Goal: Information Seeking & Learning: Learn about a topic

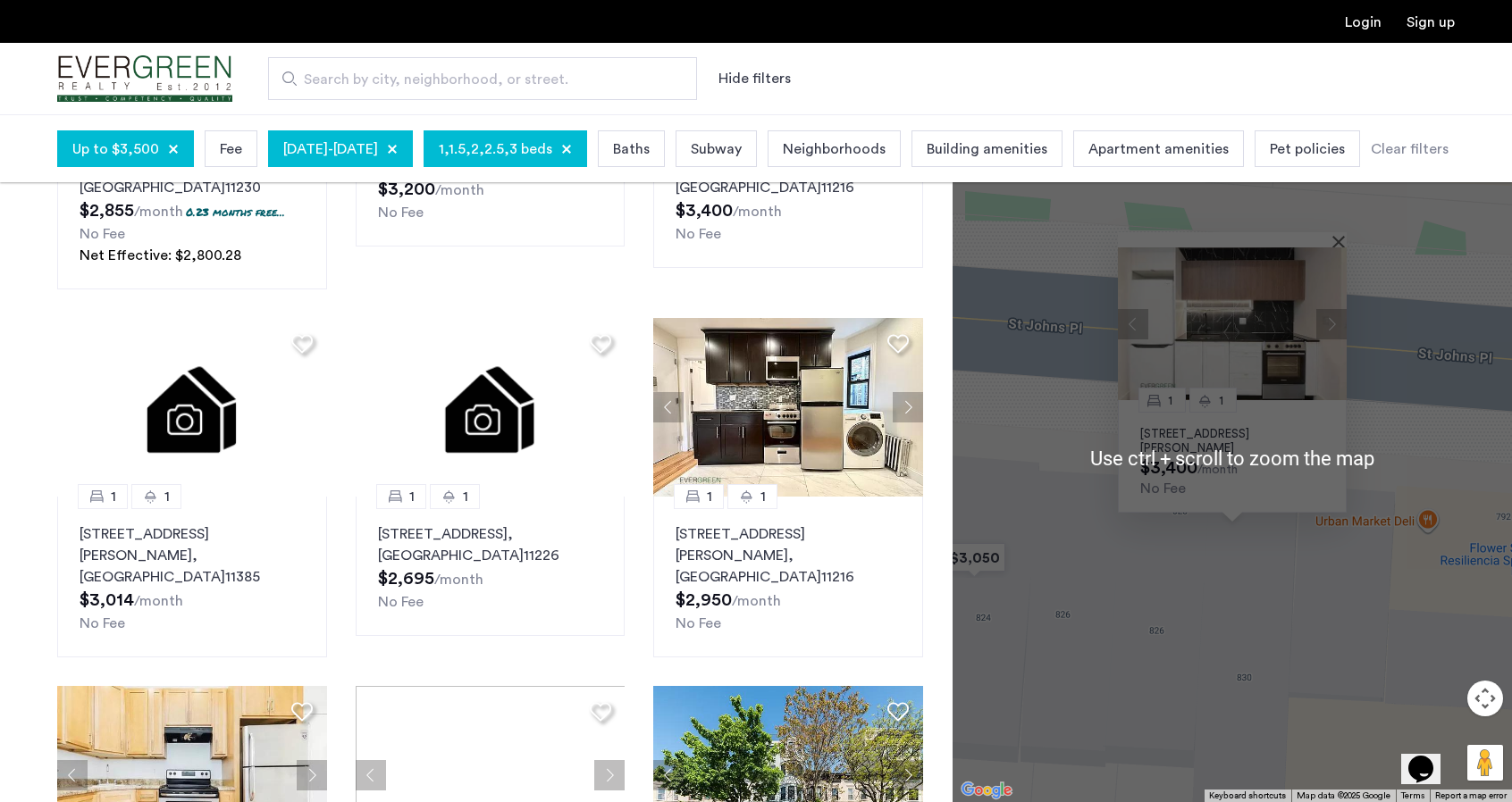
scroll to position [536, 0]
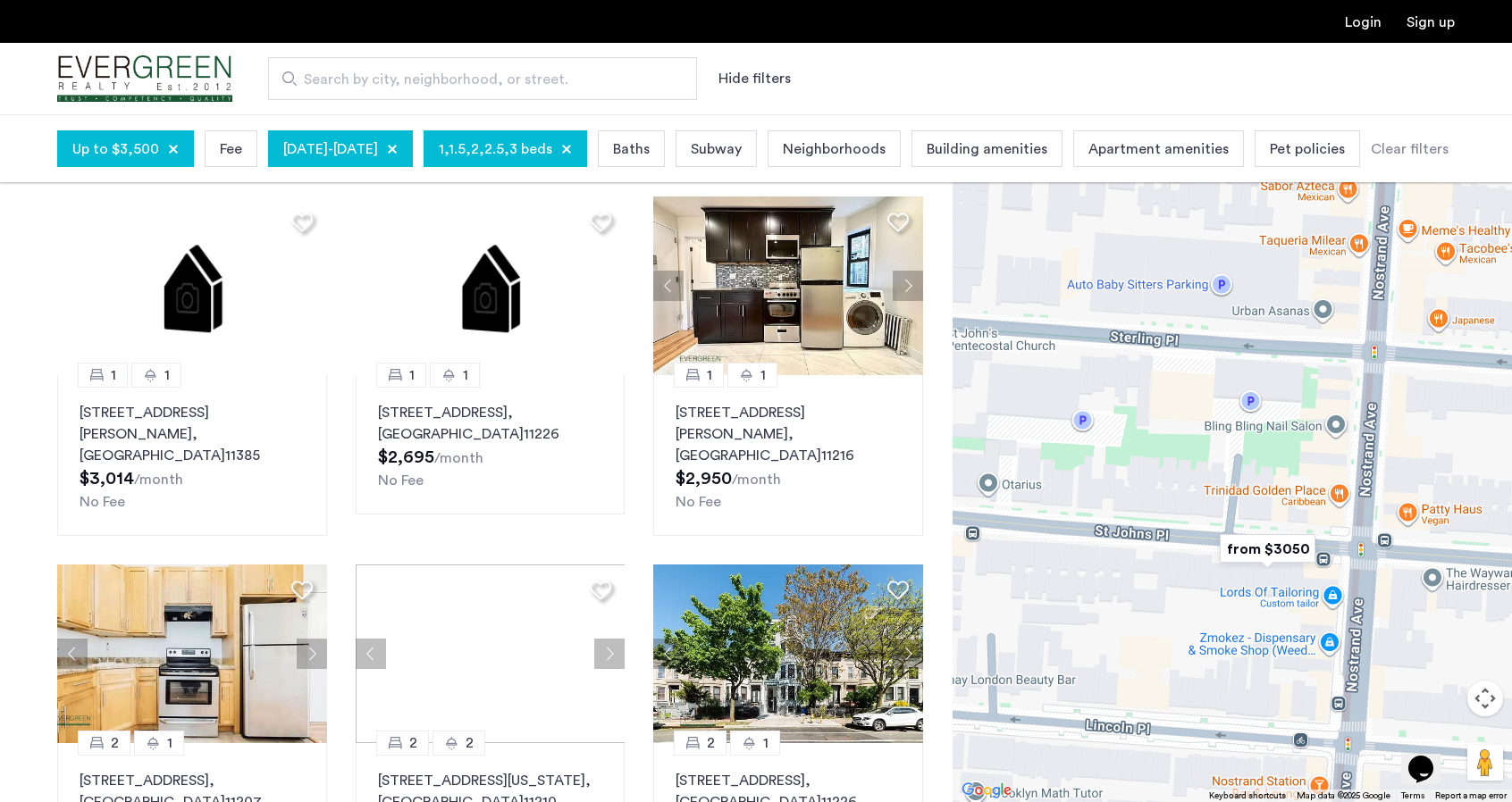
drag, startPoint x: 1146, startPoint y: 643, endPoint x: 1283, endPoint y: 605, distance: 142.2
click at [1283, 605] on div at bounding box center [1232, 458] width 559 height 688
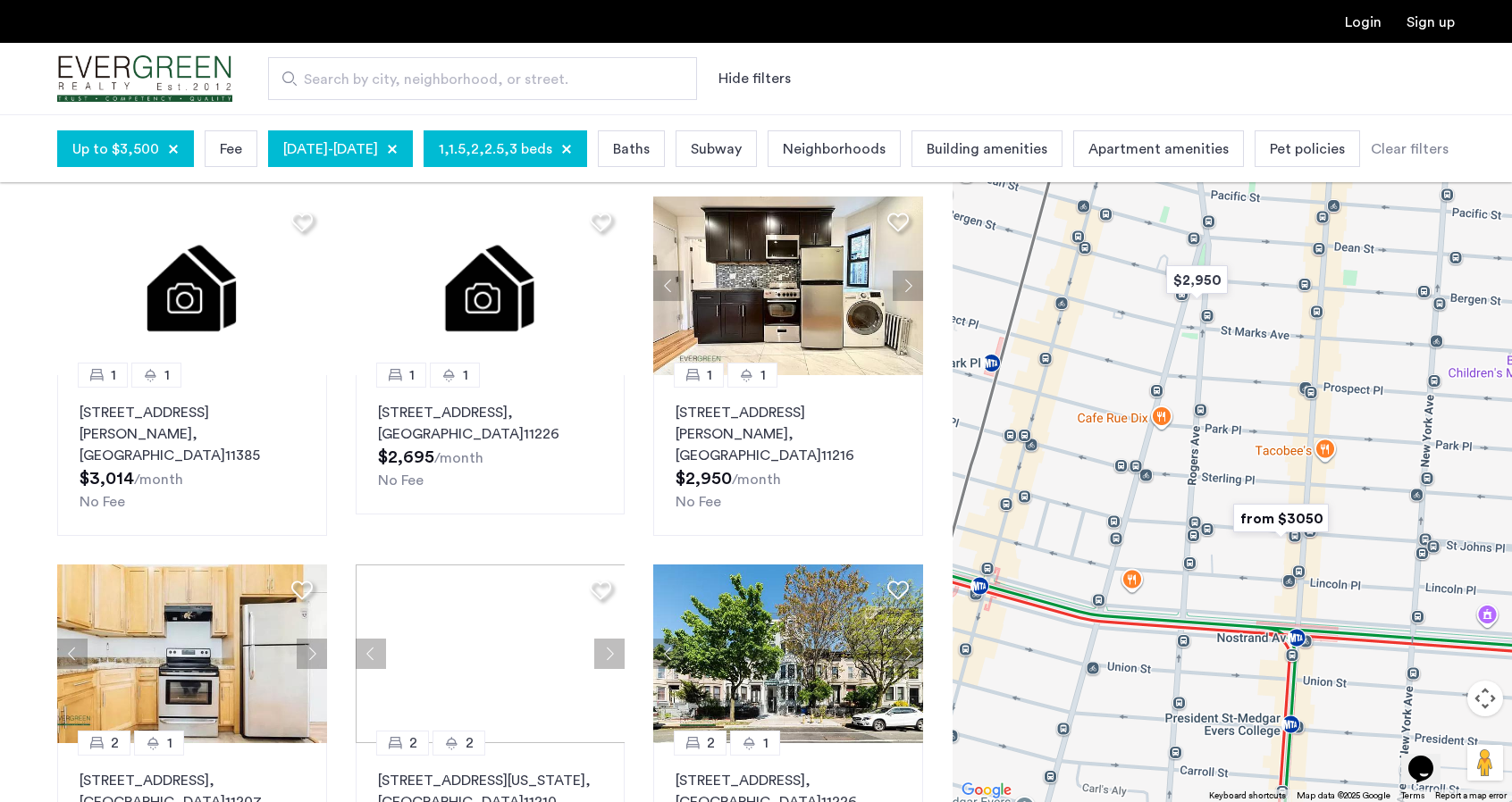
drag, startPoint x: 1105, startPoint y: 566, endPoint x: 1279, endPoint y: 568, distance: 174.0
click at [1279, 568] on div at bounding box center [1232, 458] width 559 height 688
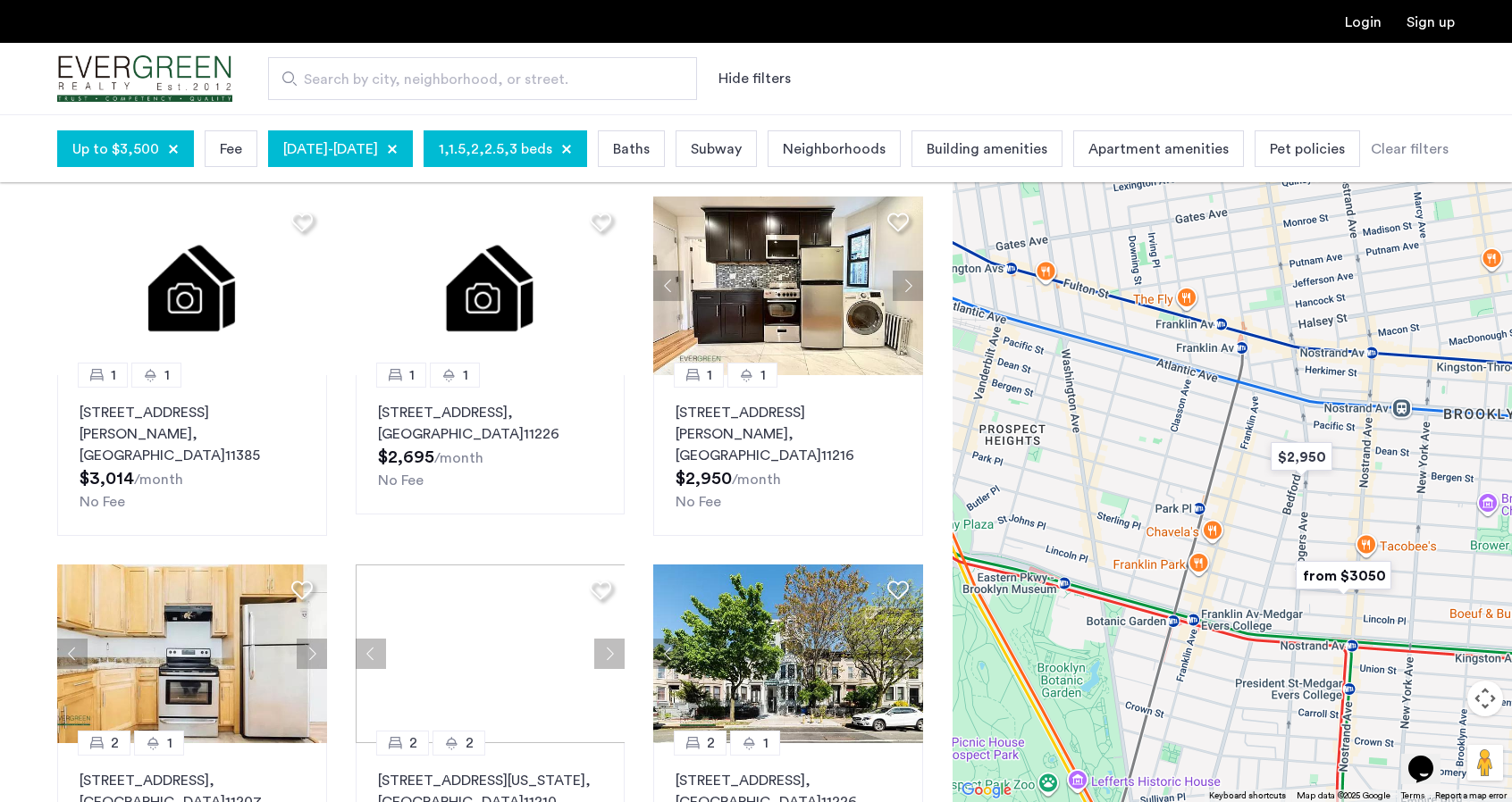
drag, startPoint x: 1285, startPoint y: 490, endPoint x: 1267, endPoint y: 517, distance: 32.4
click at [1267, 517] on div at bounding box center [1232, 458] width 559 height 688
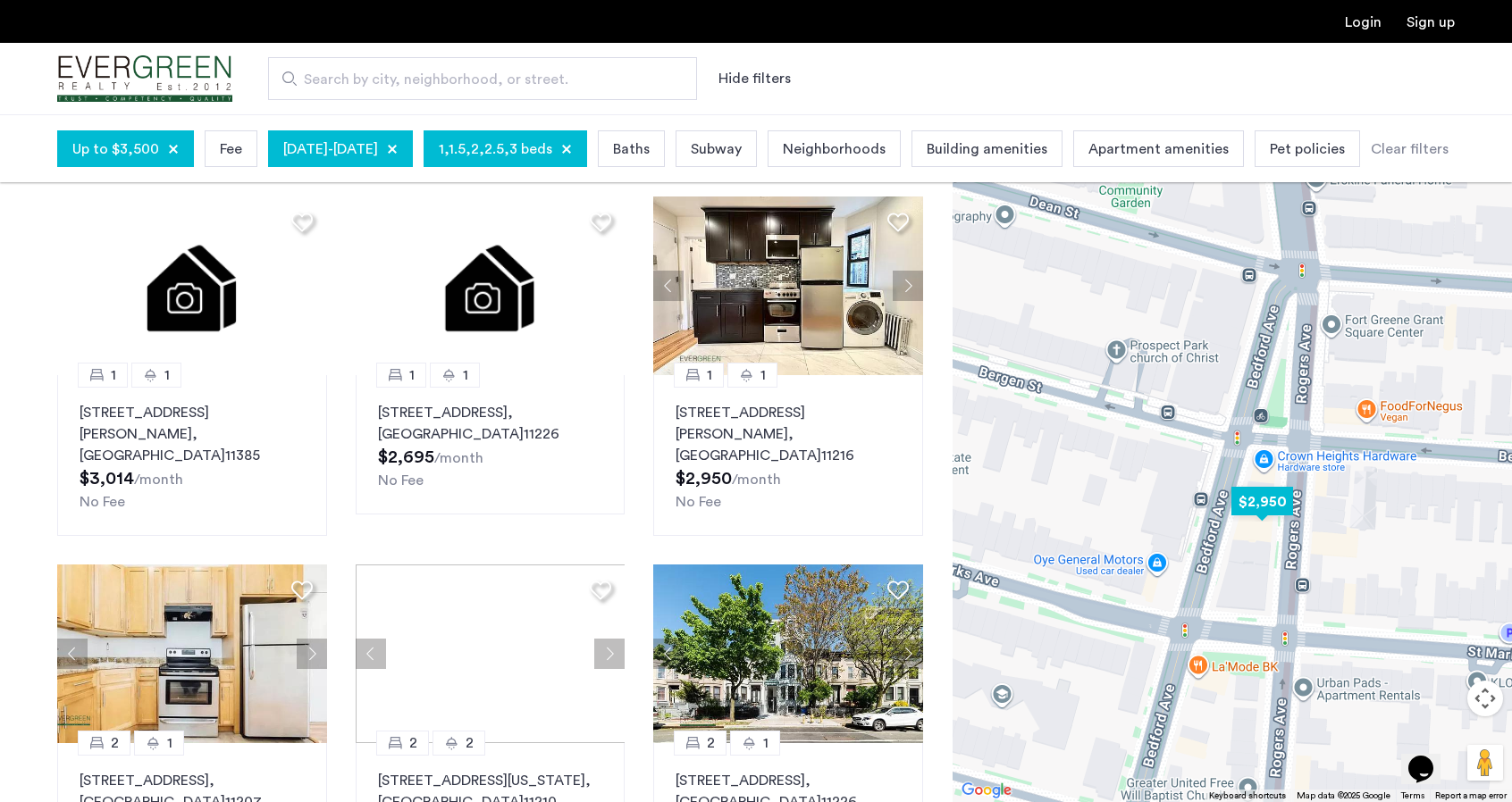
click at [1260, 496] on img "$2,950" at bounding box center [1262, 502] width 76 height 40
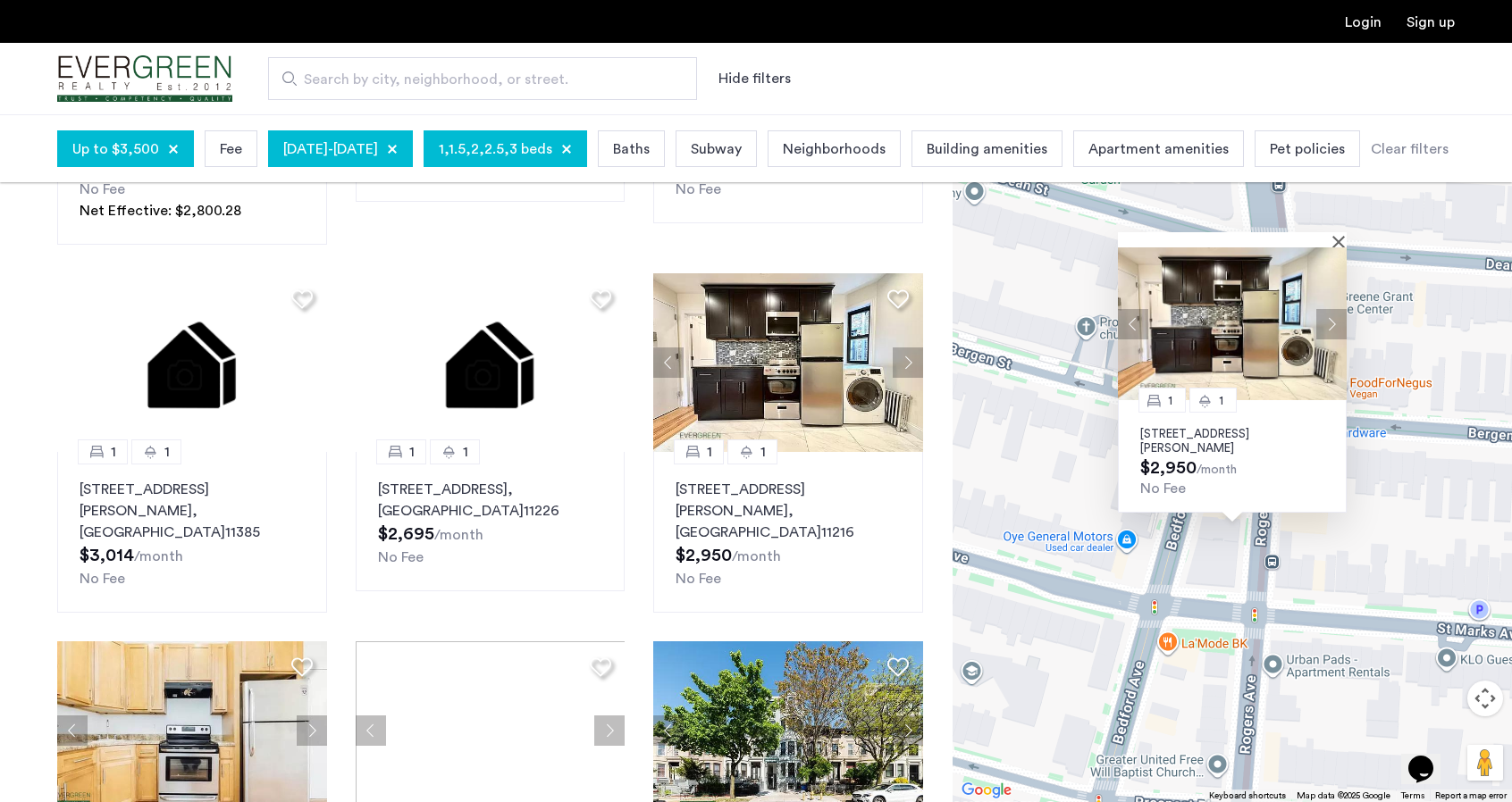
scroll to position [447, 0]
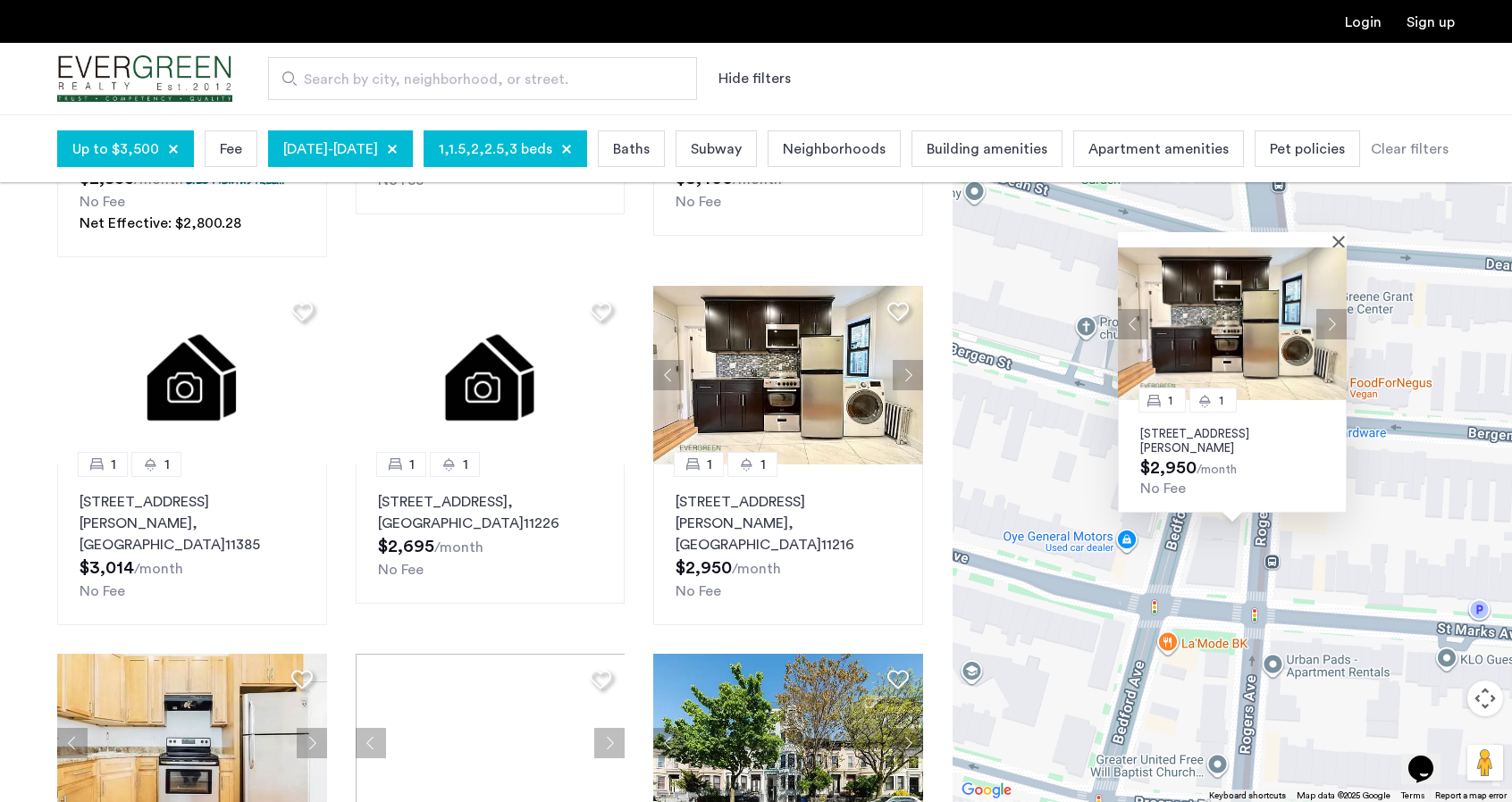
click at [1229, 325] on img at bounding box center [1232, 323] width 229 height 152
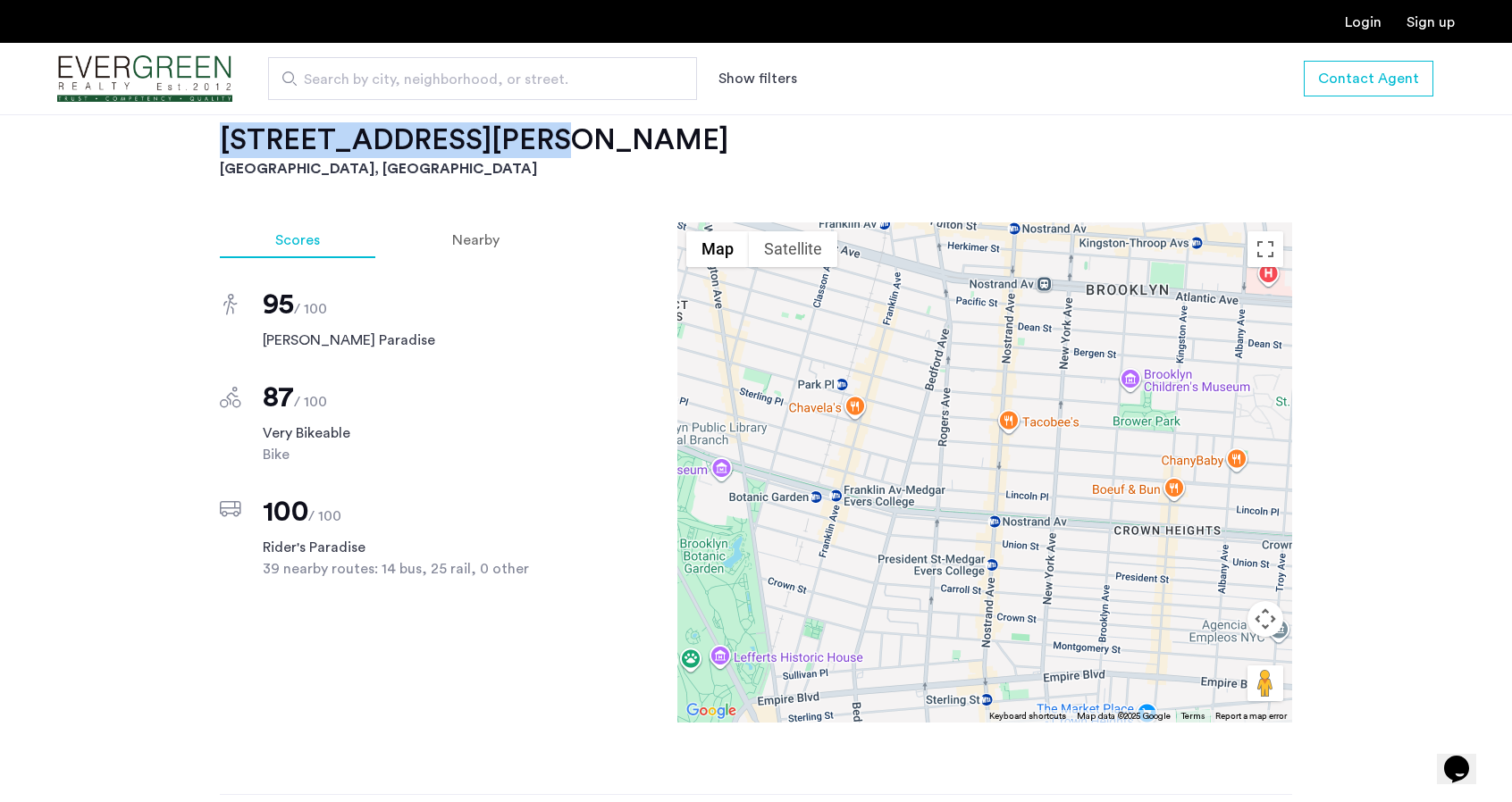
scroll to position [1787, 0]
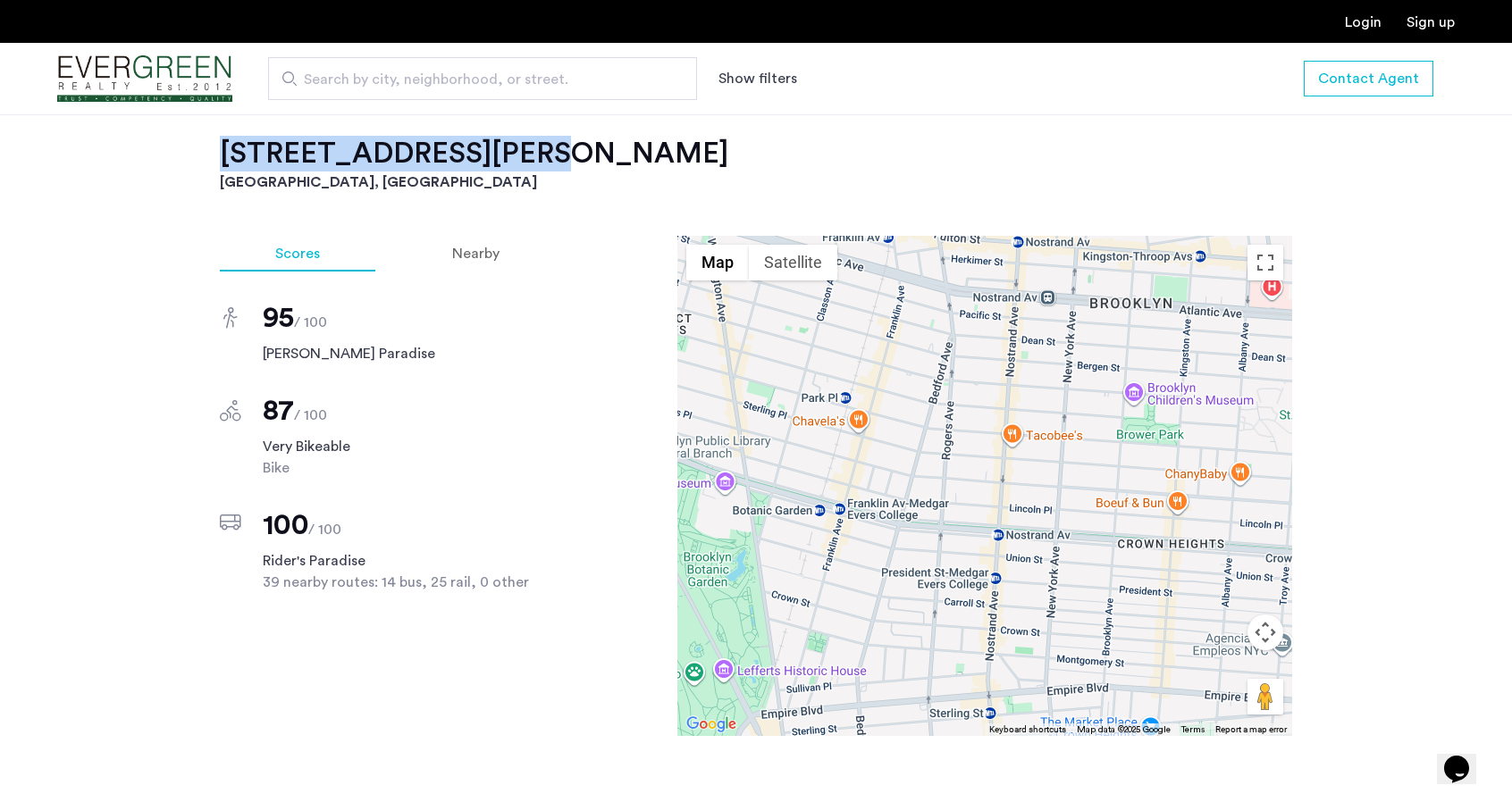
drag, startPoint x: 1100, startPoint y: 473, endPoint x: 1232, endPoint y: 458, distance: 132.8
click at [1232, 458] on div at bounding box center [985, 486] width 615 height 500
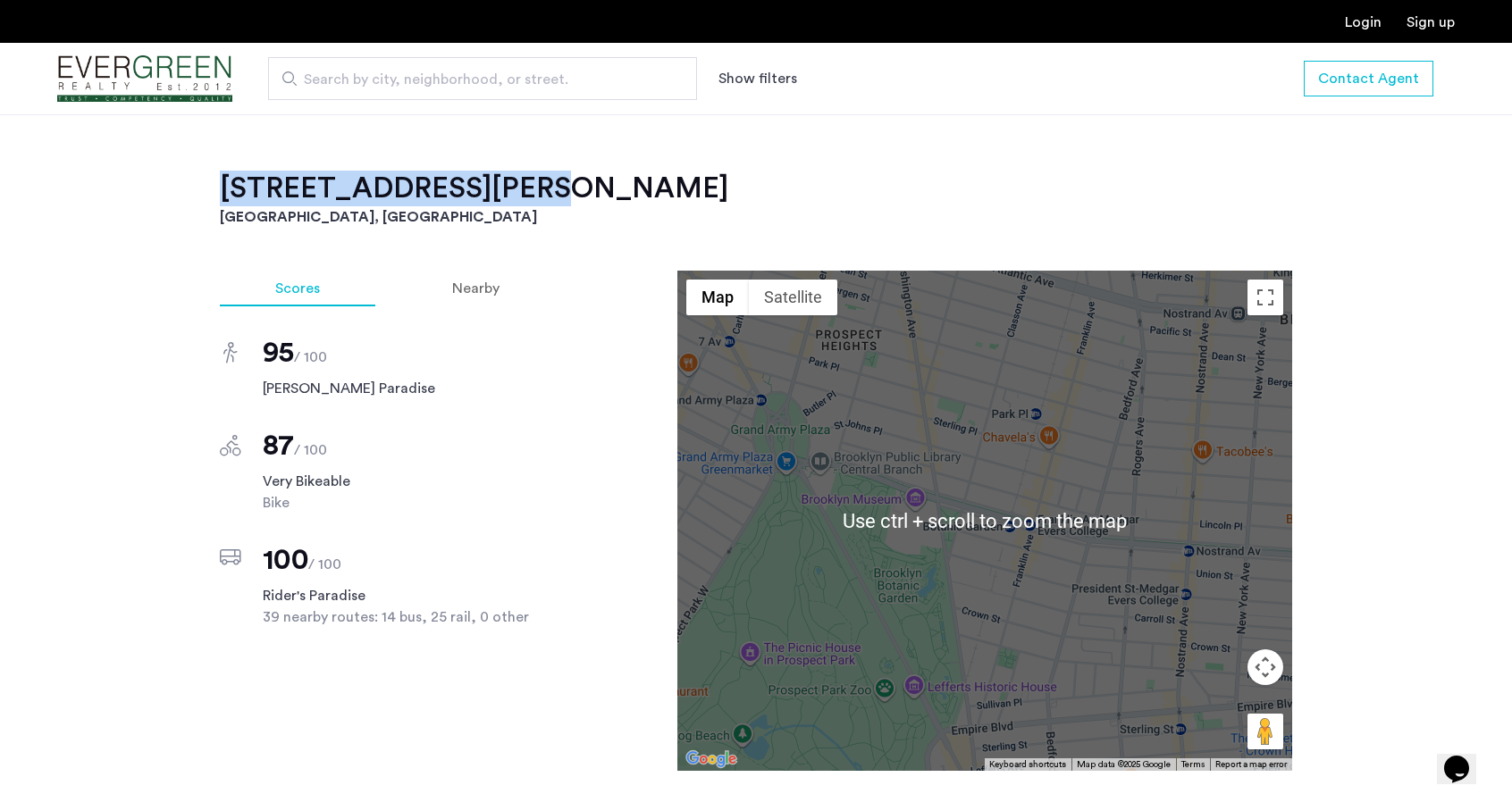
scroll to position [1698, 0]
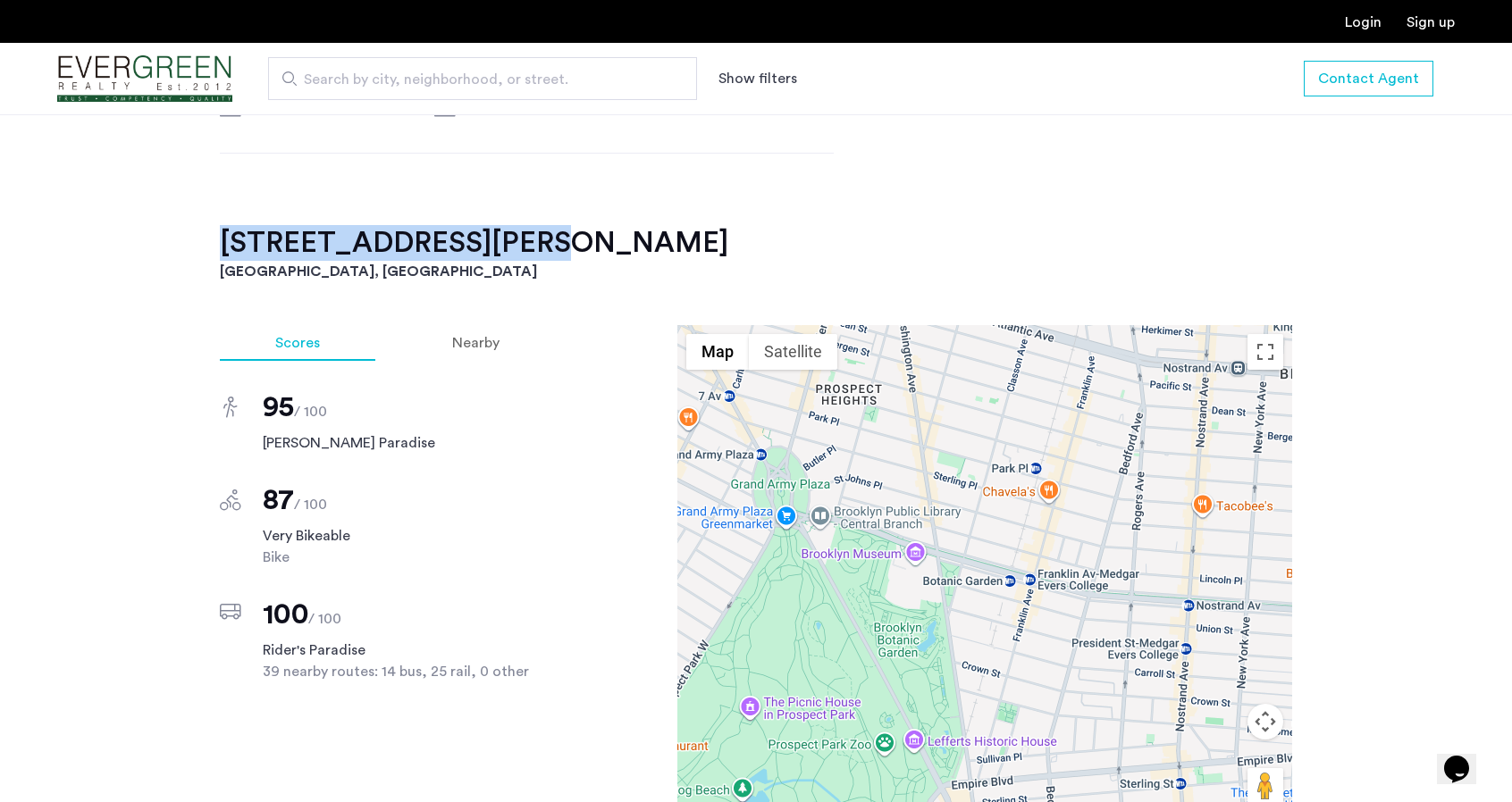
click at [415, 225] on h2 "824 Saint Johns Place, Unit 4F" at bounding box center [756, 243] width 1072 height 36
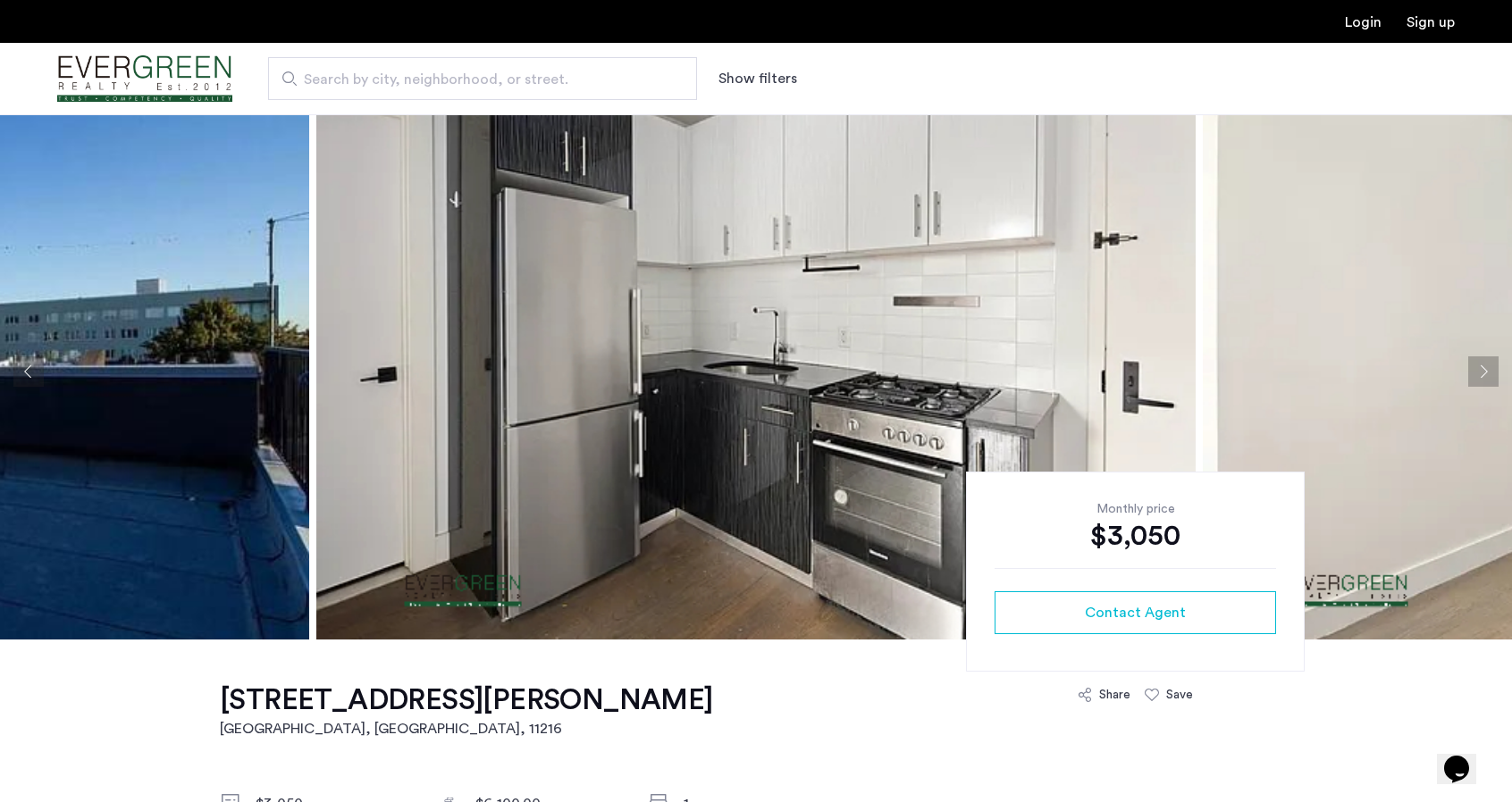
scroll to position [0, 0]
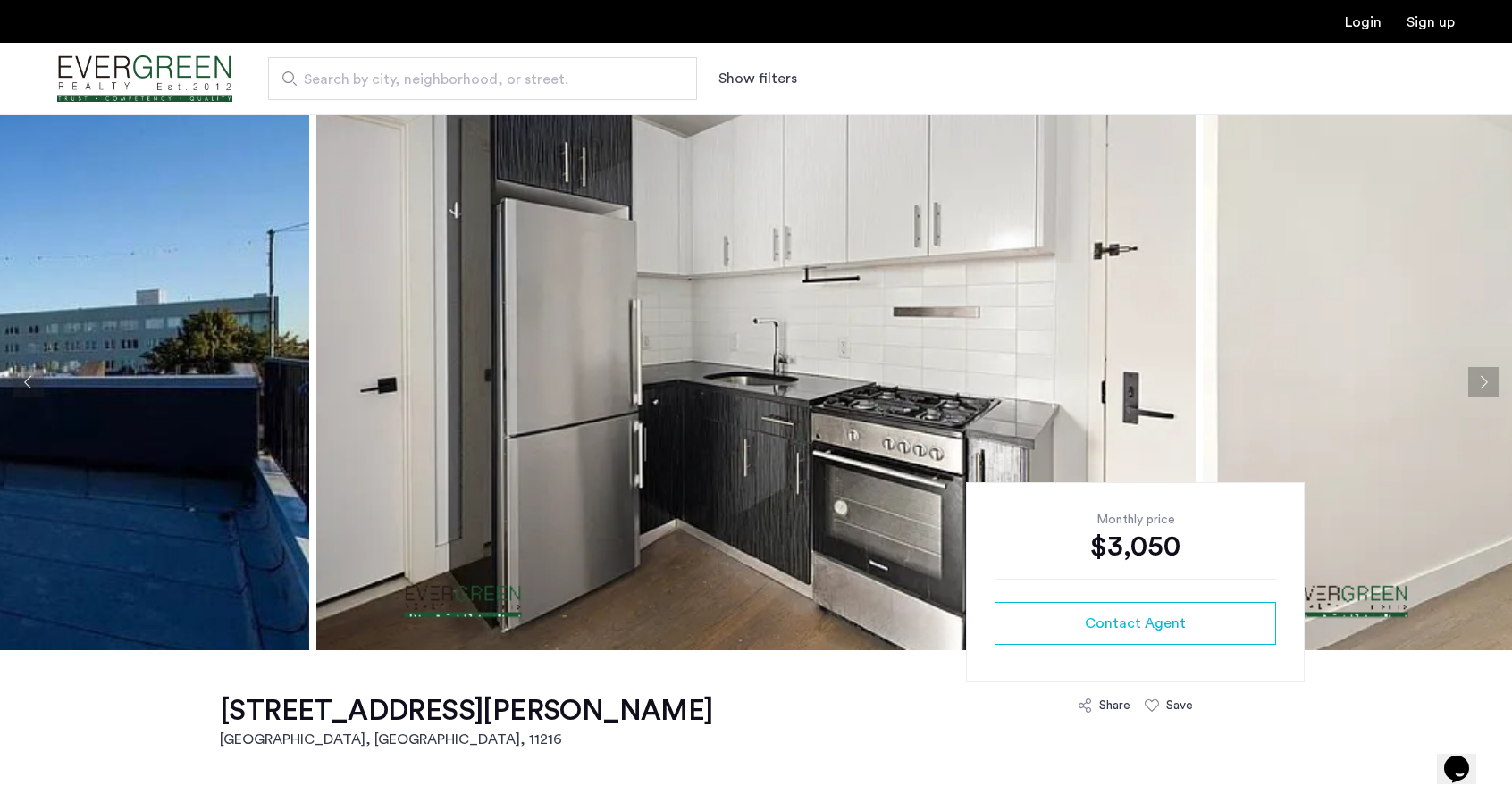
click at [39, 373] on button "Previous apartment" at bounding box center [28, 382] width 30 height 30
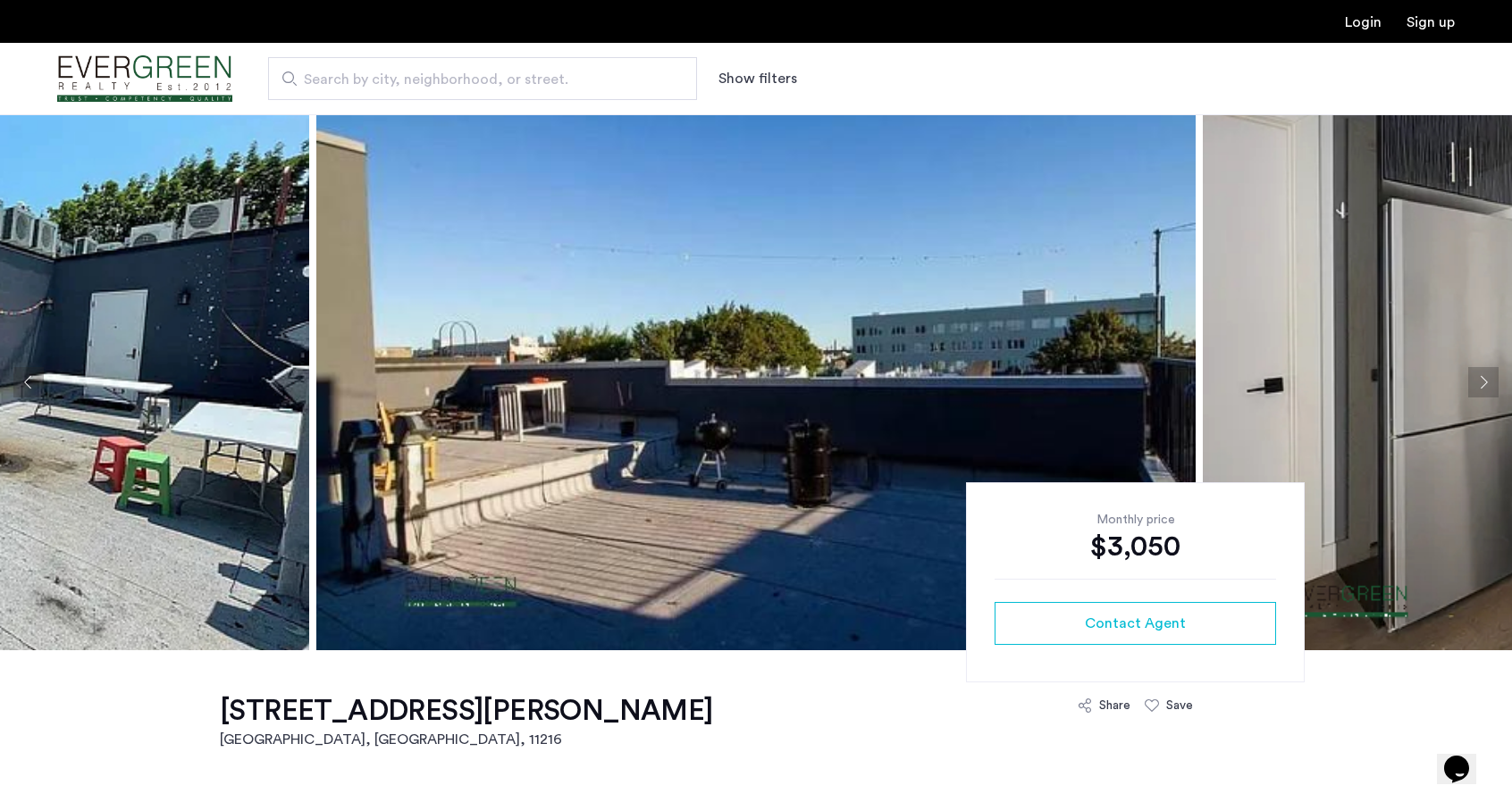
click at [39, 373] on button "Previous apartment" at bounding box center [28, 382] width 30 height 30
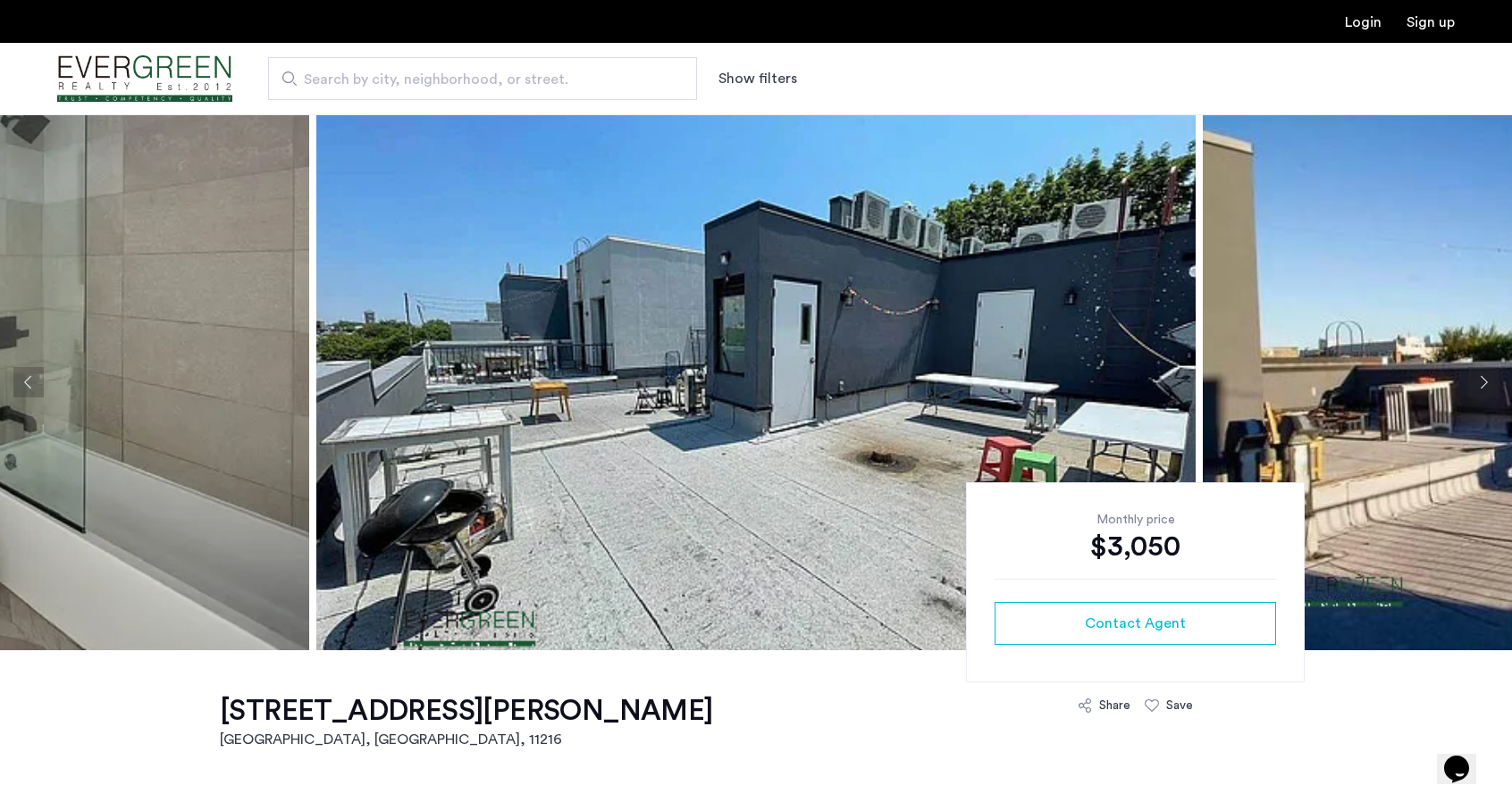
click at [39, 373] on button "Previous apartment" at bounding box center [28, 382] width 30 height 30
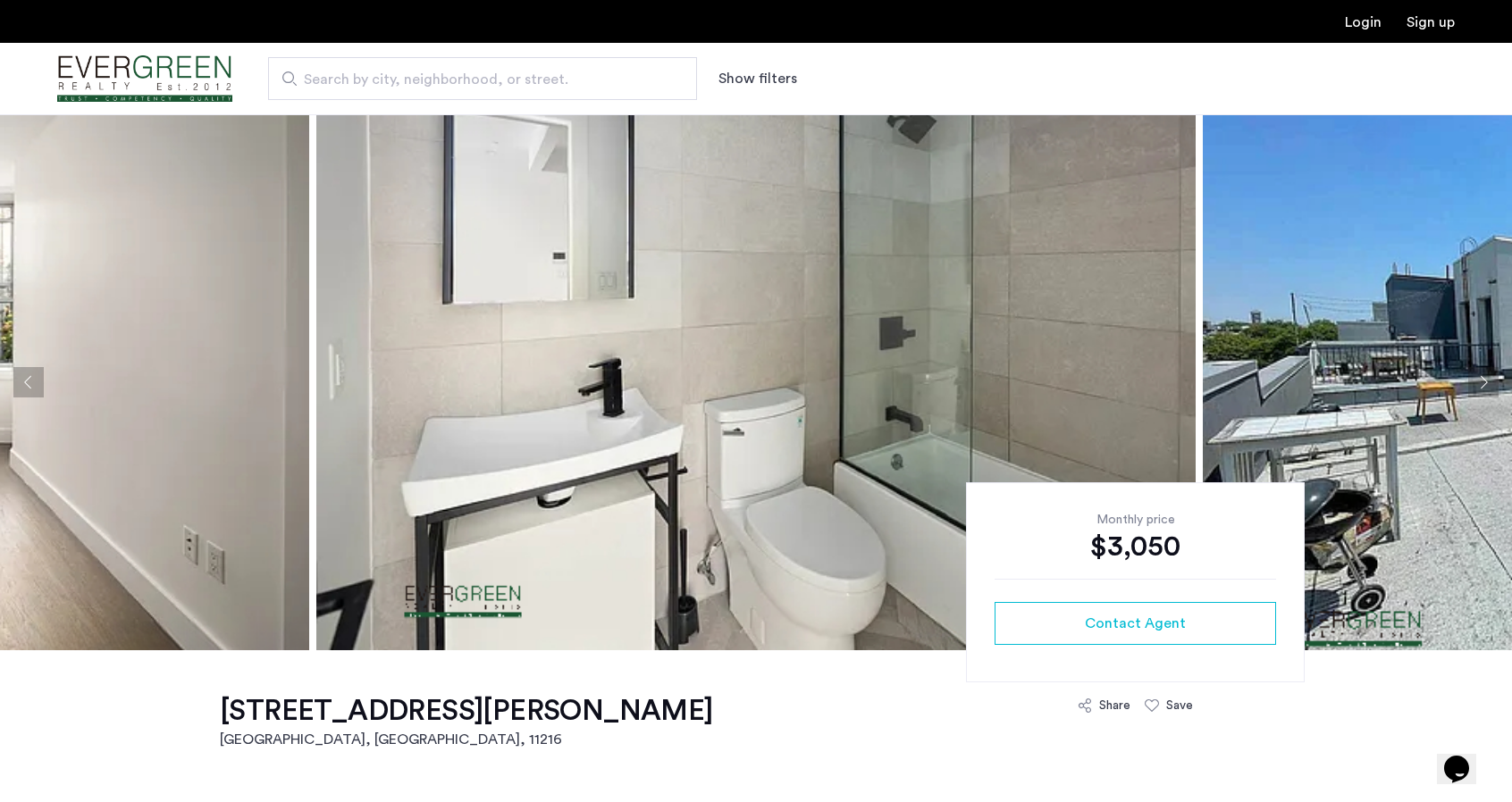
click at [39, 373] on button "Previous apartment" at bounding box center [28, 382] width 30 height 30
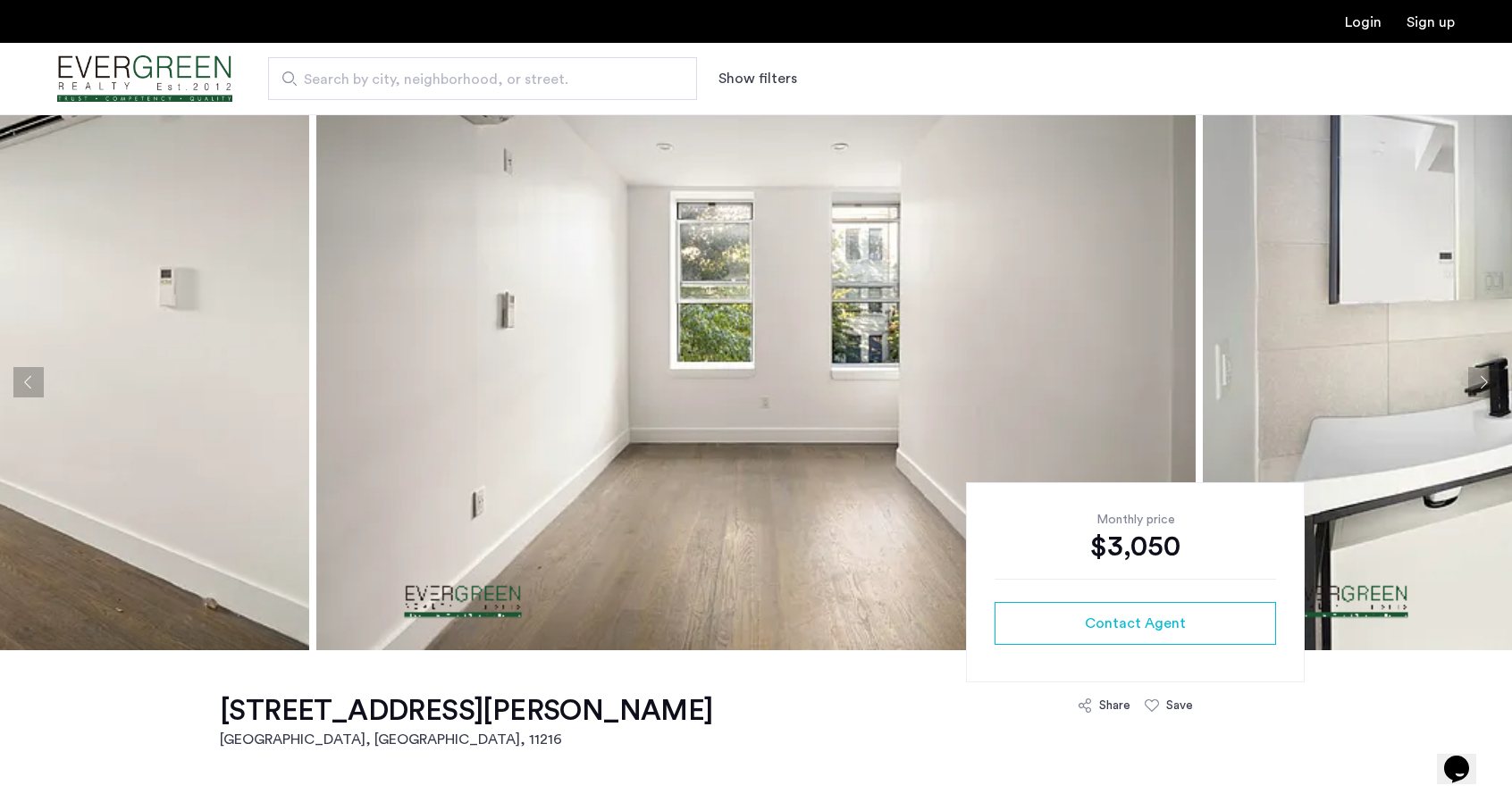
click at [39, 373] on button "Previous apartment" at bounding box center [28, 382] width 30 height 30
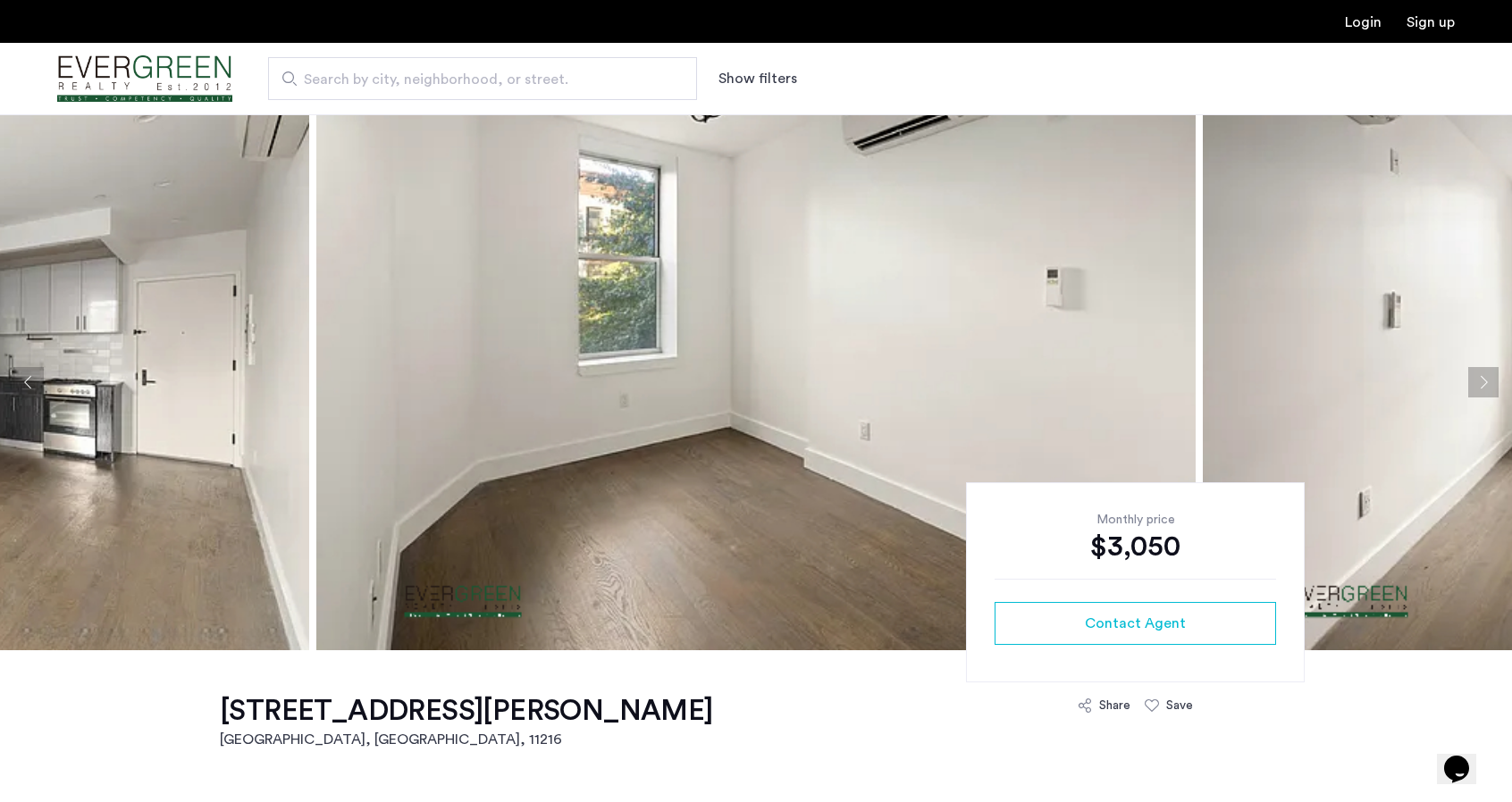
click at [39, 373] on button "Previous apartment" at bounding box center [28, 382] width 30 height 30
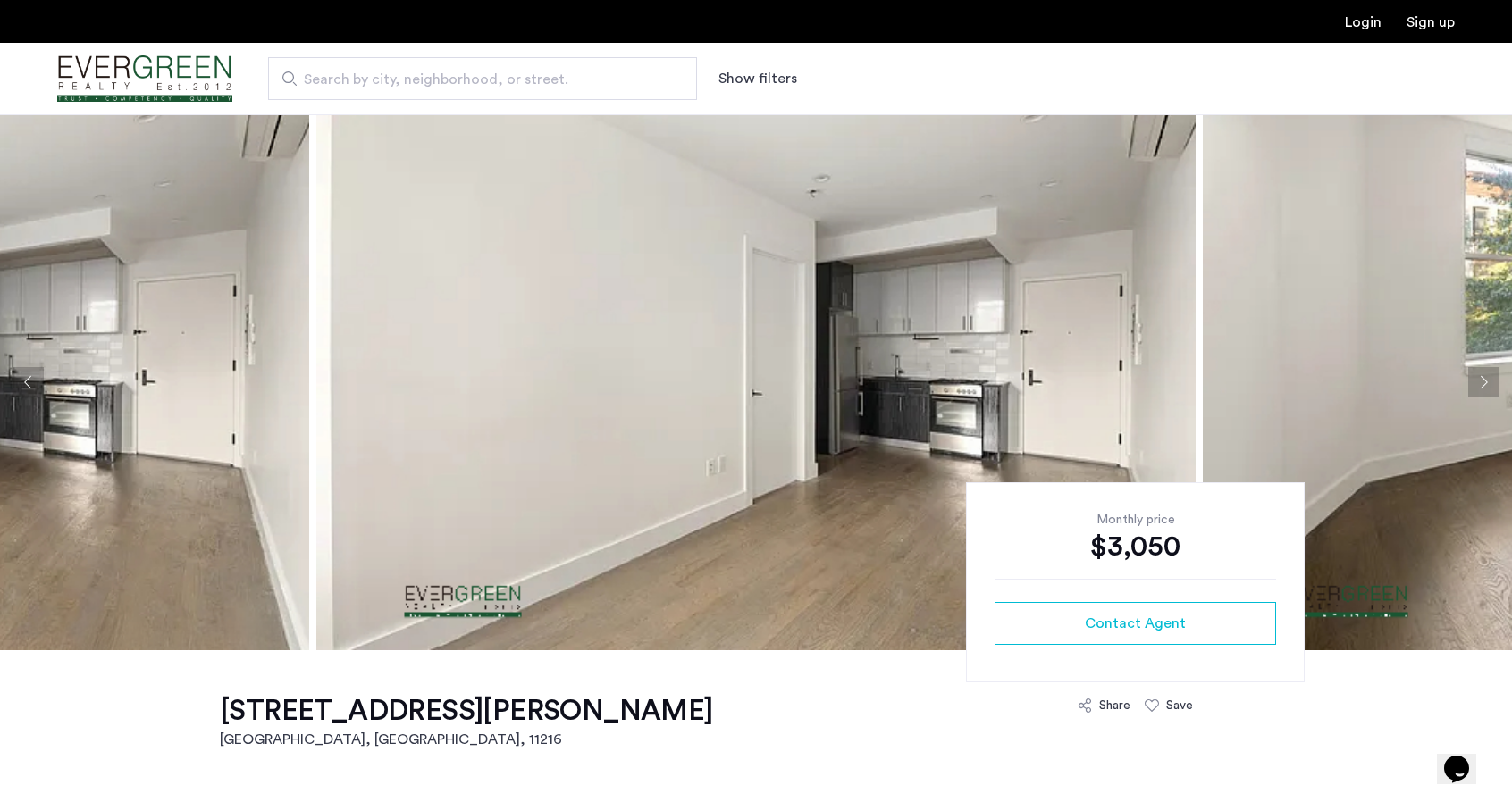
click at [39, 373] on button "Previous apartment" at bounding box center [28, 382] width 30 height 30
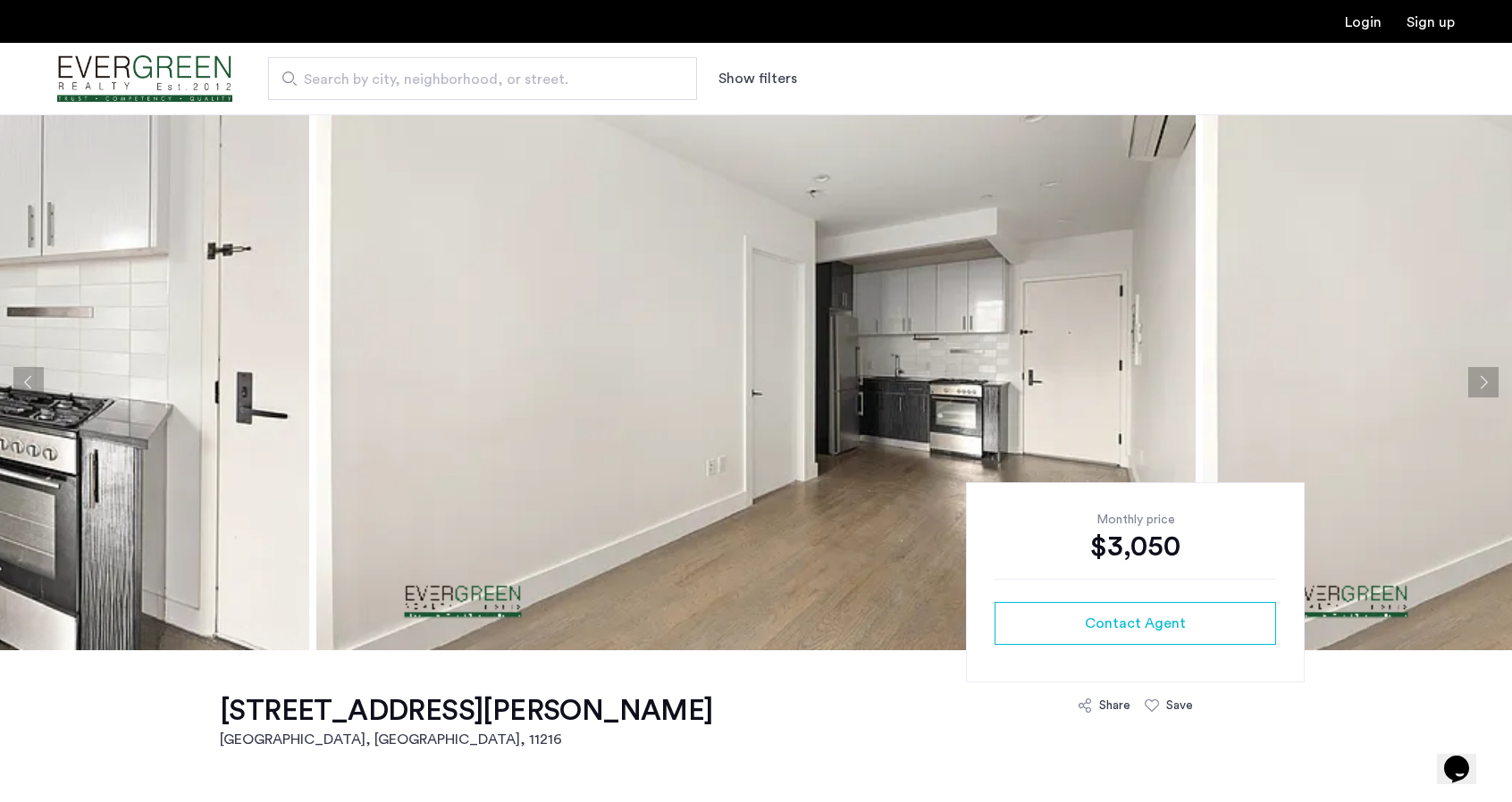
click at [39, 373] on button "Previous apartment" at bounding box center [28, 382] width 30 height 30
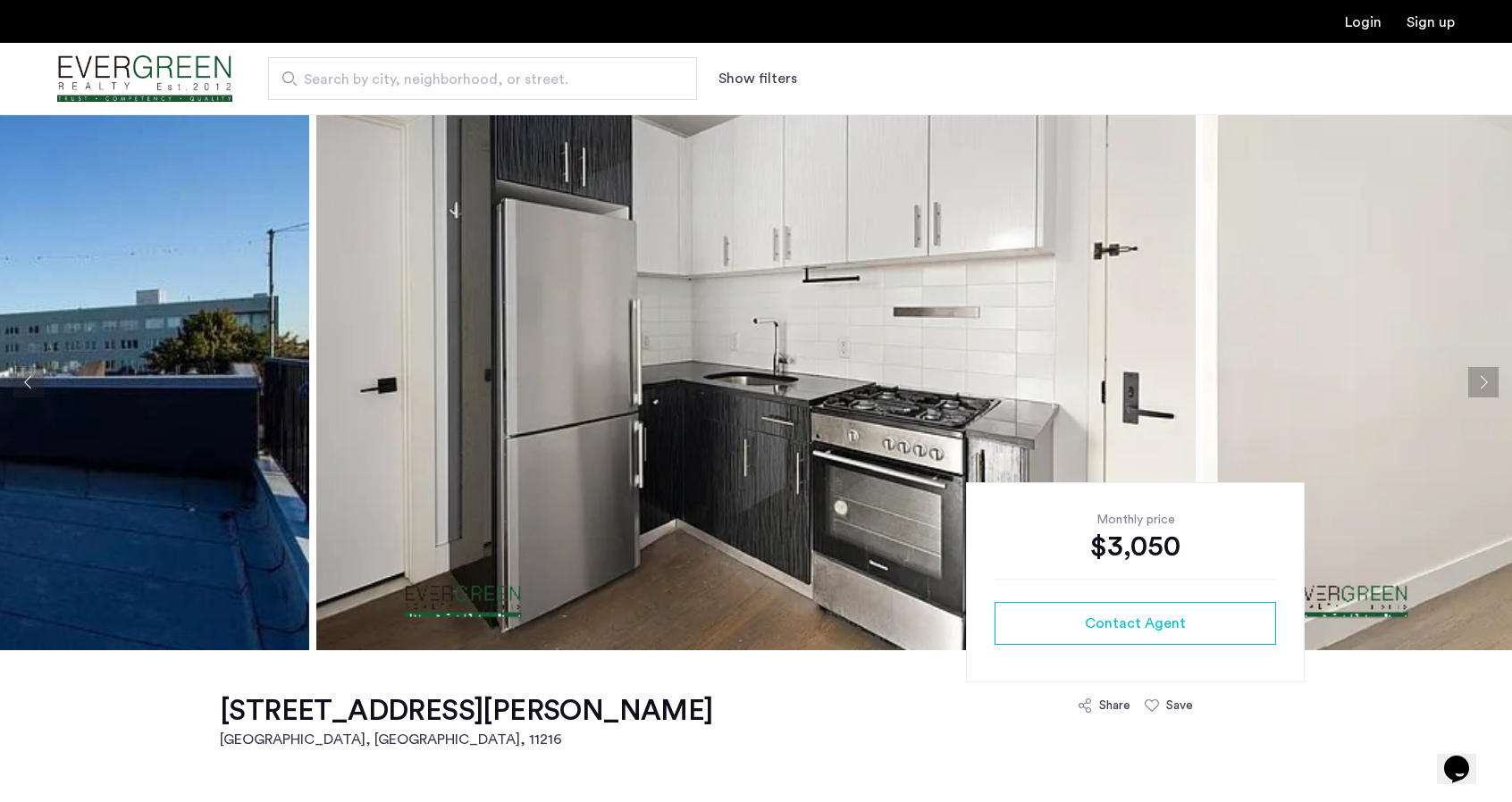
click at [39, 373] on button "Previous apartment" at bounding box center [28, 382] width 30 height 30
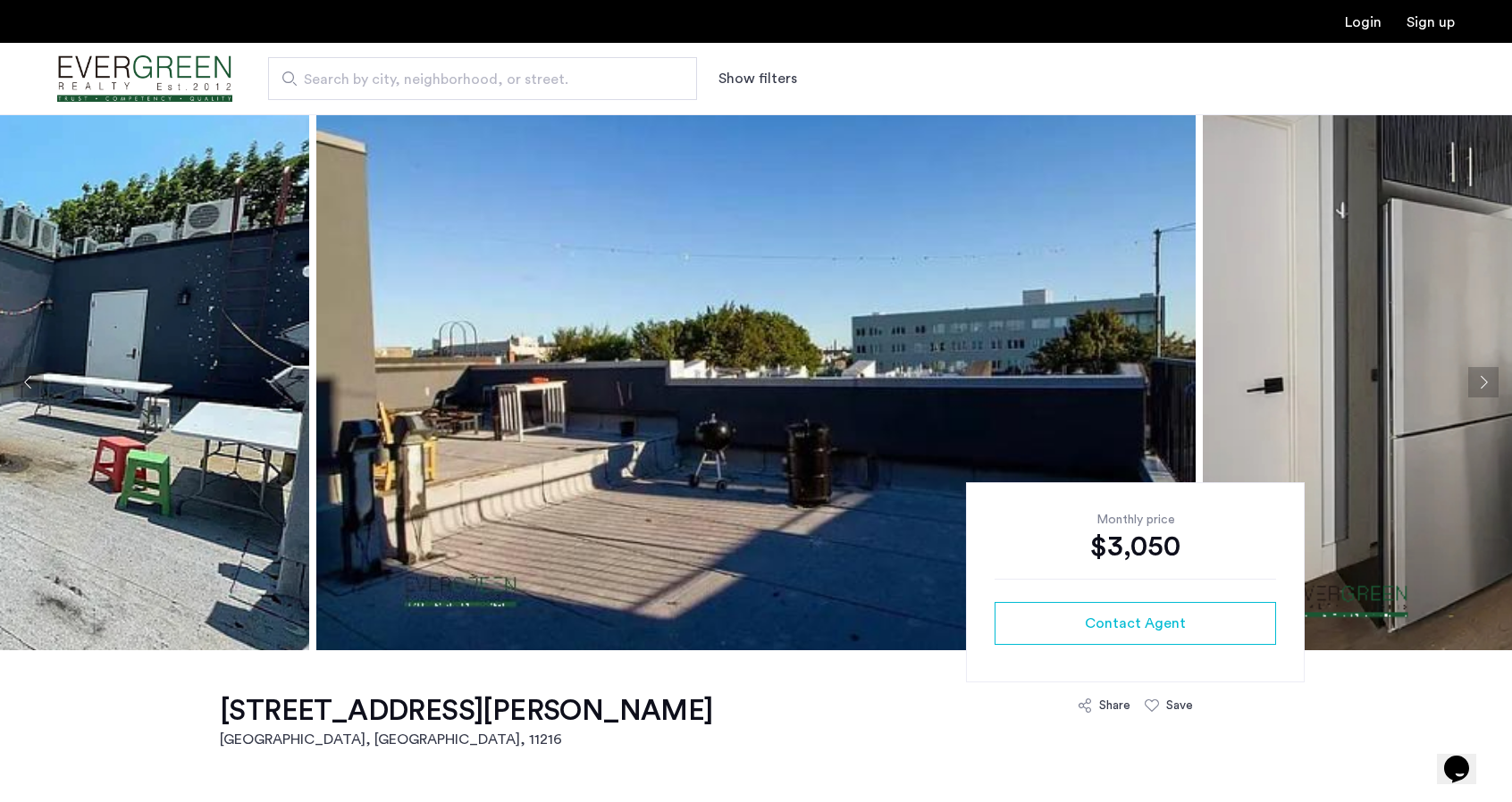
click at [39, 373] on button "Previous apartment" at bounding box center [28, 382] width 30 height 30
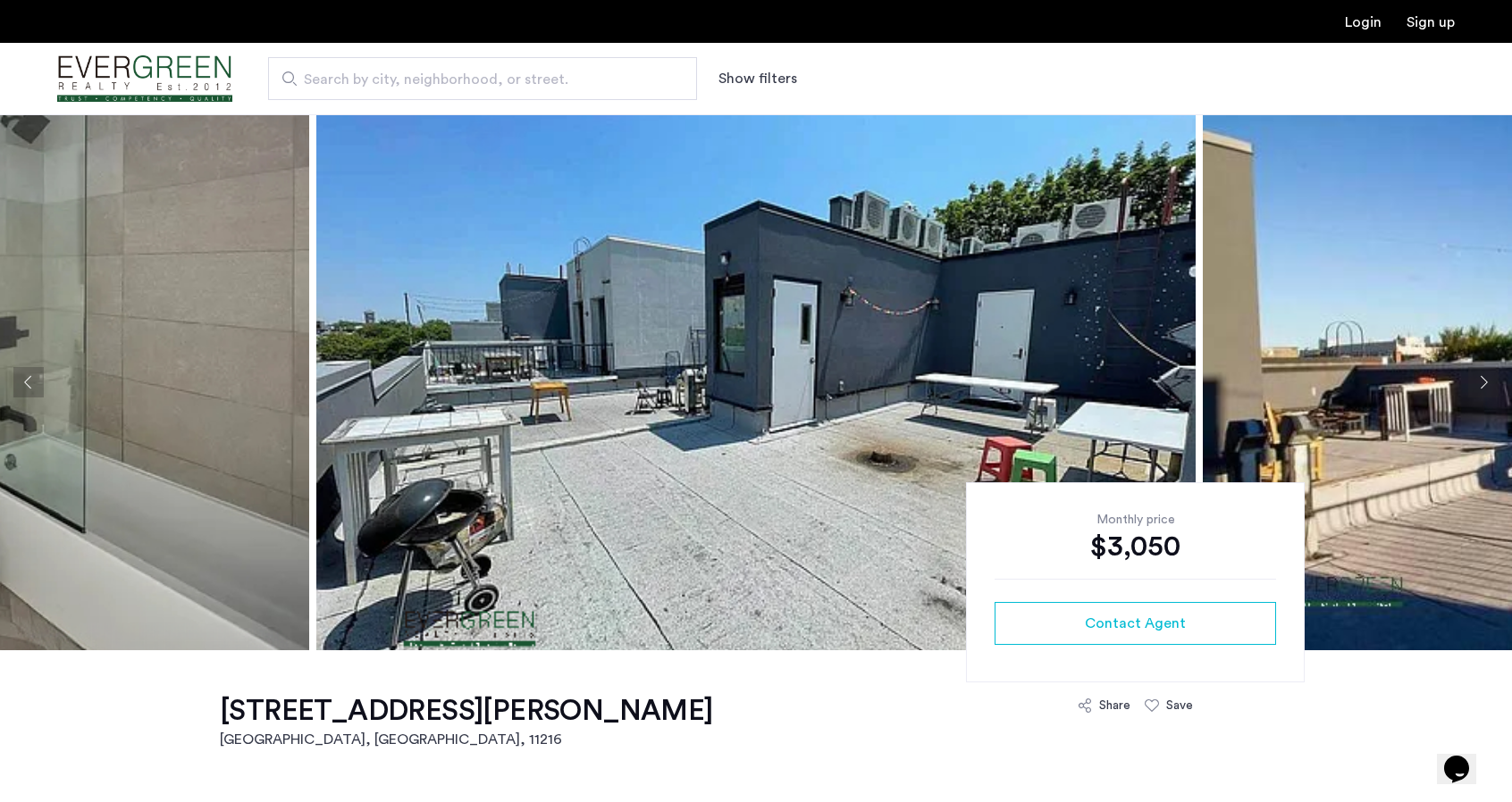
click at [39, 373] on button "Previous apartment" at bounding box center [28, 382] width 30 height 30
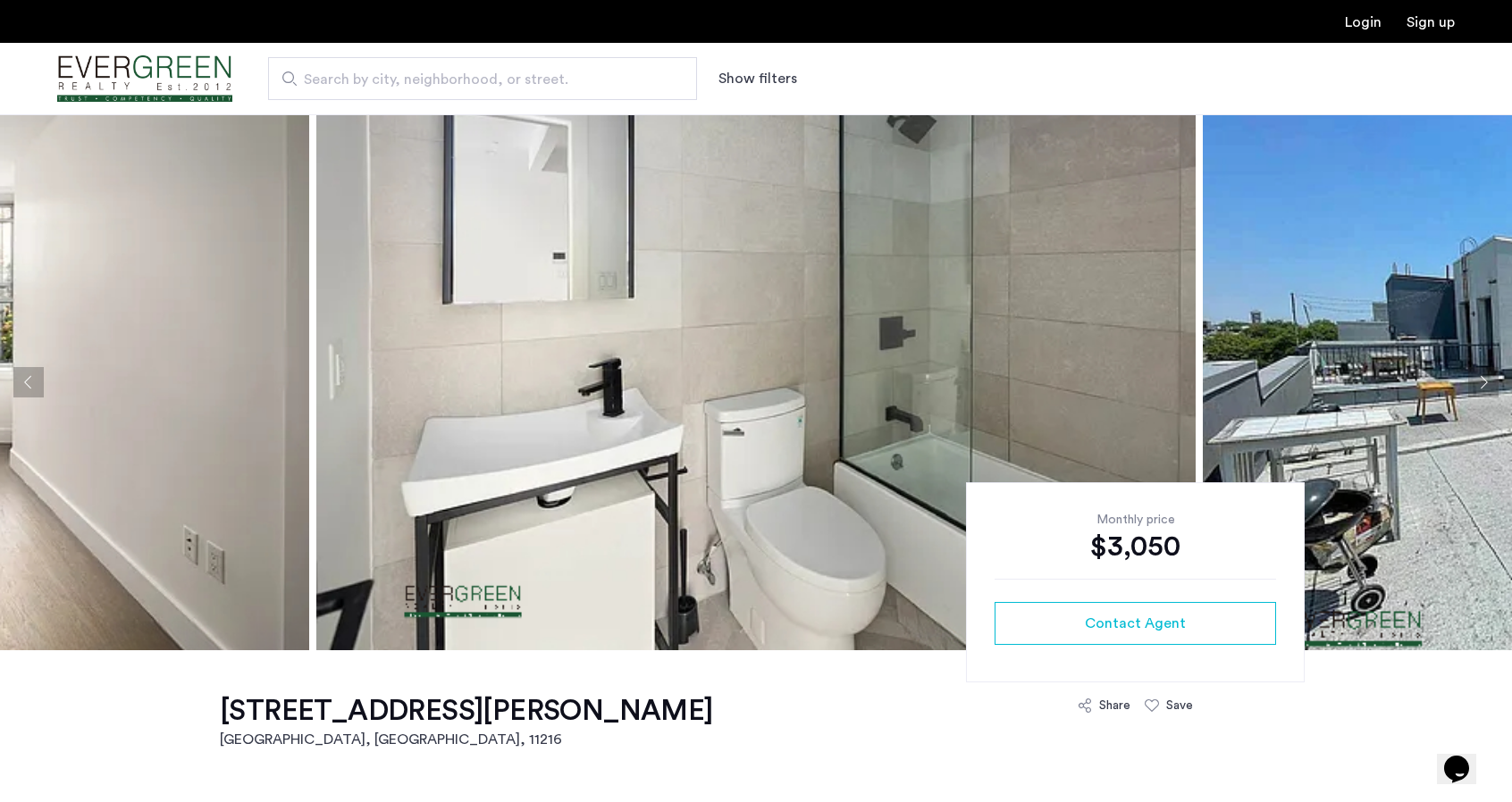
click at [39, 373] on button "Previous apartment" at bounding box center [28, 382] width 30 height 30
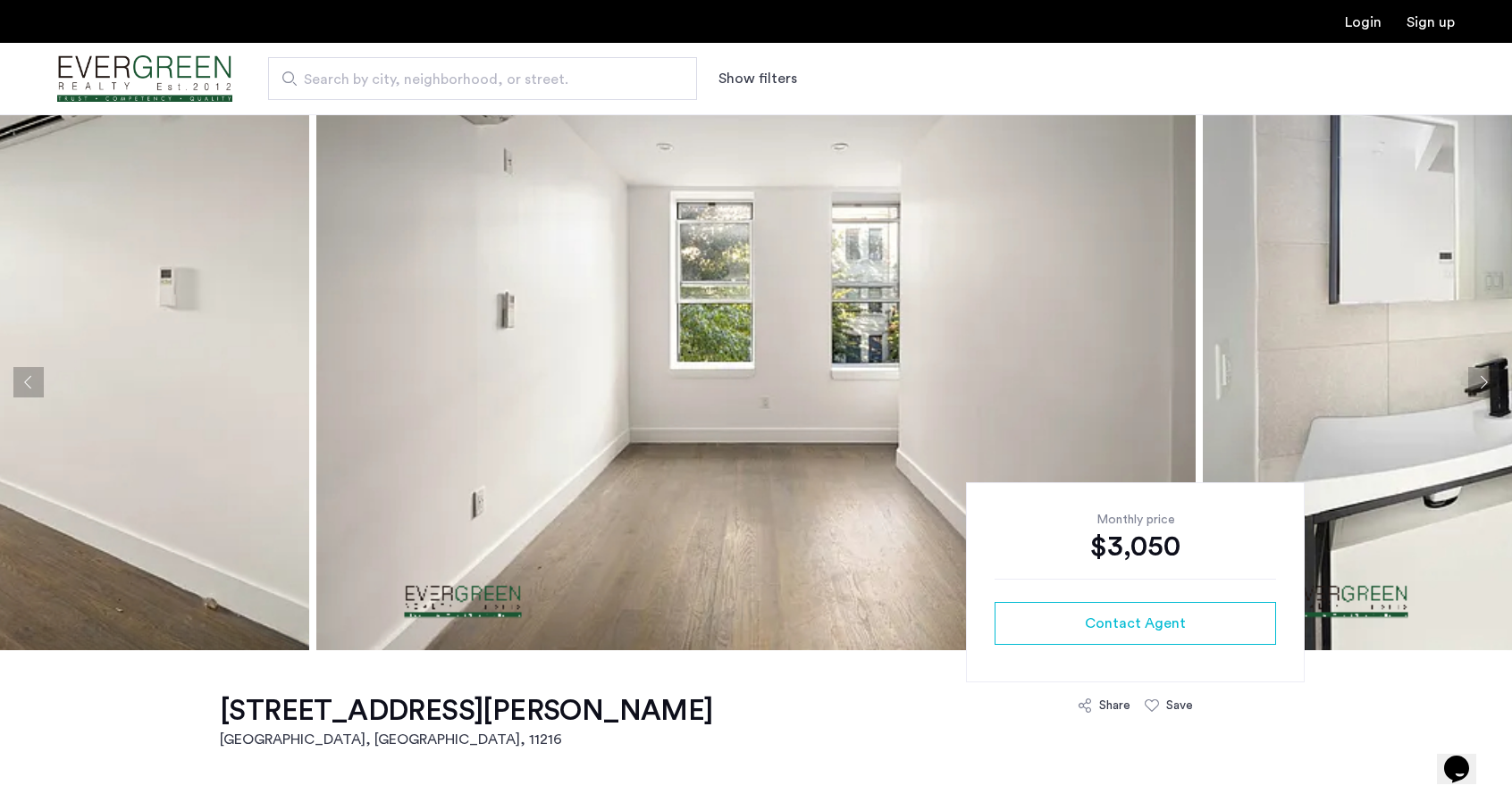
click at [39, 373] on button "Previous apartment" at bounding box center [28, 382] width 30 height 30
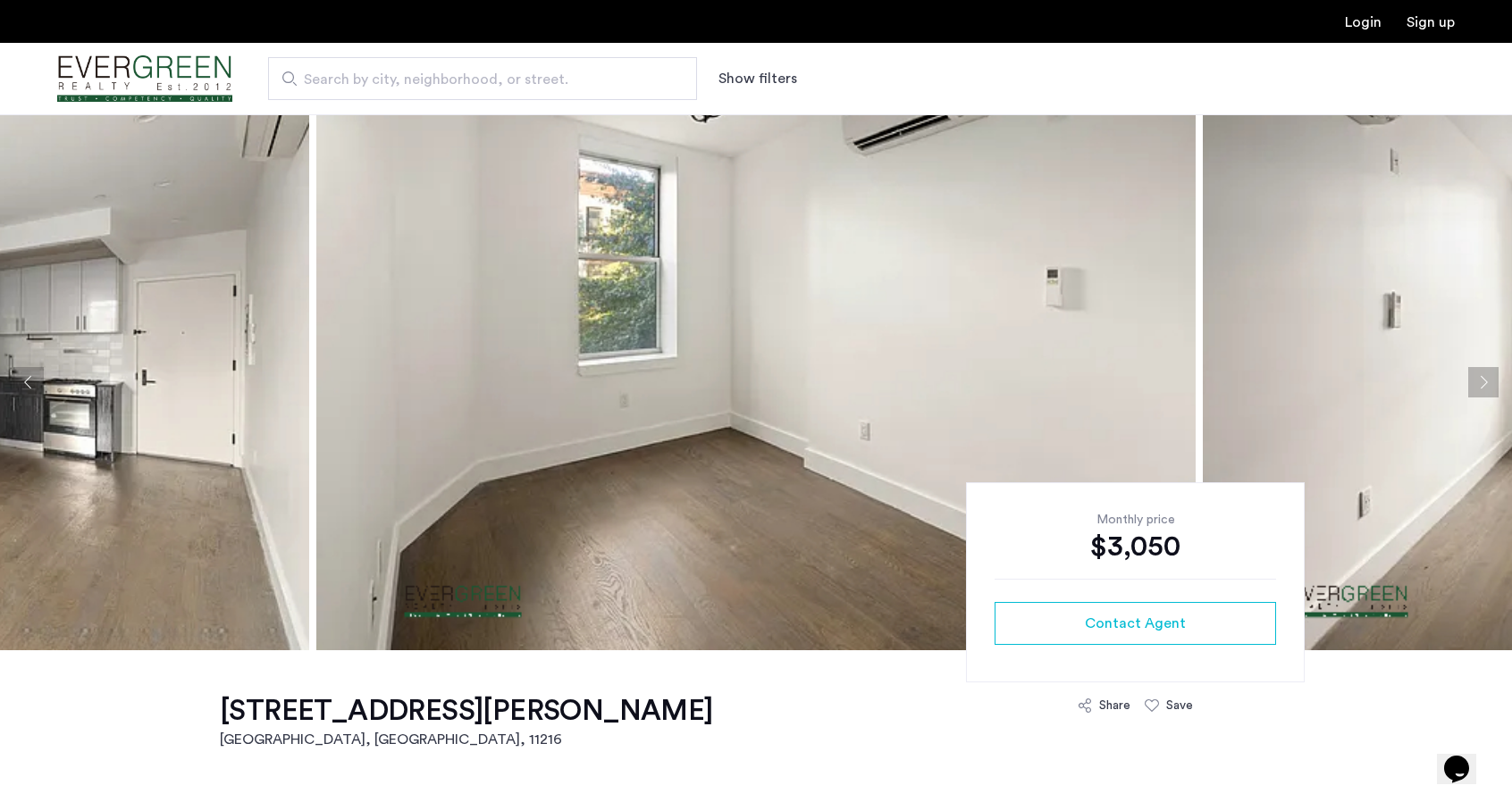
click at [39, 373] on button "Previous apartment" at bounding box center [28, 382] width 30 height 30
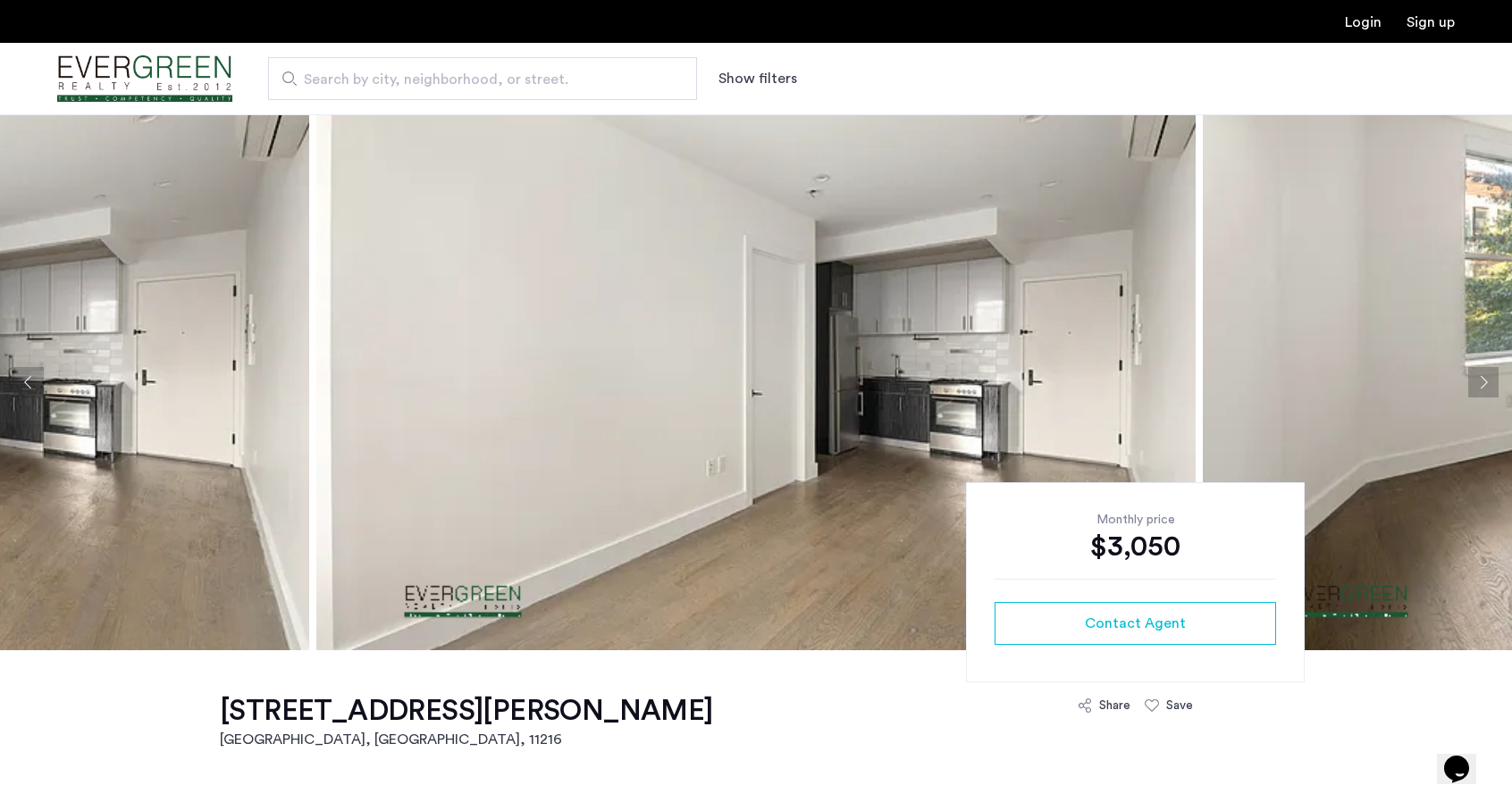
click at [39, 373] on button "Previous apartment" at bounding box center [28, 382] width 30 height 30
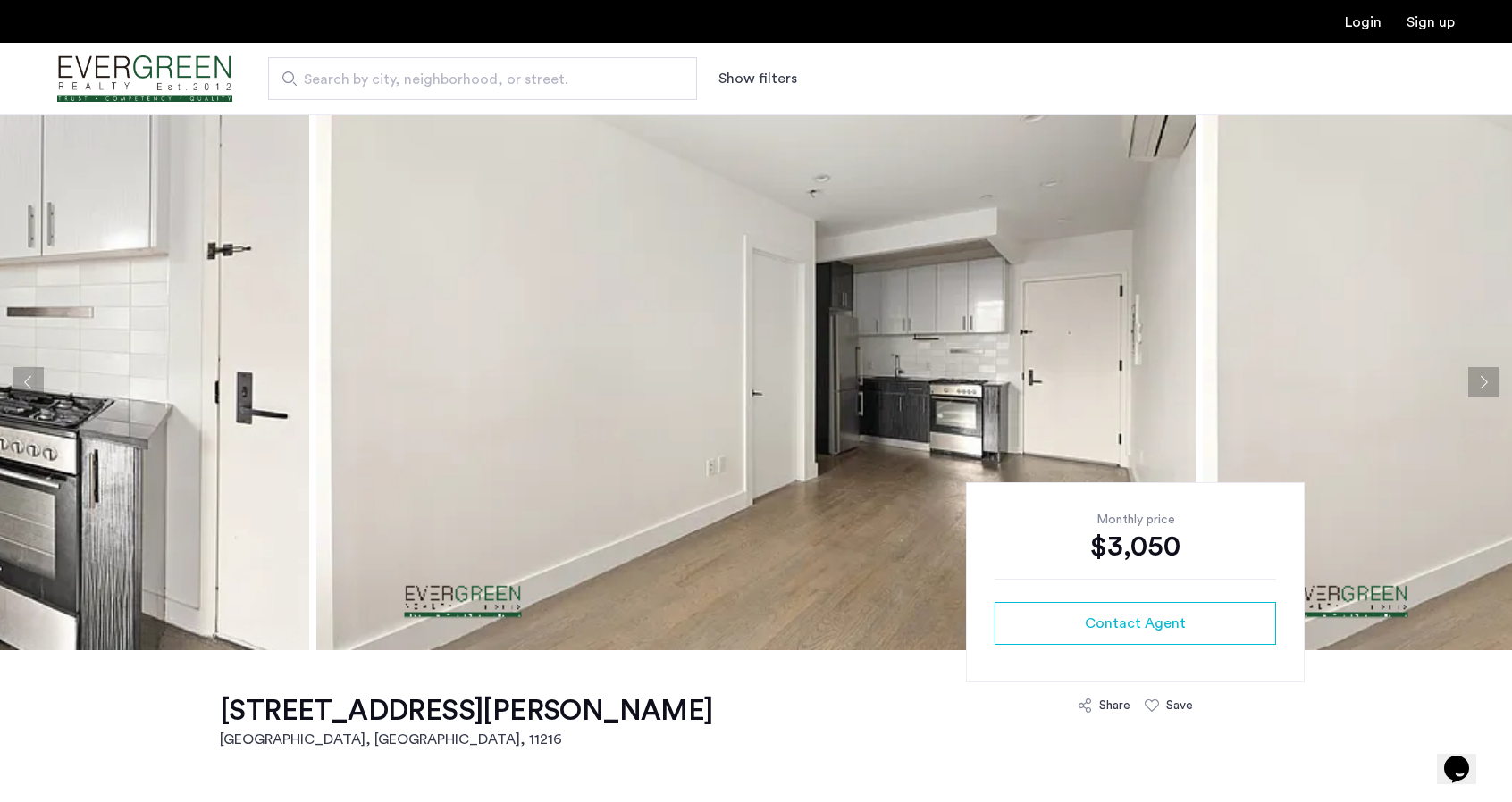
click at [39, 373] on button "Previous apartment" at bounding box center [28, 382] width 30 height 30
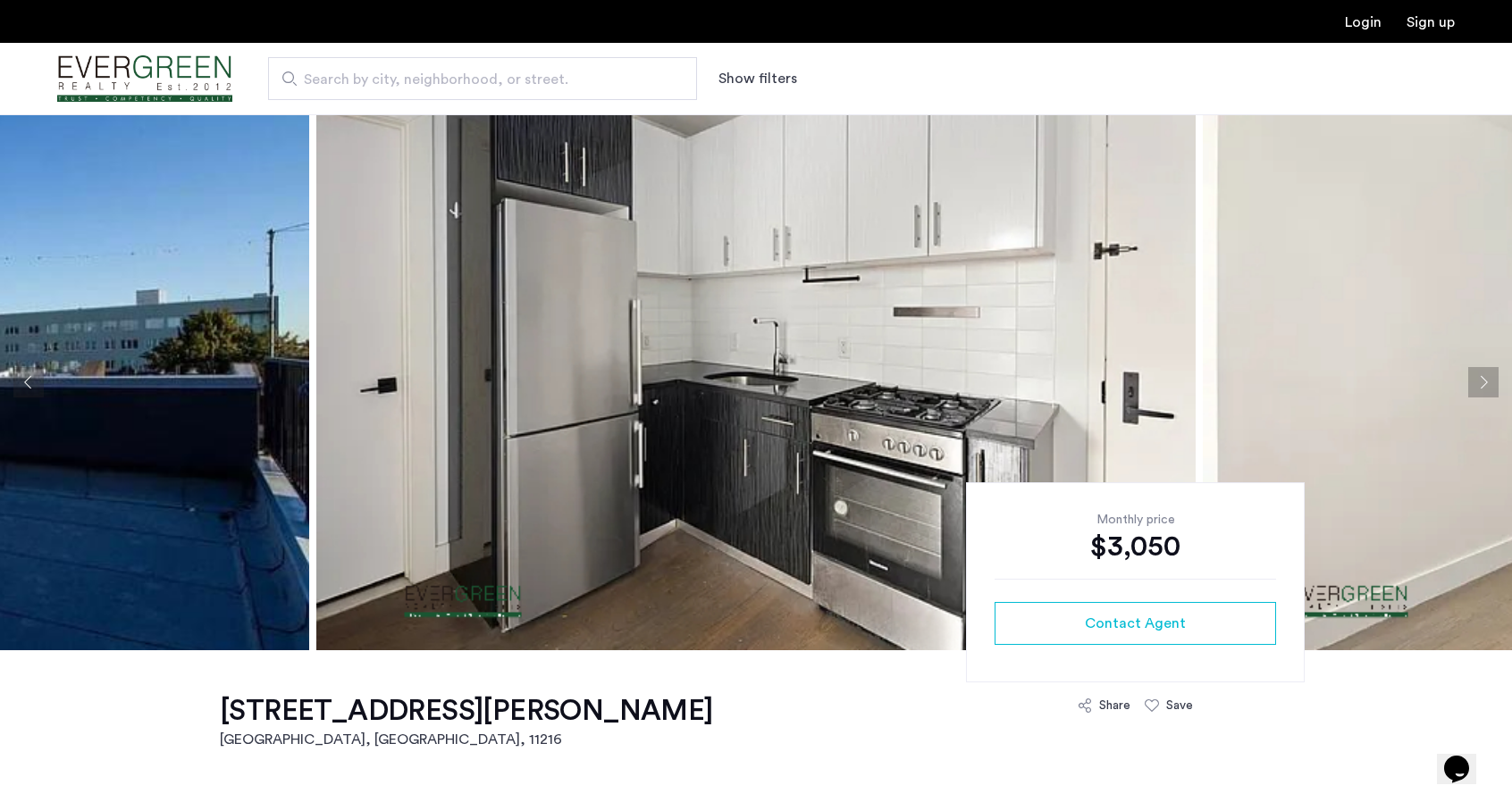
click at [39, 373] on button "Previous apartment" at bounding box center [28, 382] width 30 height 30
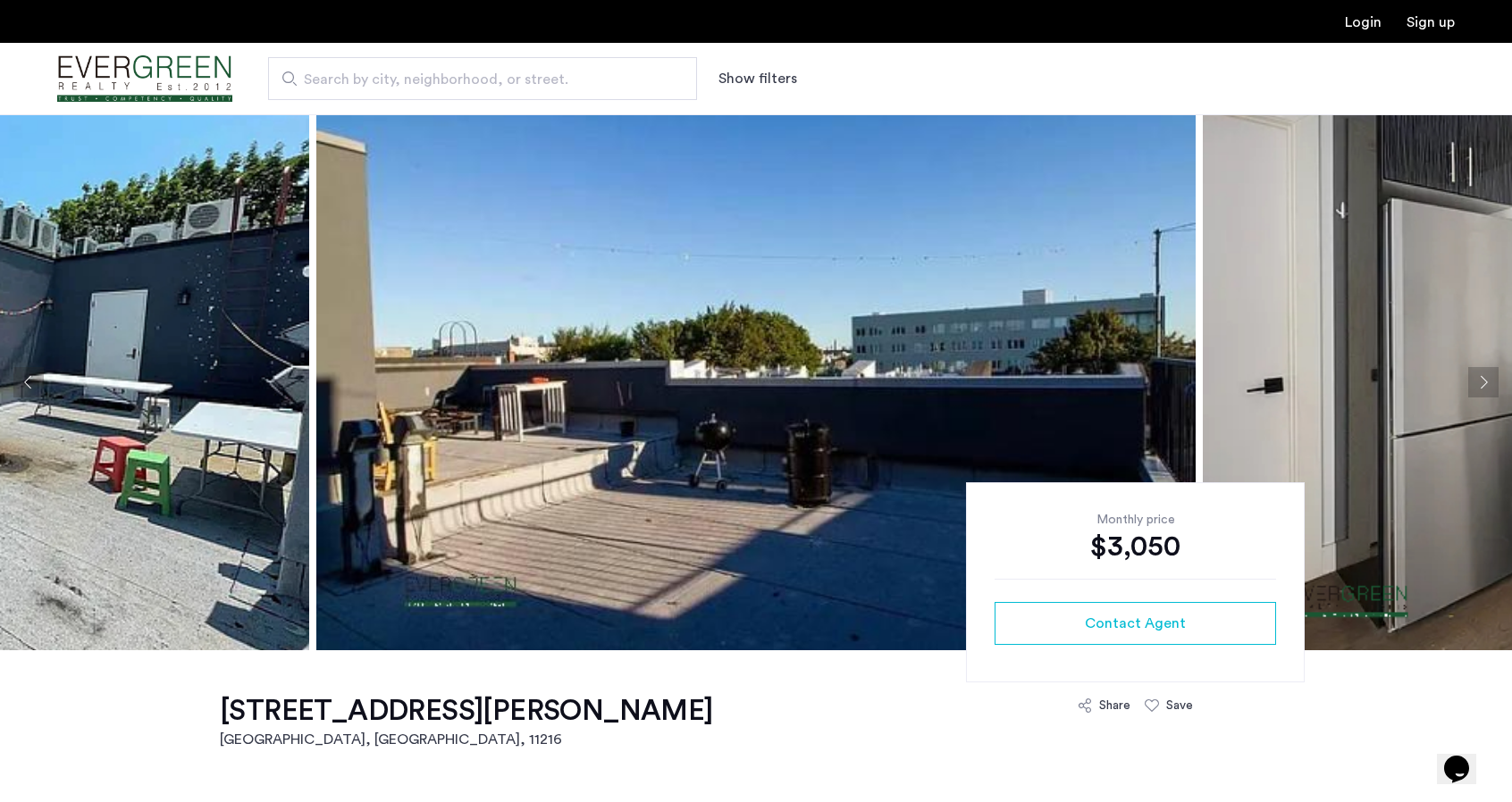
click at [39, 374] on button "Previous apartment" at bounding box center [28, 382] width 30 height 30
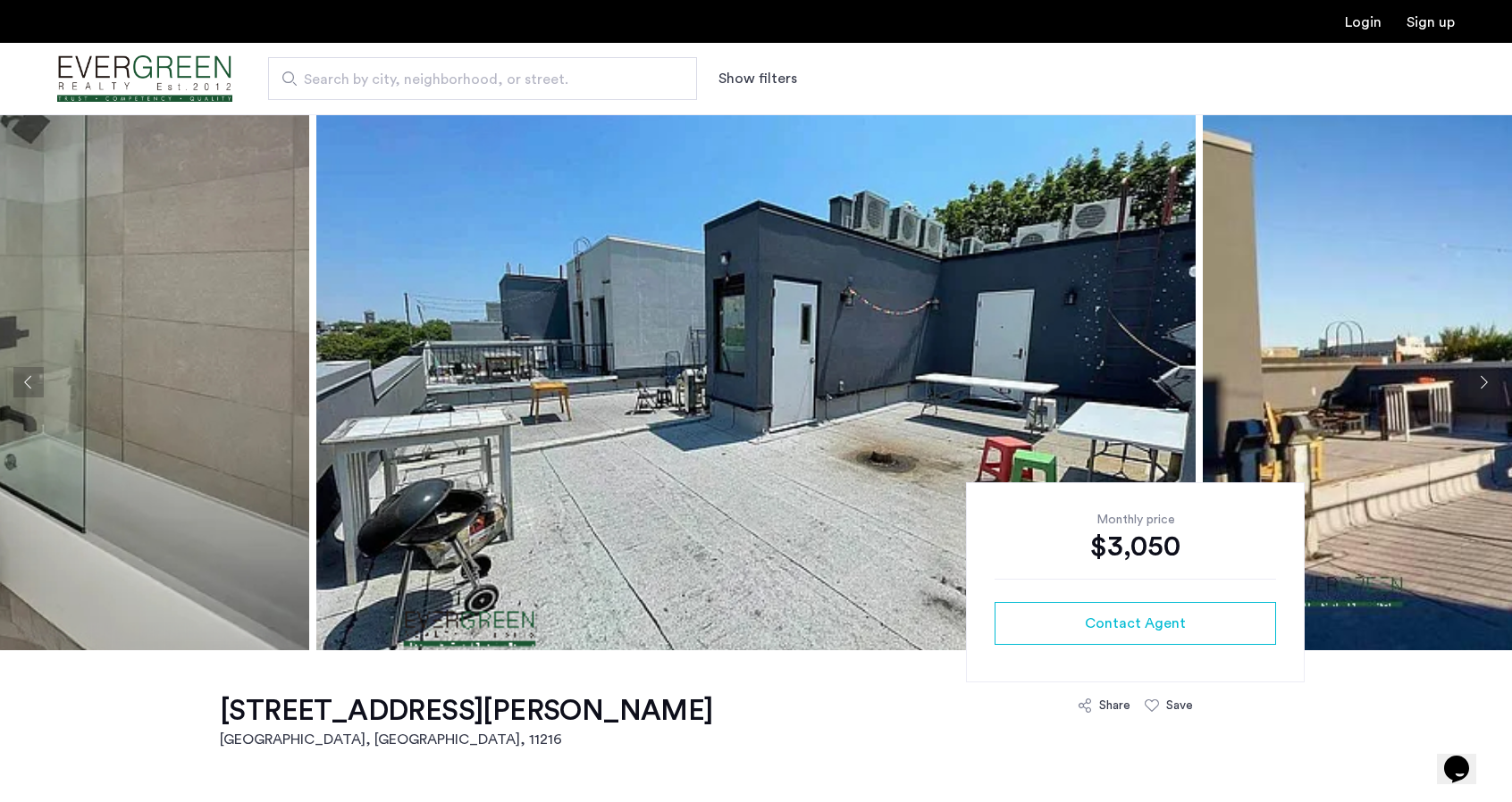
click at [39, 374] on button "Previous apartment" at bounding box center [28, 382] width 30 height 30
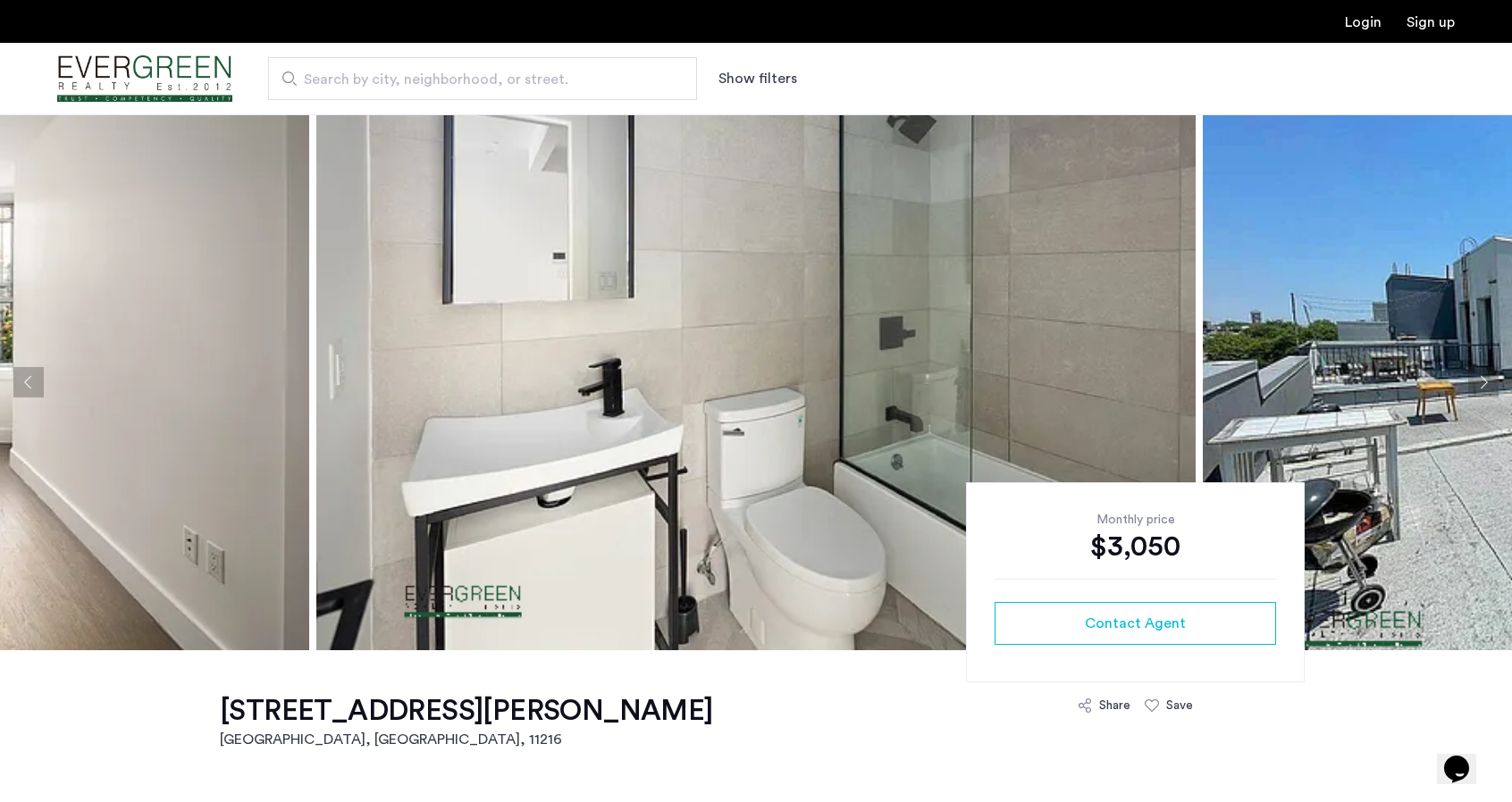
click at [39, 374] on button "Previous apartment" at bounding box center [28, 382] width 30 height 30
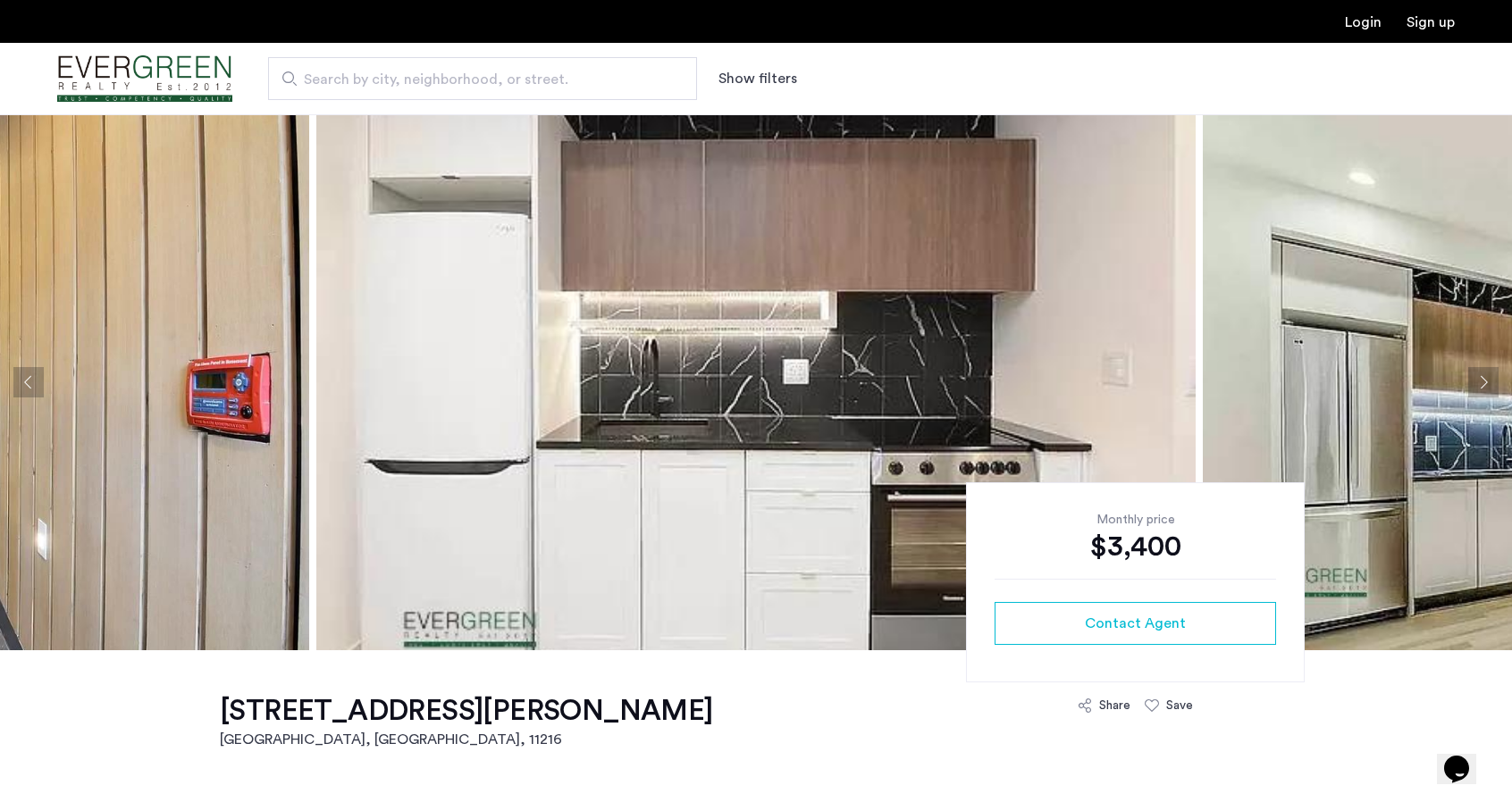
click at [798, 348] on img at bounding box center [756, 382] width 880 height 536
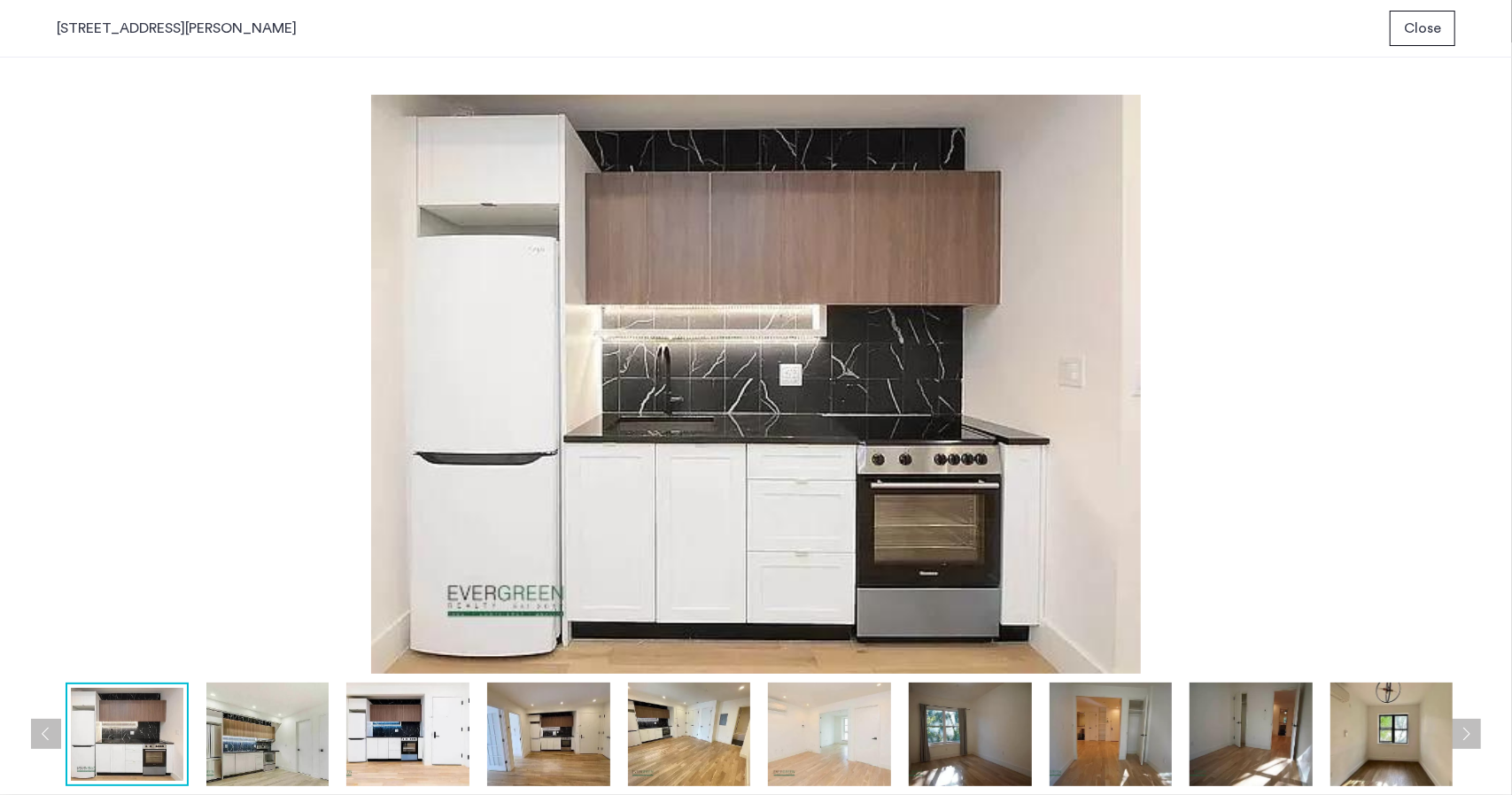
click at [555, 734] on img at bounding box center [549, 734] width 123 height 104
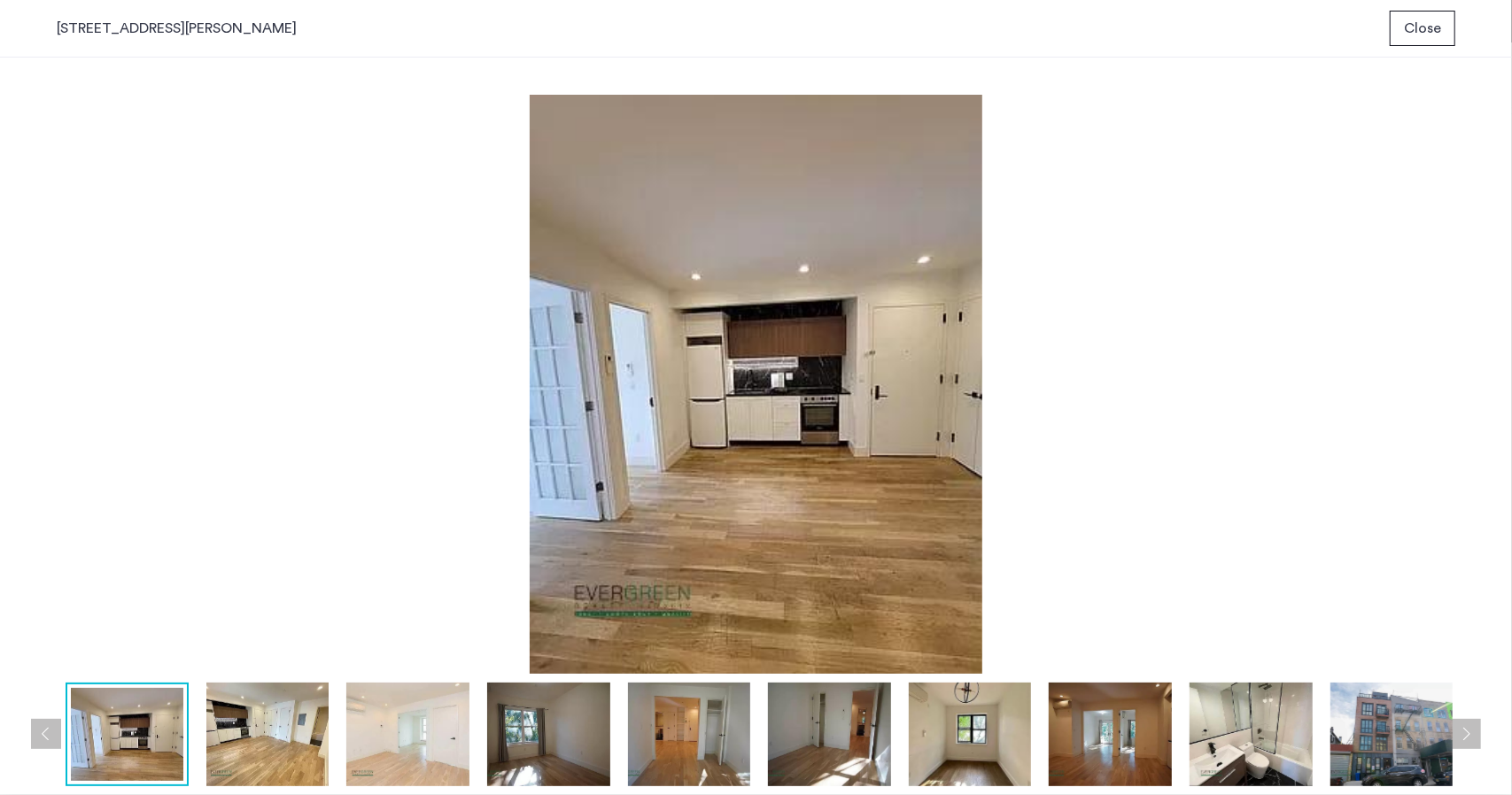
click at [456, 749] on img at bounding box center [408, 734] width 123 height 104
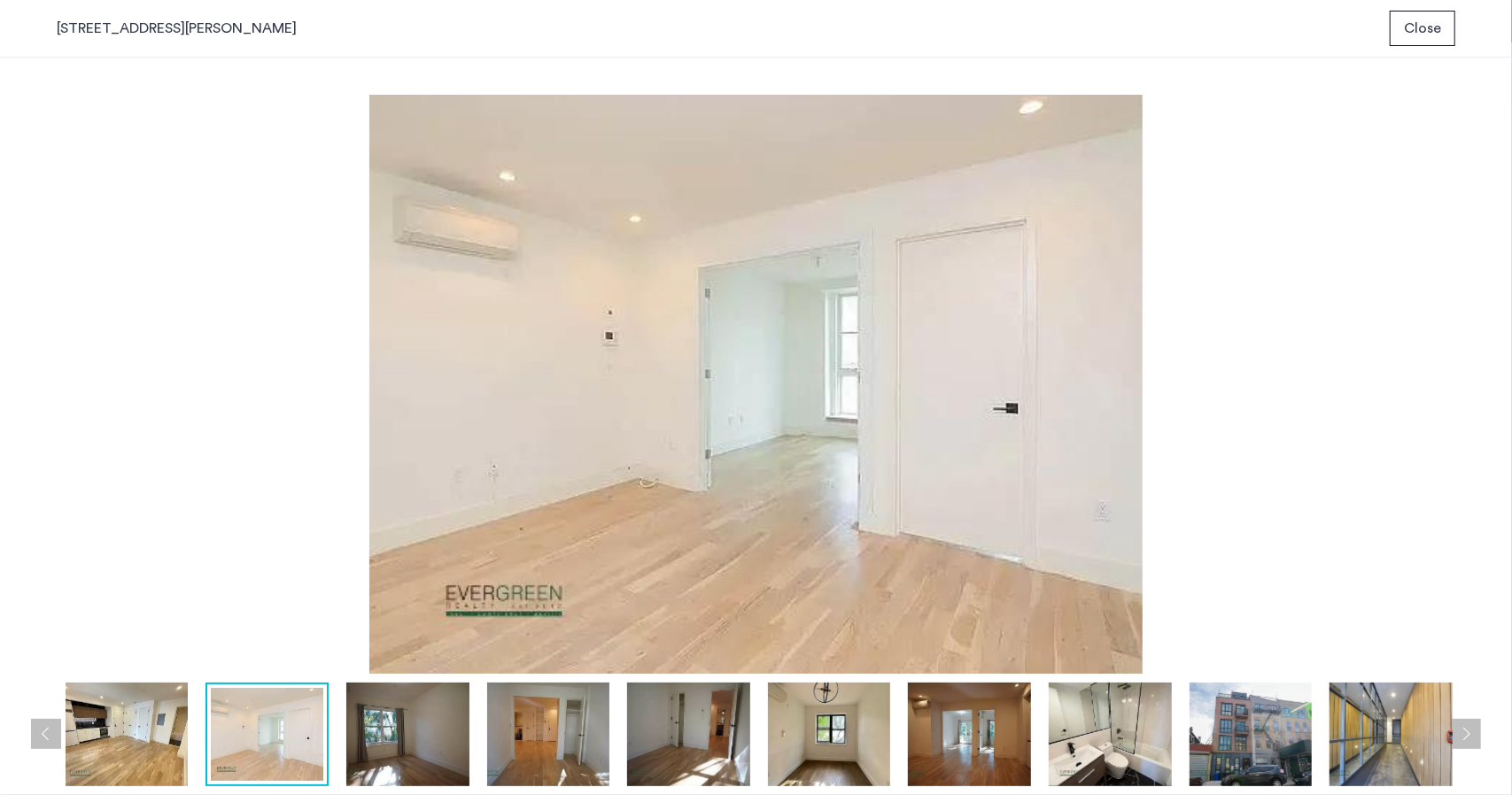
click at [312, 733] on img at bounding box center [267, 734] width 112 height 93
click at [689, 752] on img at bounding box center [688, 734] width 123 height 104
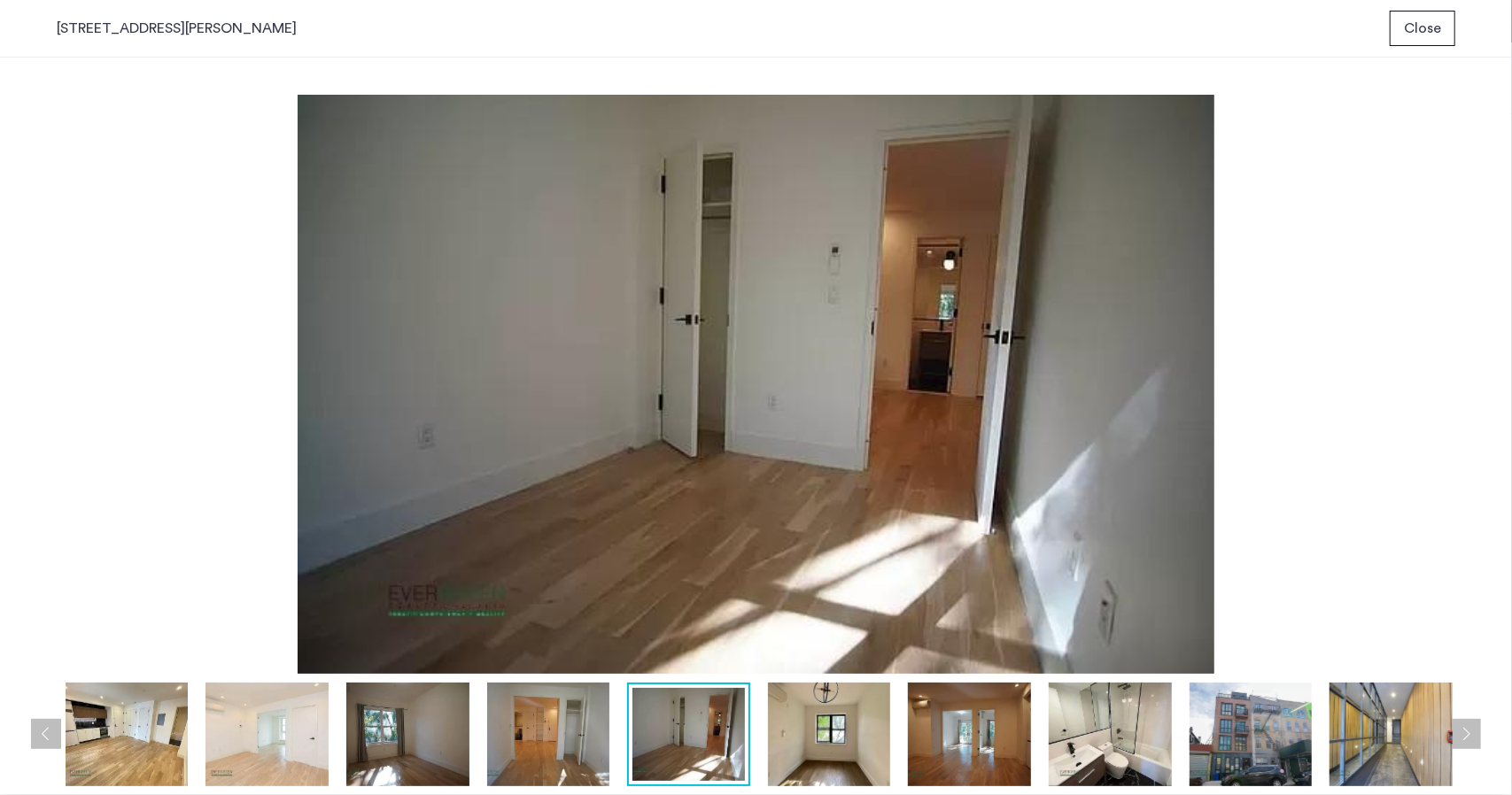
click at [966, 755] on img at bounding box center [969, 734] width 123 height 104
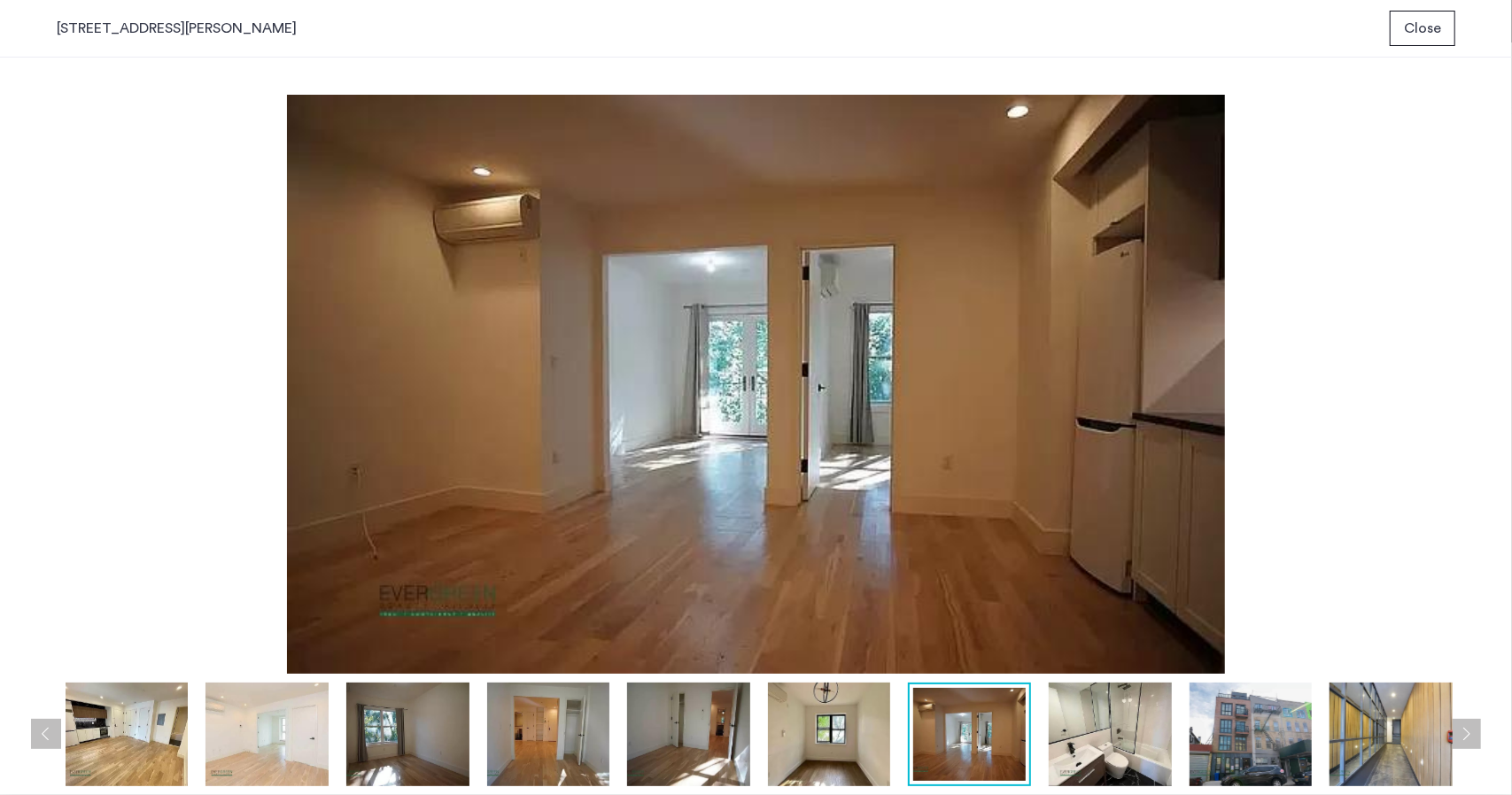
click at [1073, 762] on img at bounding box center [1110, 734] width 123 height 104
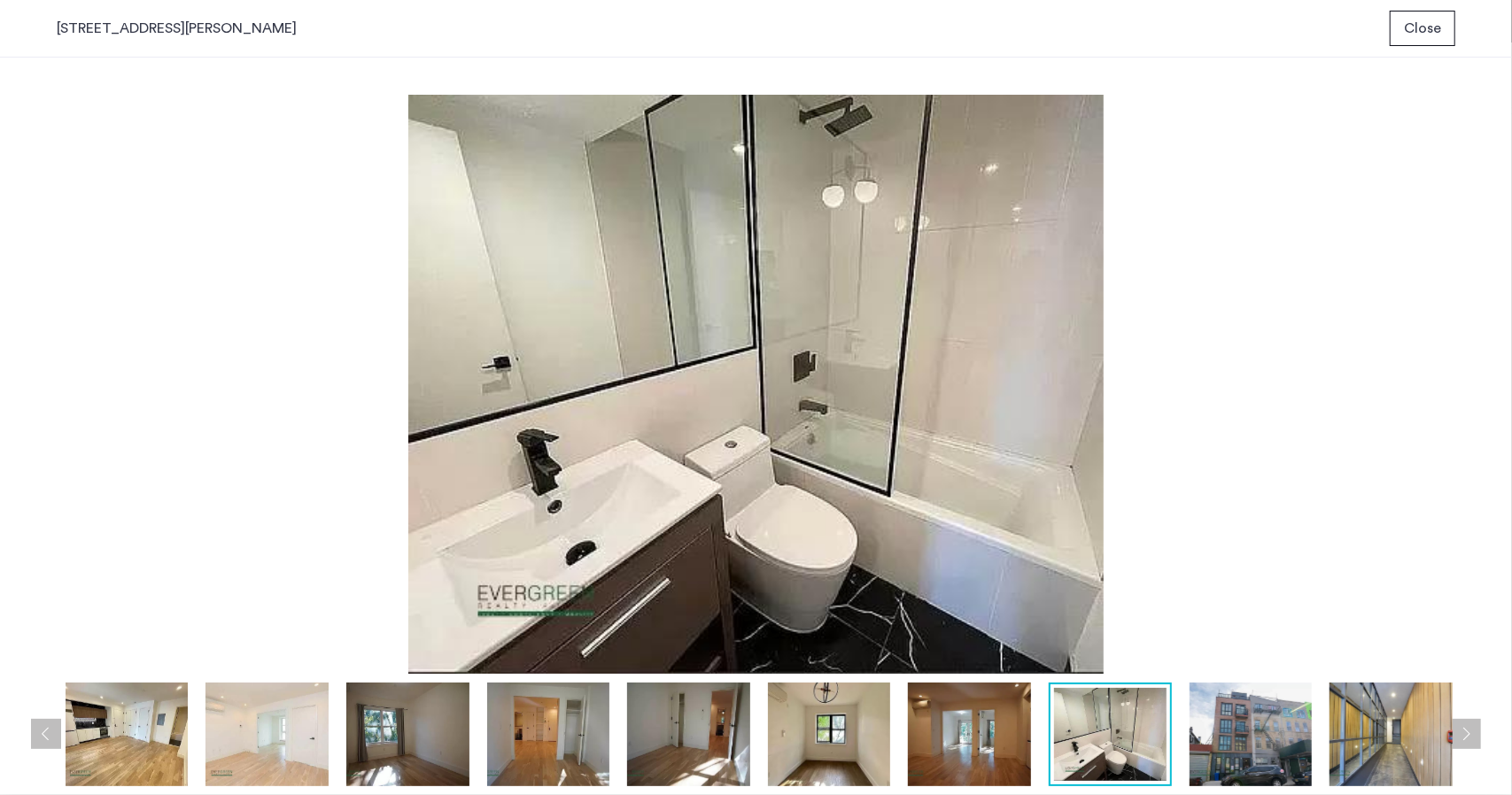
click at [975, 737] on img at bounding box center [969, 734] width 123 height 104
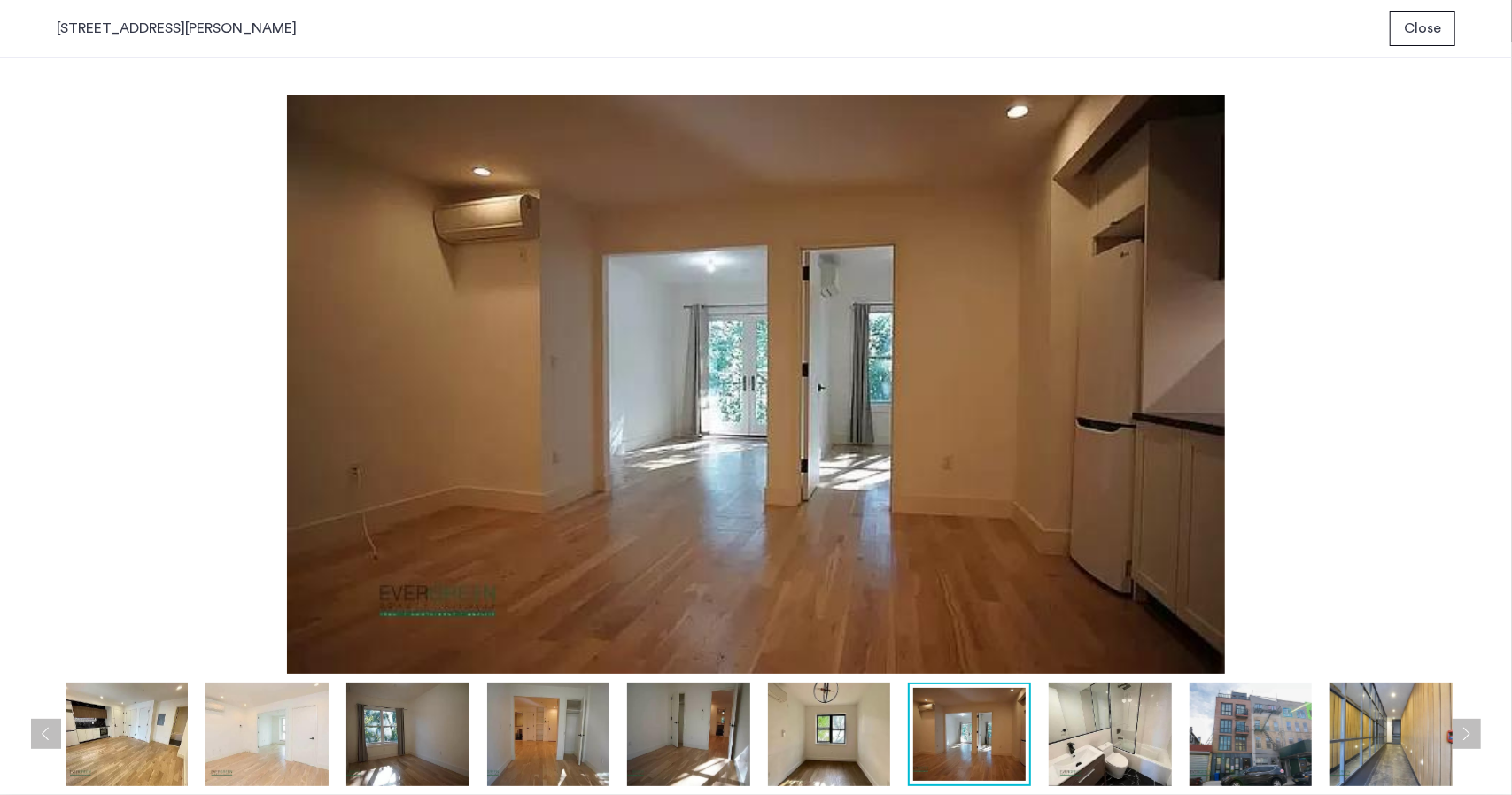
click at [872, 743] on img at bounding box center [829, 734] width 123 height 104
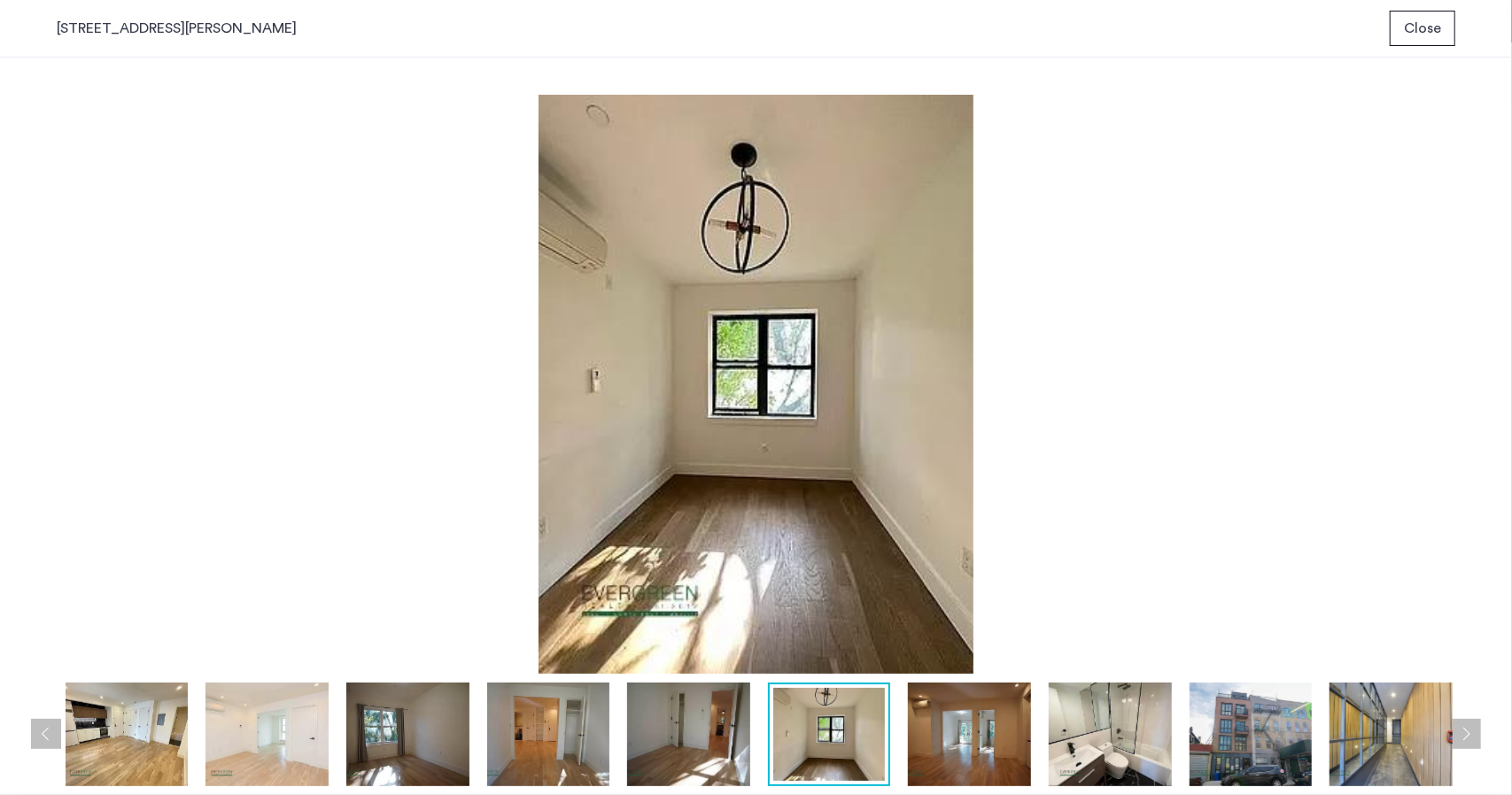
click at [696, 747] on img at bounding box center [688, 734] width 123 height 104
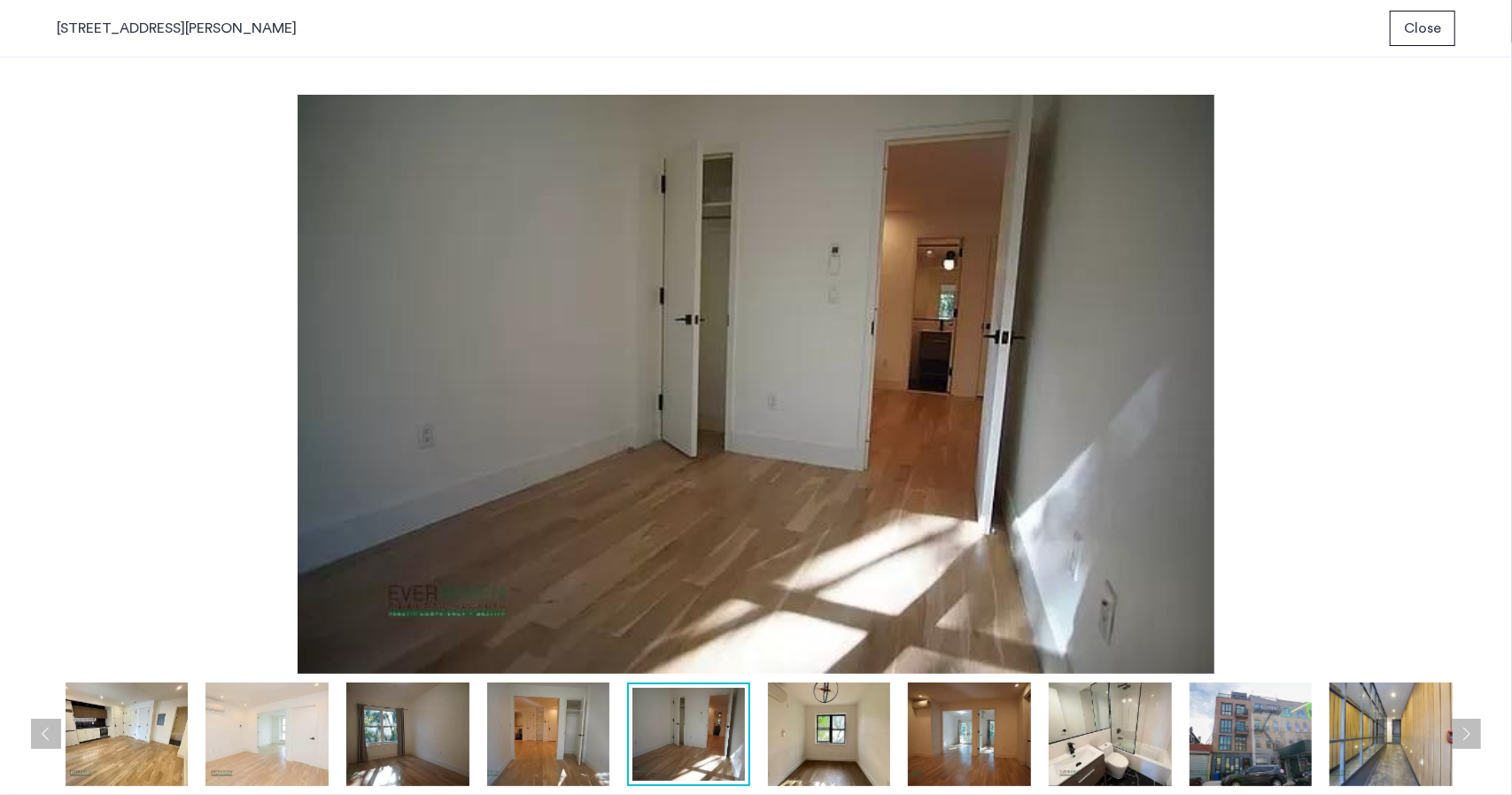
click at [558, 734] on img at bounding box center [549, 734] width 123 height 104
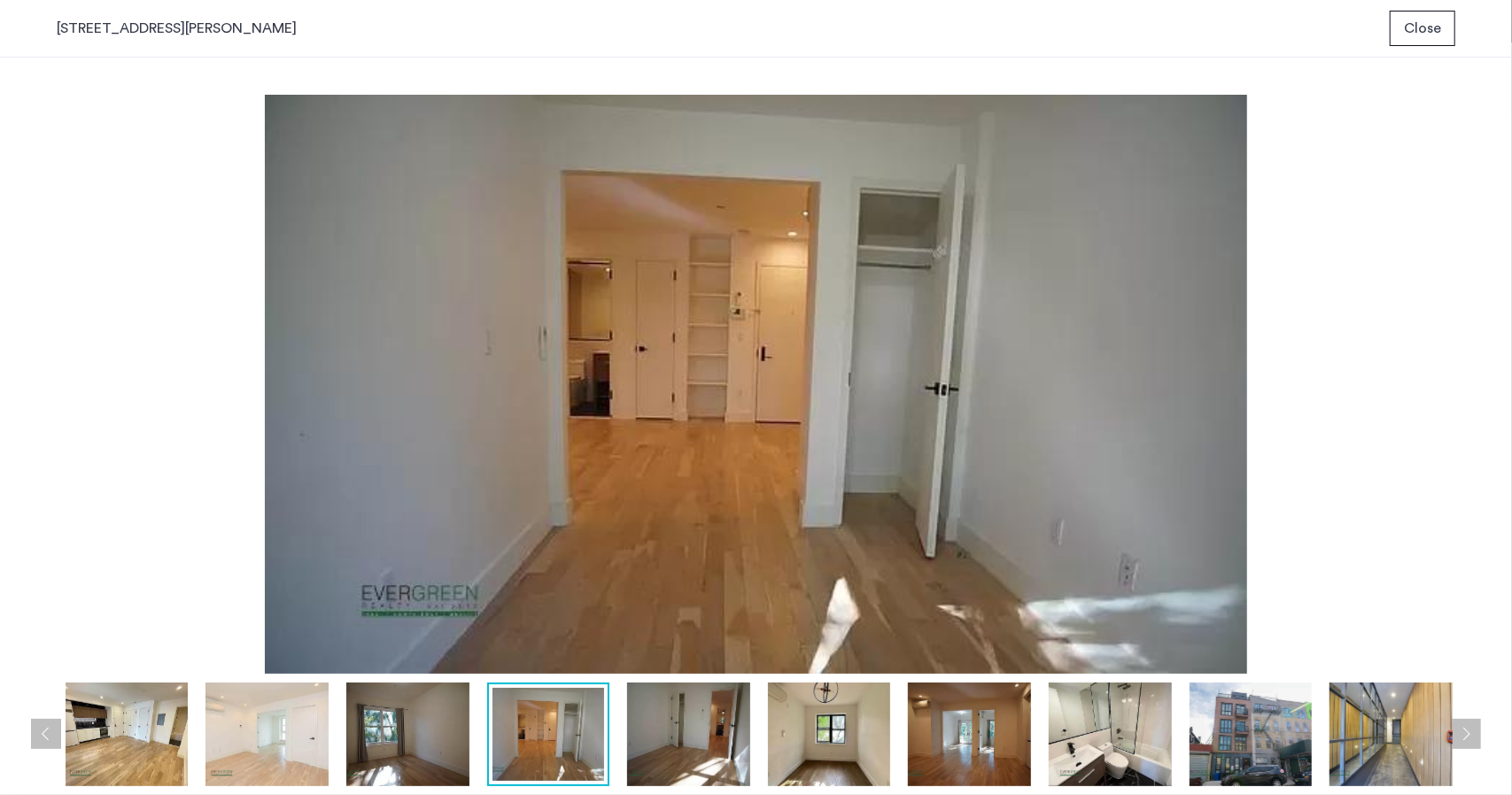
click at [360, 709] on img at bounding box center [408, 734] width 123 height 104
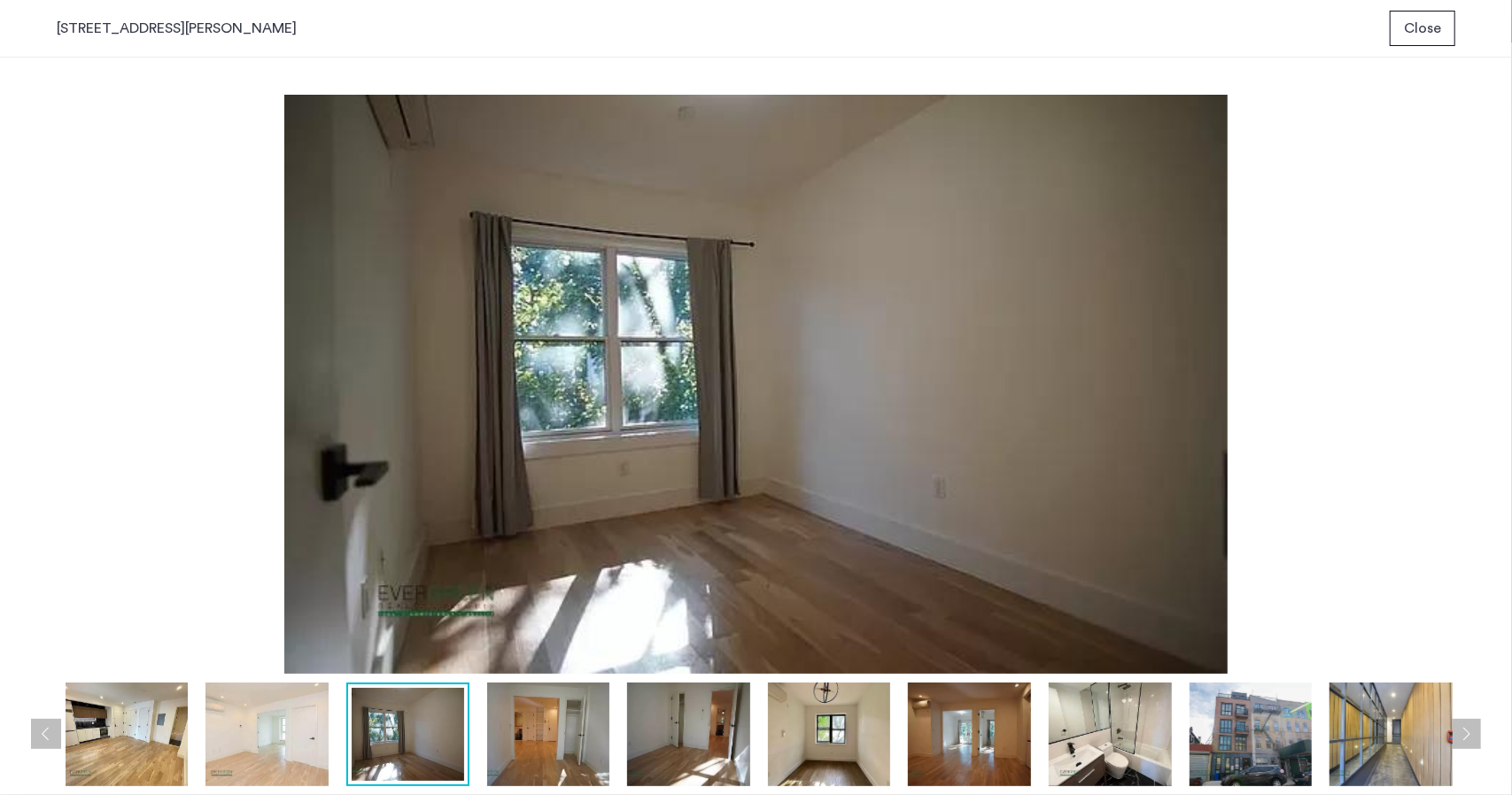
click at [131, 727] on img at bounding box center [127, 734] width 123 height 104
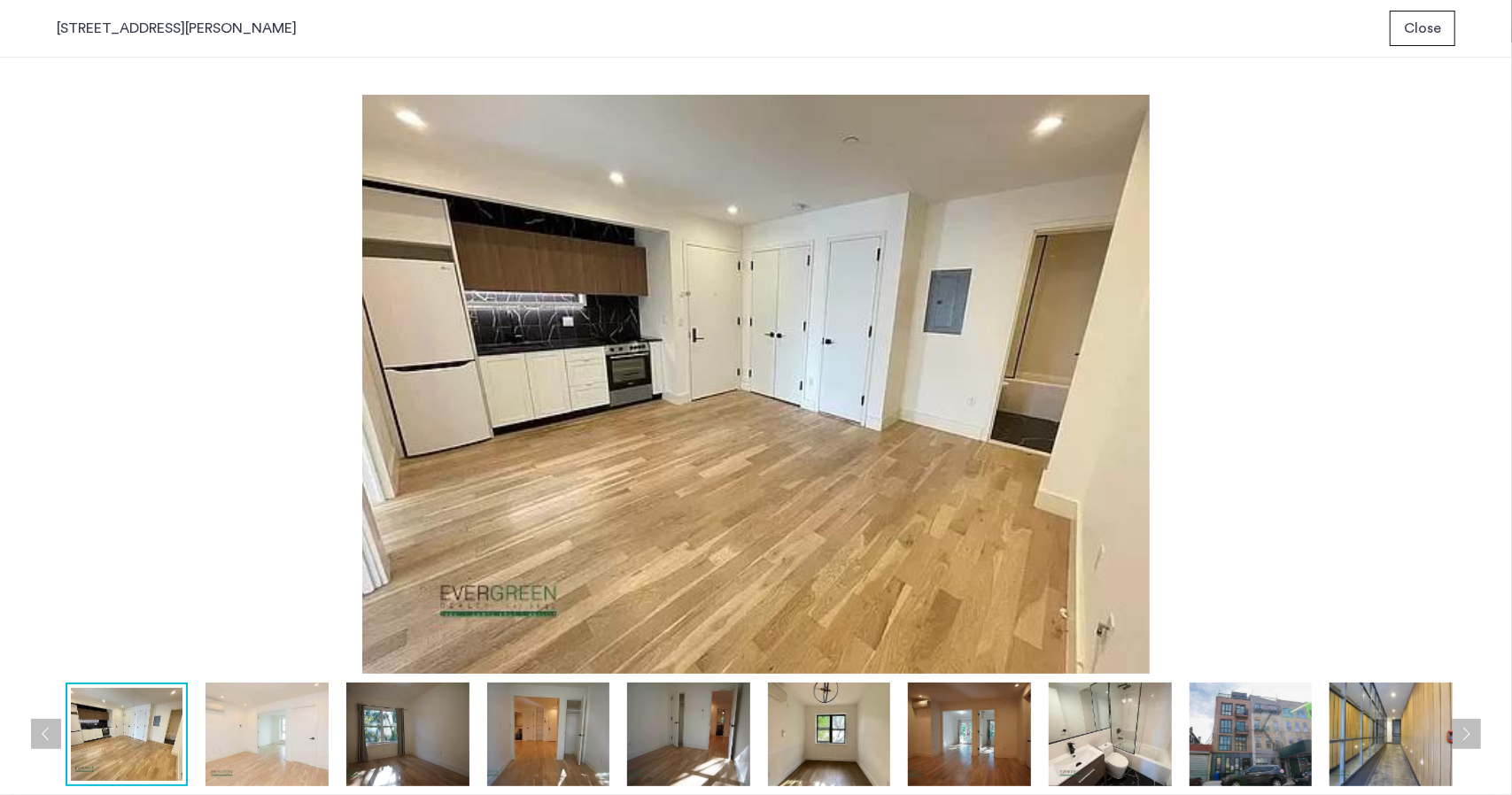
click at [39, 727] on button "Previous apartment" at bounding box center [45, 733] width 30 height 30
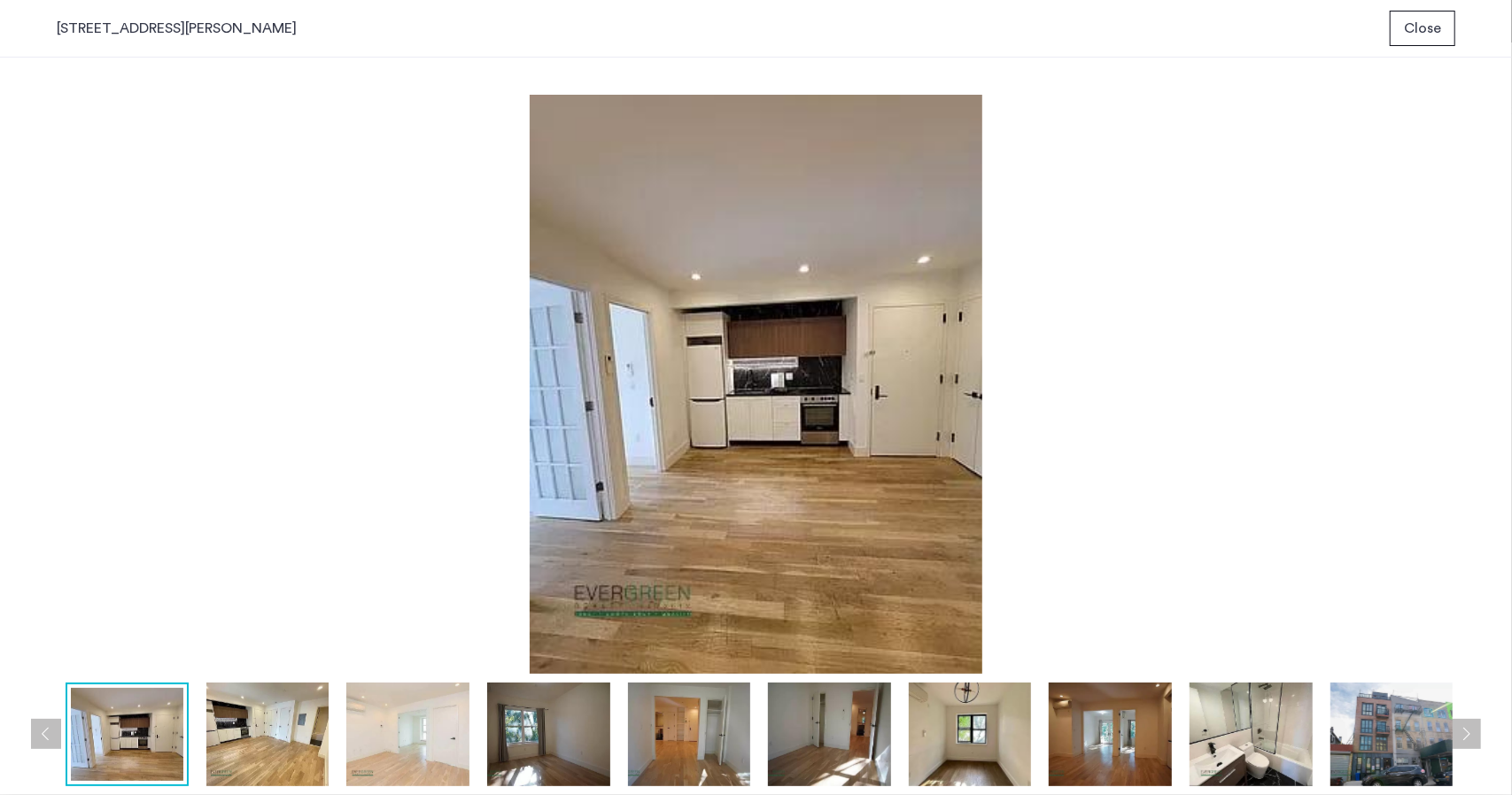
click at [37, 727] on button "Previous apartment" at bounding box center [45, 733] width 30 height 30
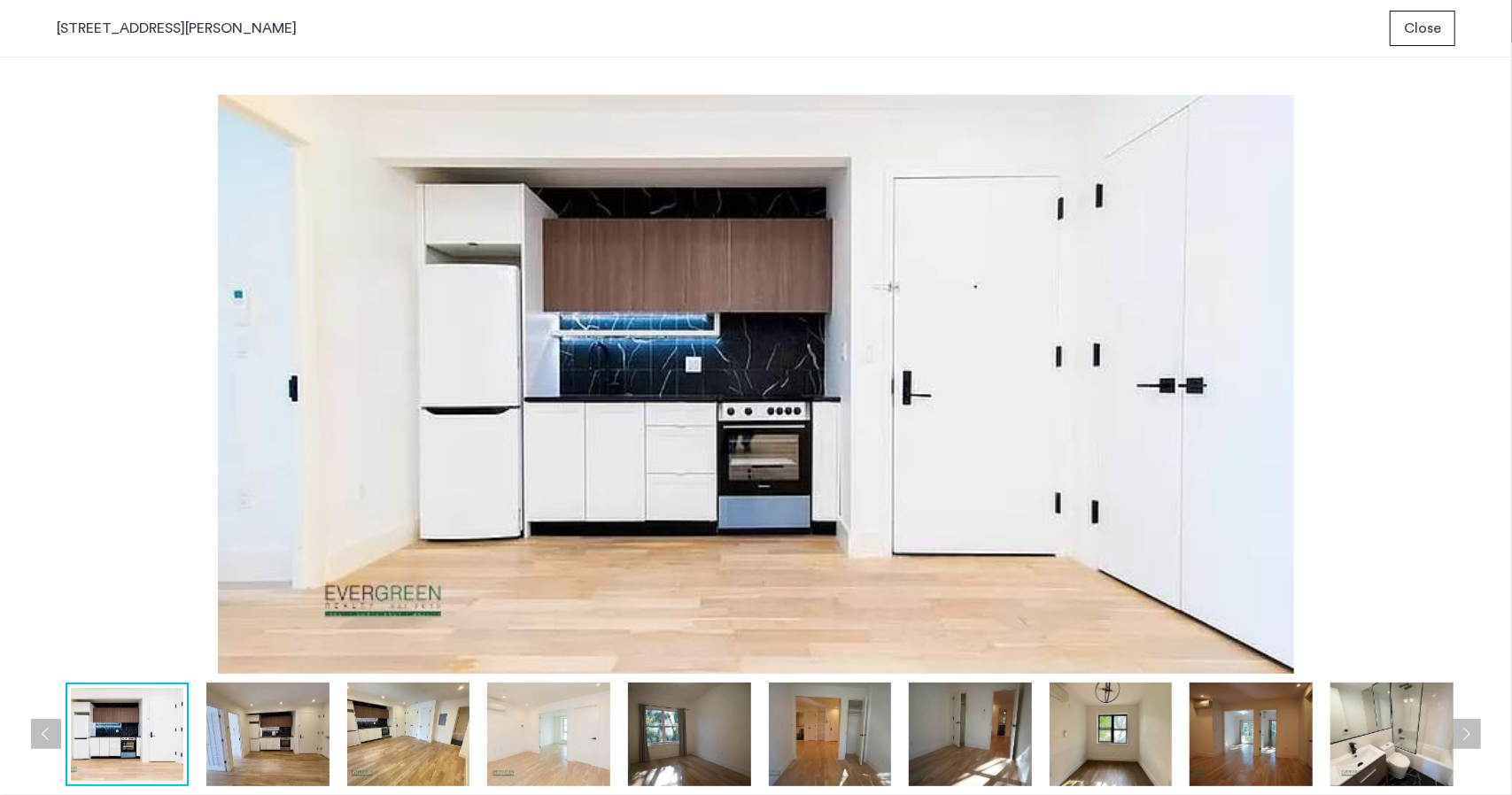
click at [37, 727] on button "Previous apartment" at bounding box center [45, 733] width 30 height 30
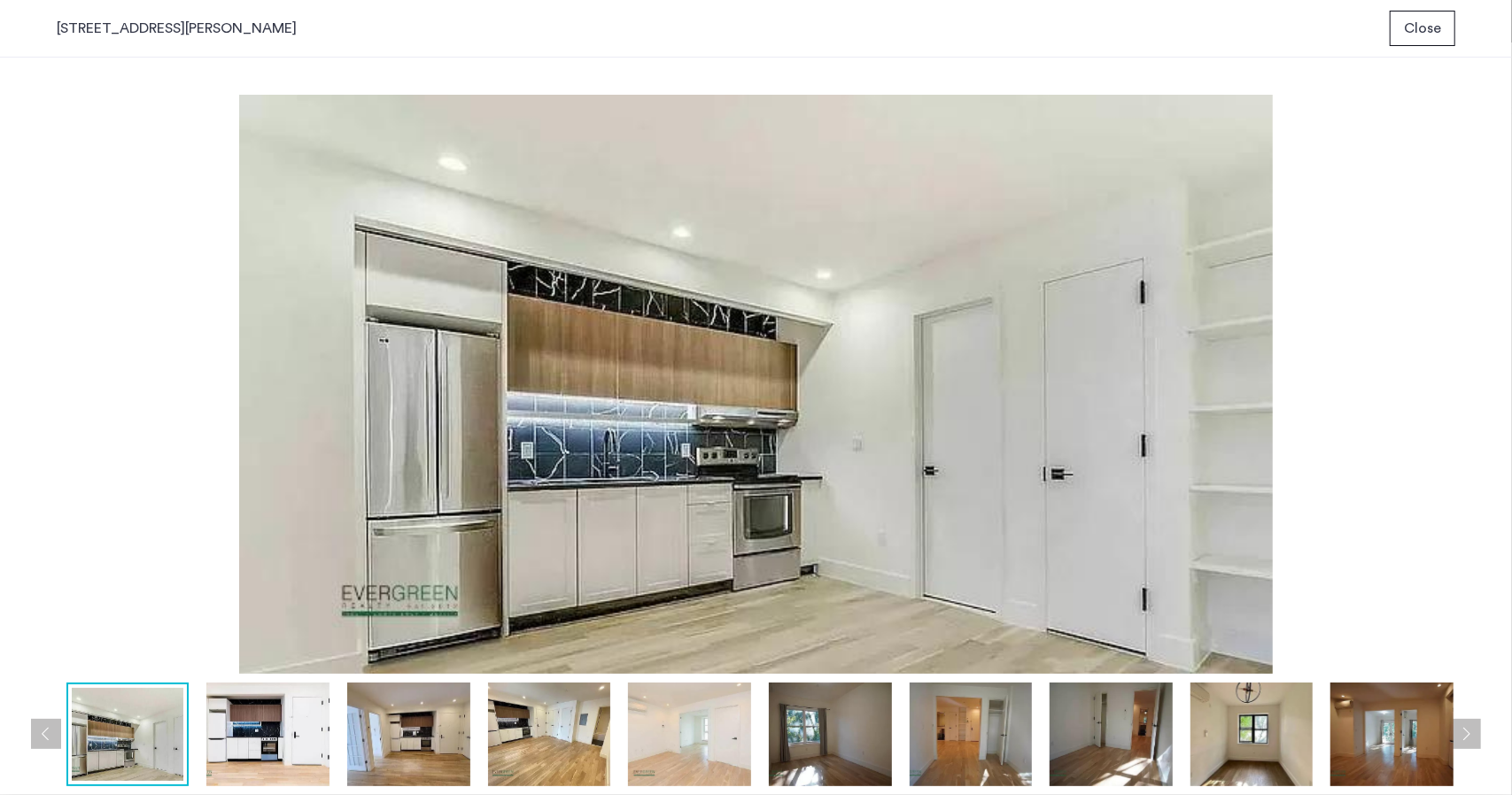
click at [37, 727] on button "Previous apartment" at bounding box center [45, 733] width 30 height 30
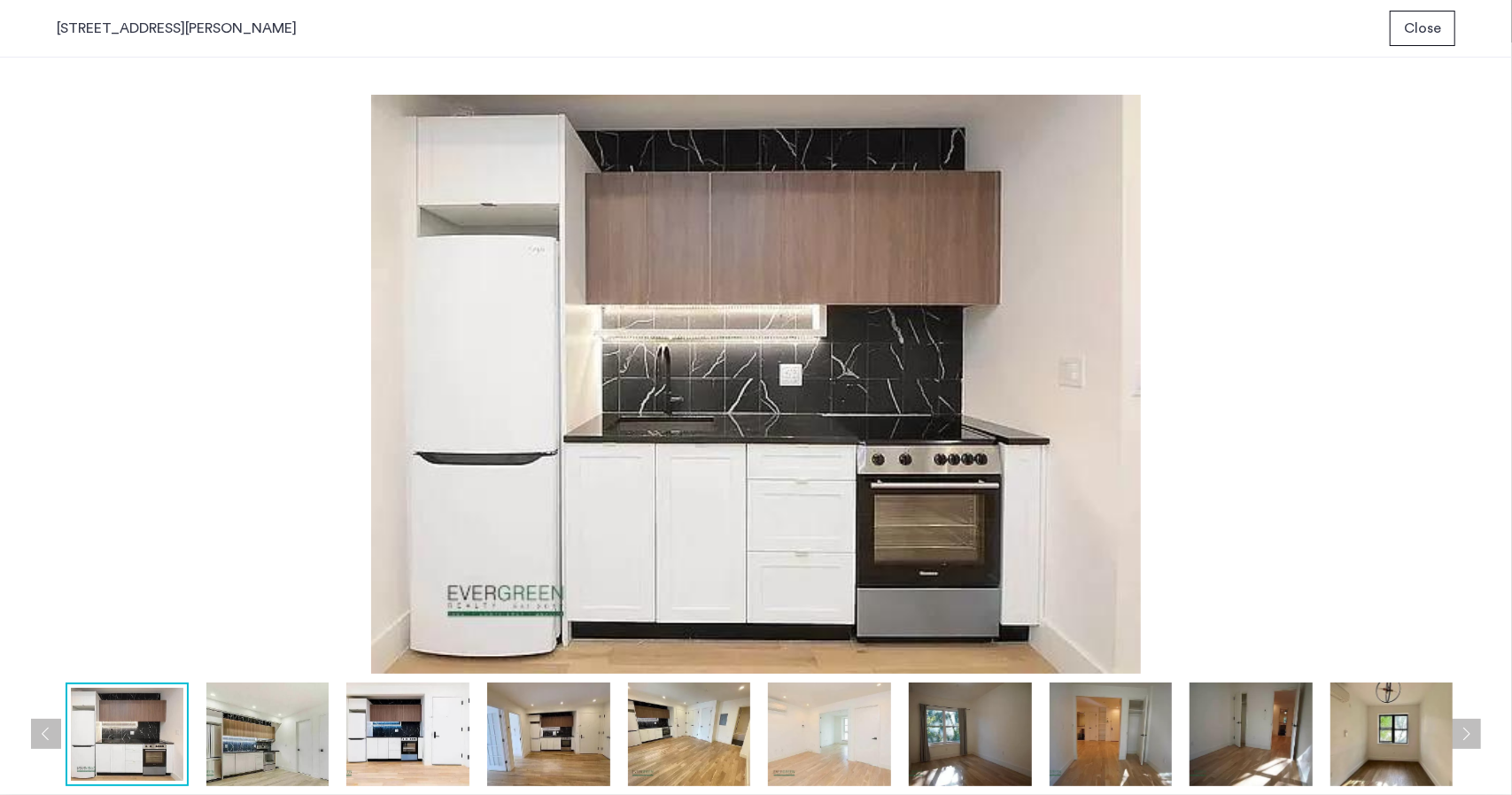
click at [37, 727] on button "Previous apartment" at bounding box center [45, 733] width 30 height 30
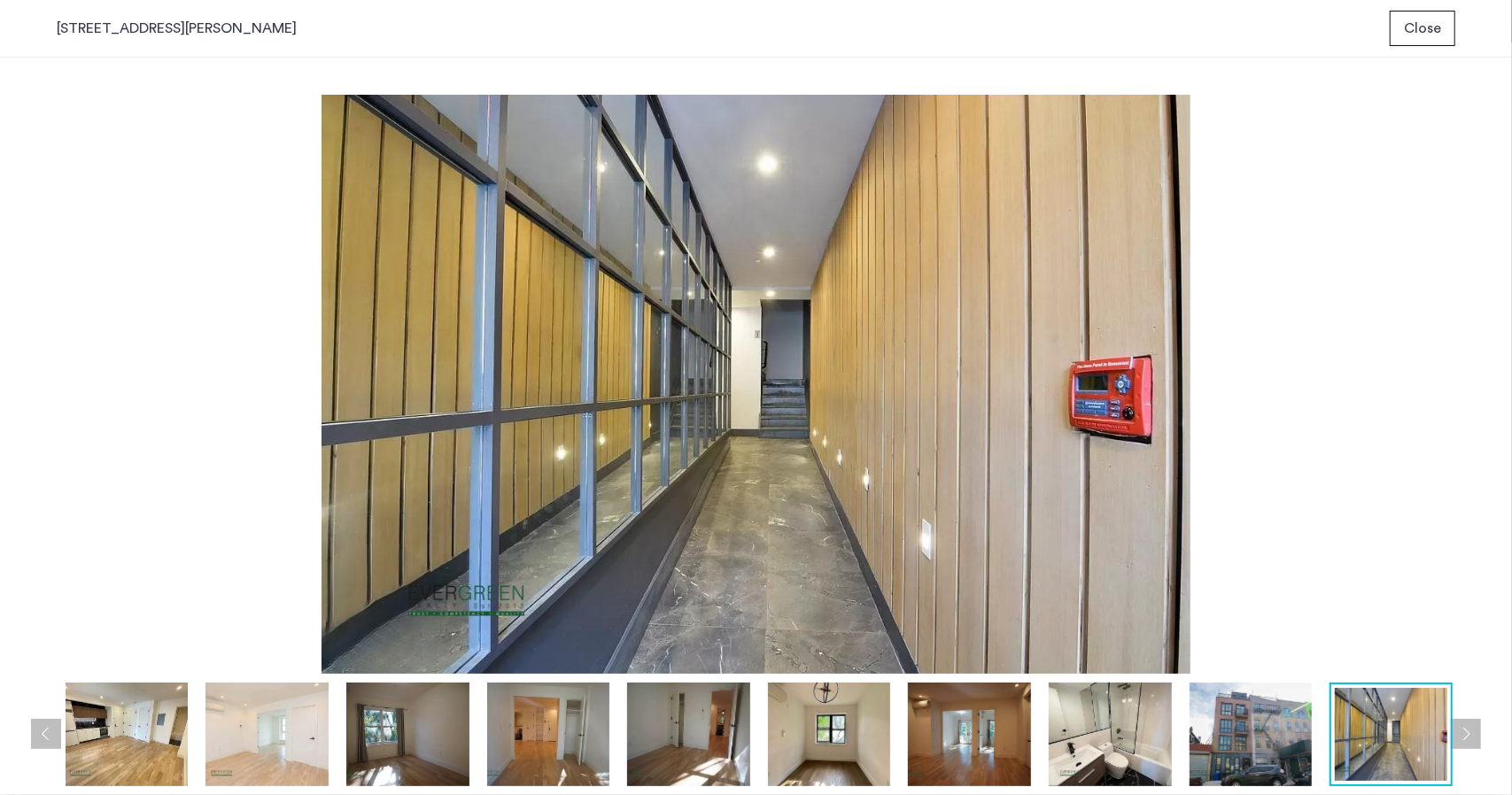
click at [37, 727] on button "Previous apartment" at bounding box center [45, 733] width 30 height 30
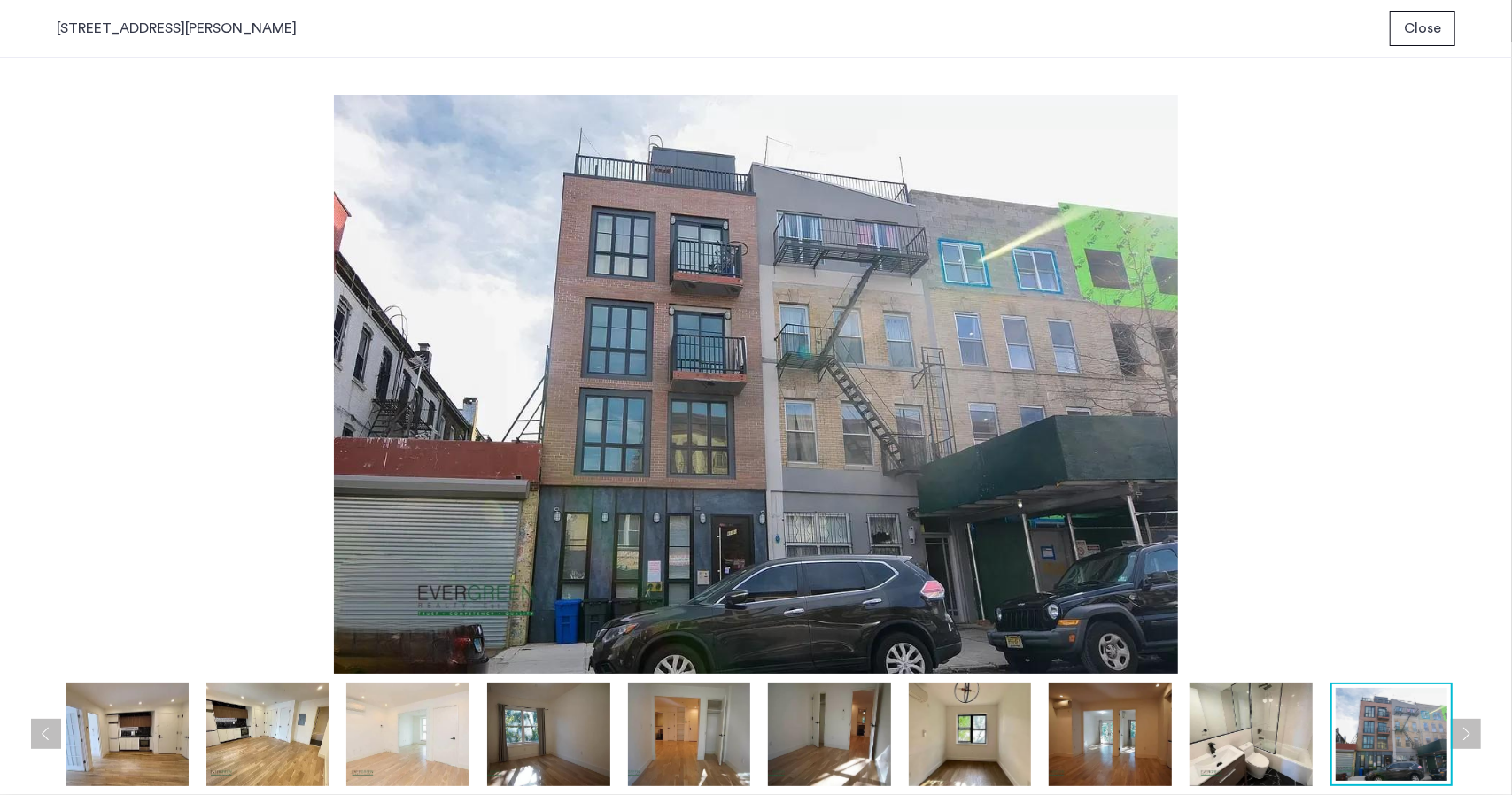
click at [37, 727] on button "Previous apartment" at bounding box center [45, 733] width 30 height 30
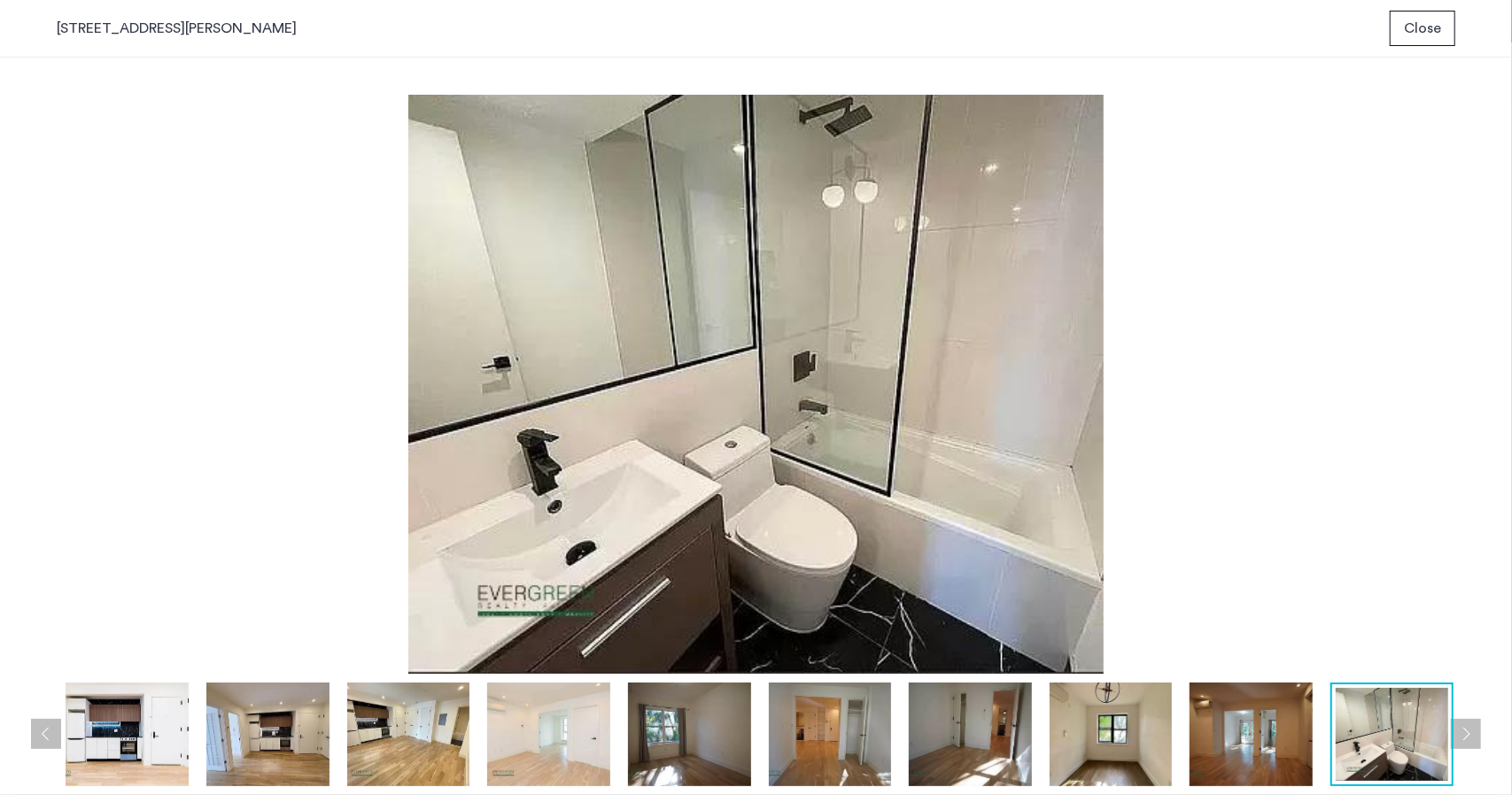
click at [37, 727] on button "Previous apartment" at bounding box center [45, 733] width 30 height 30
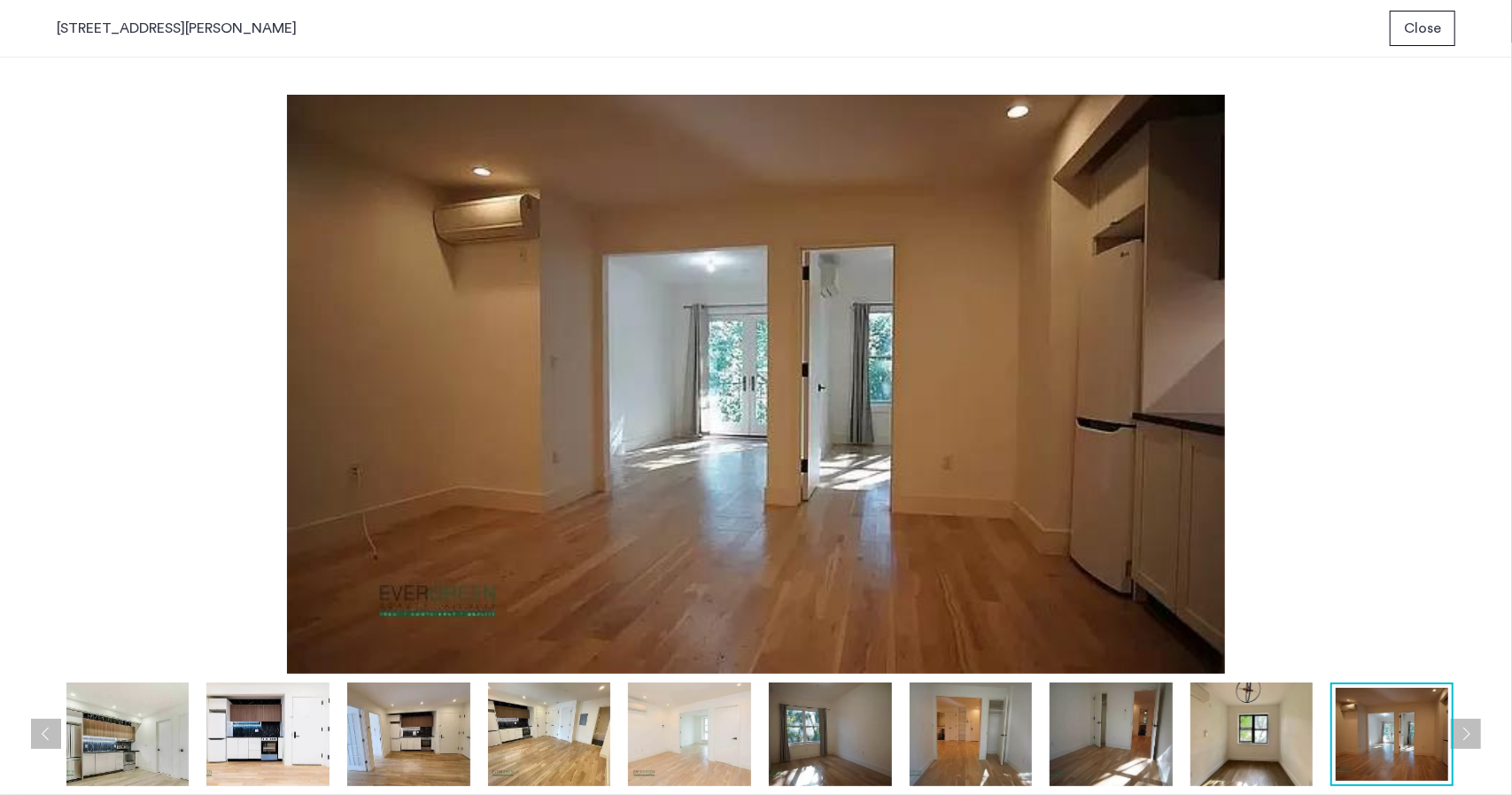
click at [37, 727] on button "Previous apartment" at bounding box center [45, 733] width 30 height 30
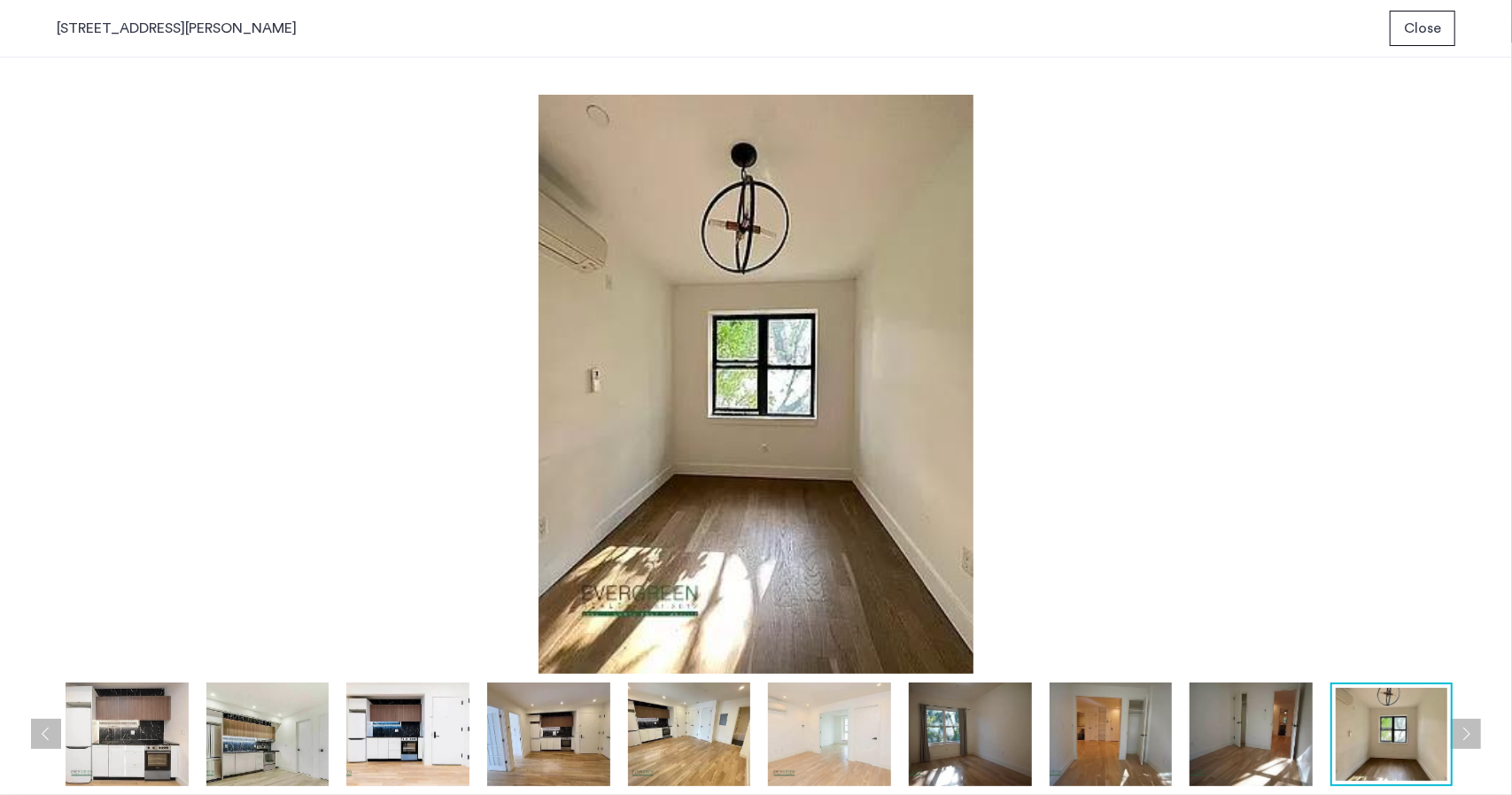
click at [37, 727] on button "Previous apartment" at bounding box center [45, 733] width 30 height 30
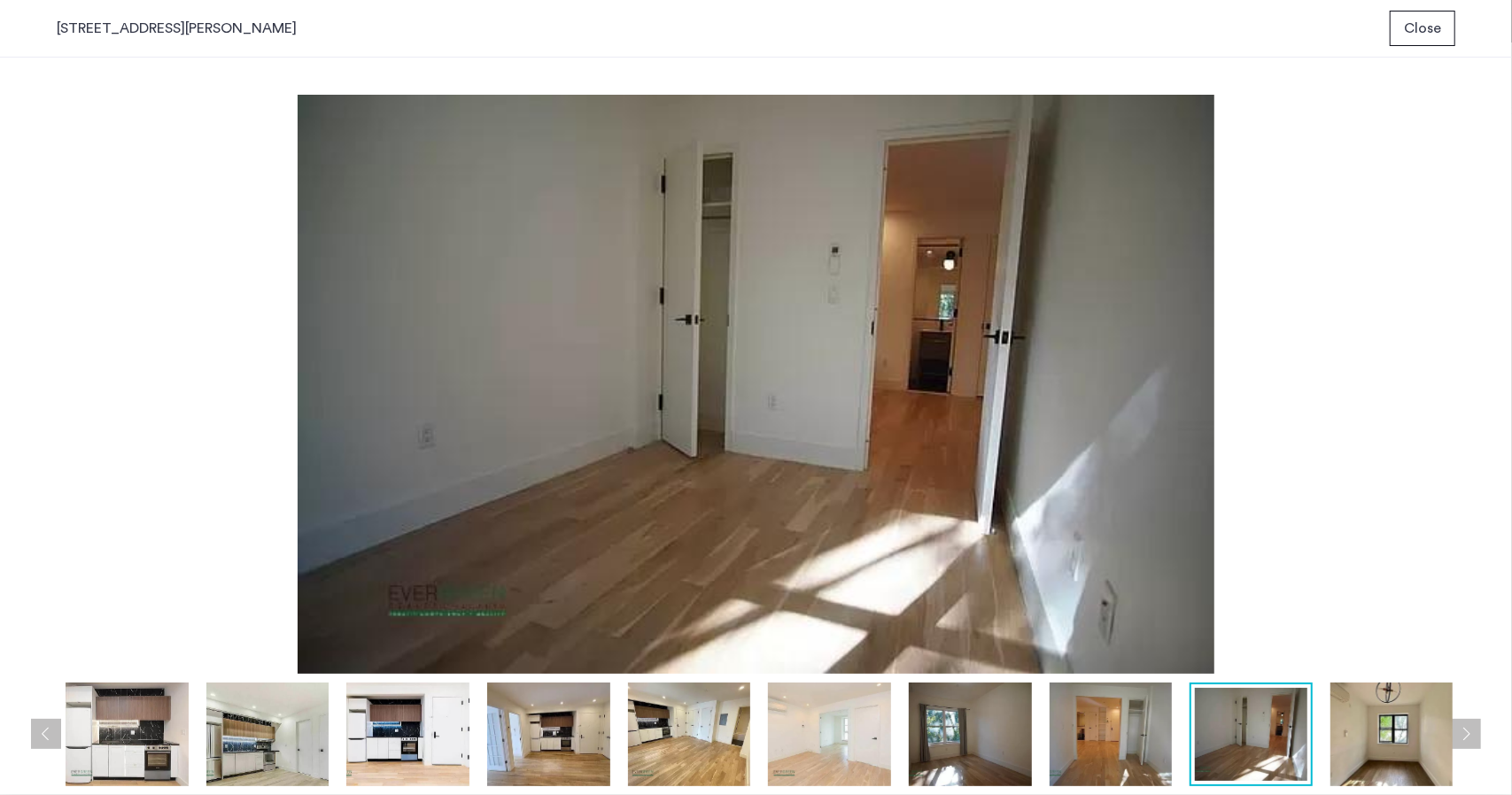
click at [37, 727] on button "Previous apartment" at bounding box center [45, 733] width 30 height 30
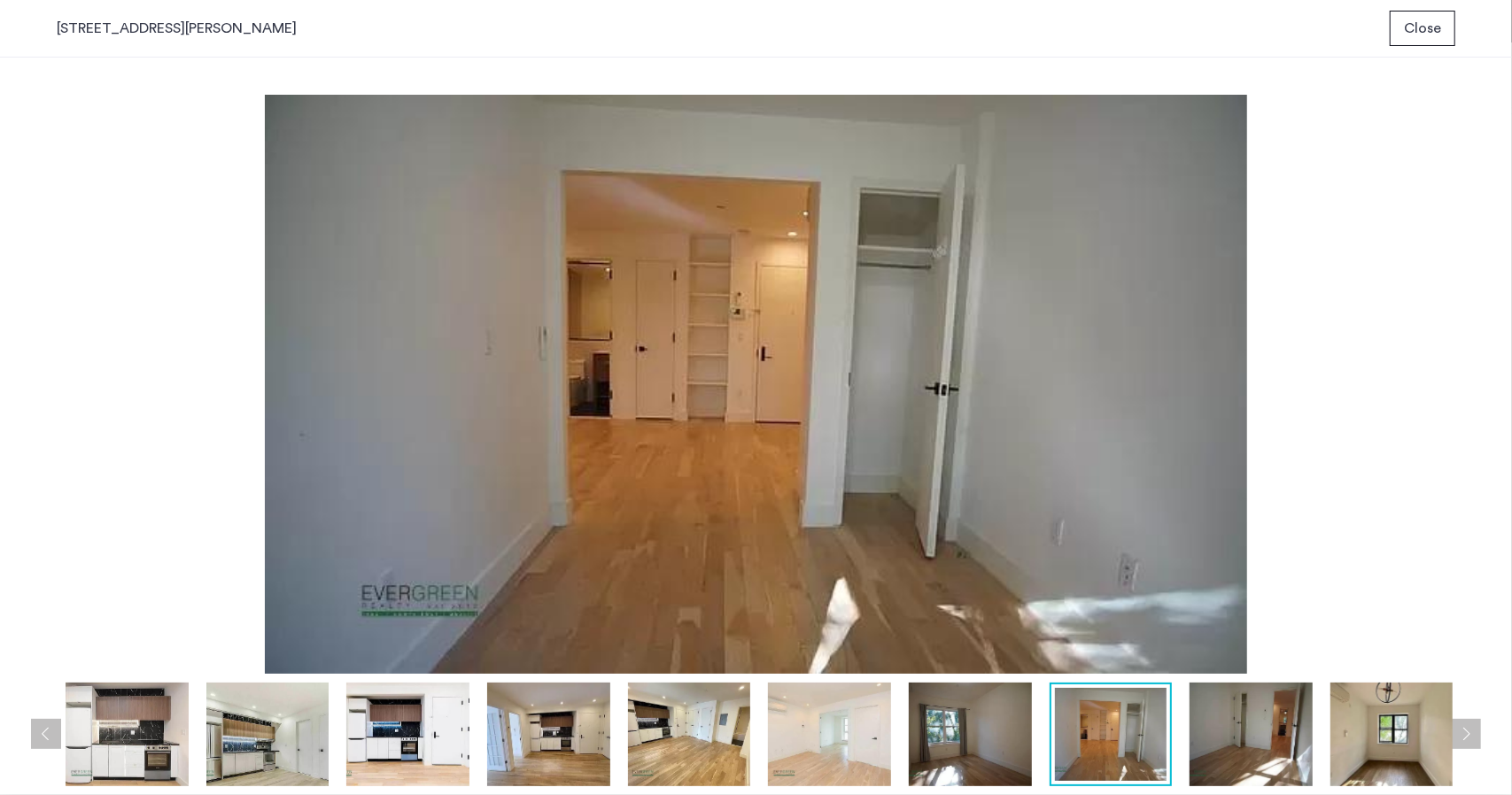
click at [1414, 26] on span "Close" at bounding box center [1422, 29] width 37 height 22
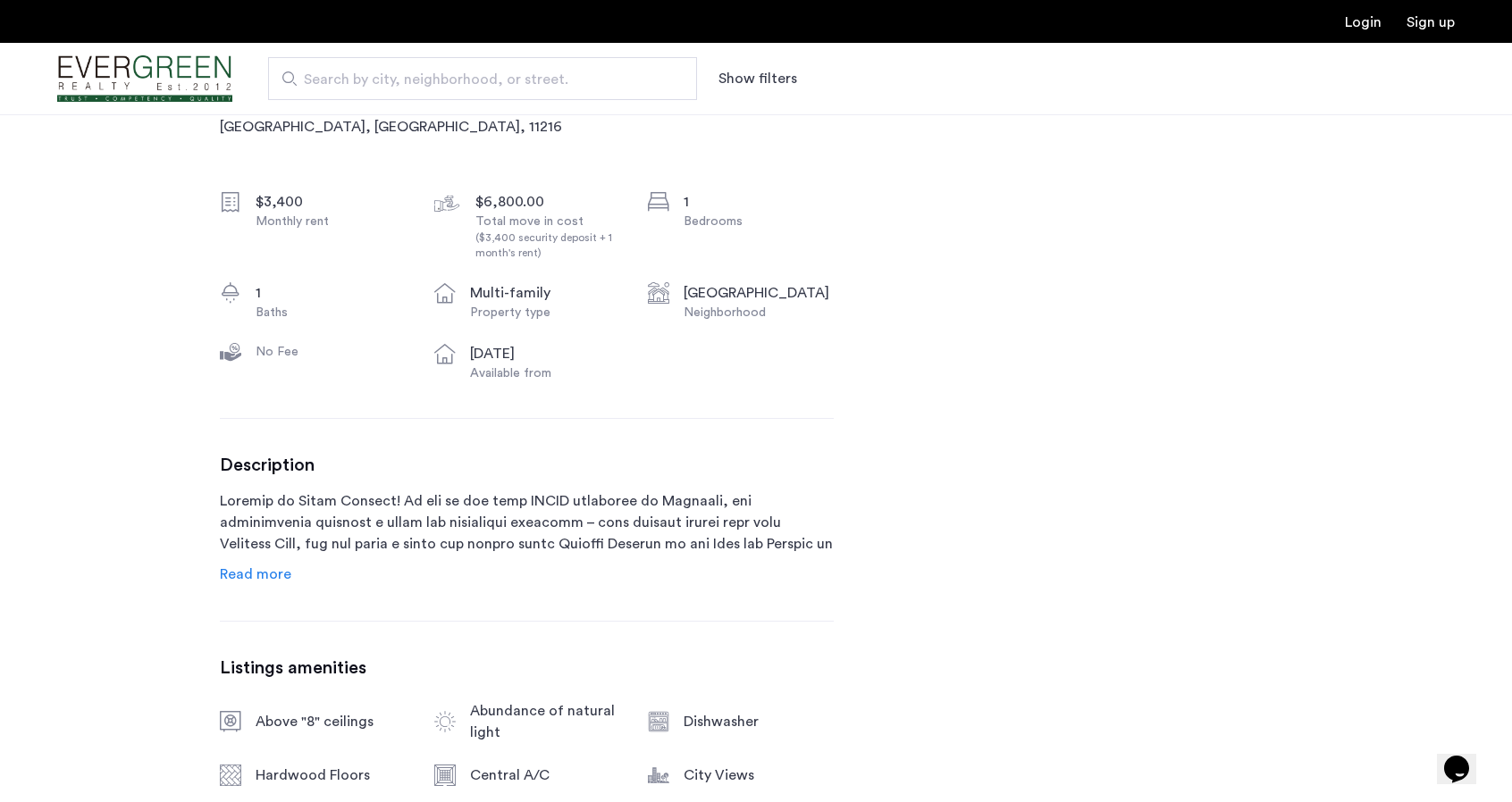
scroll to position [626, 0]
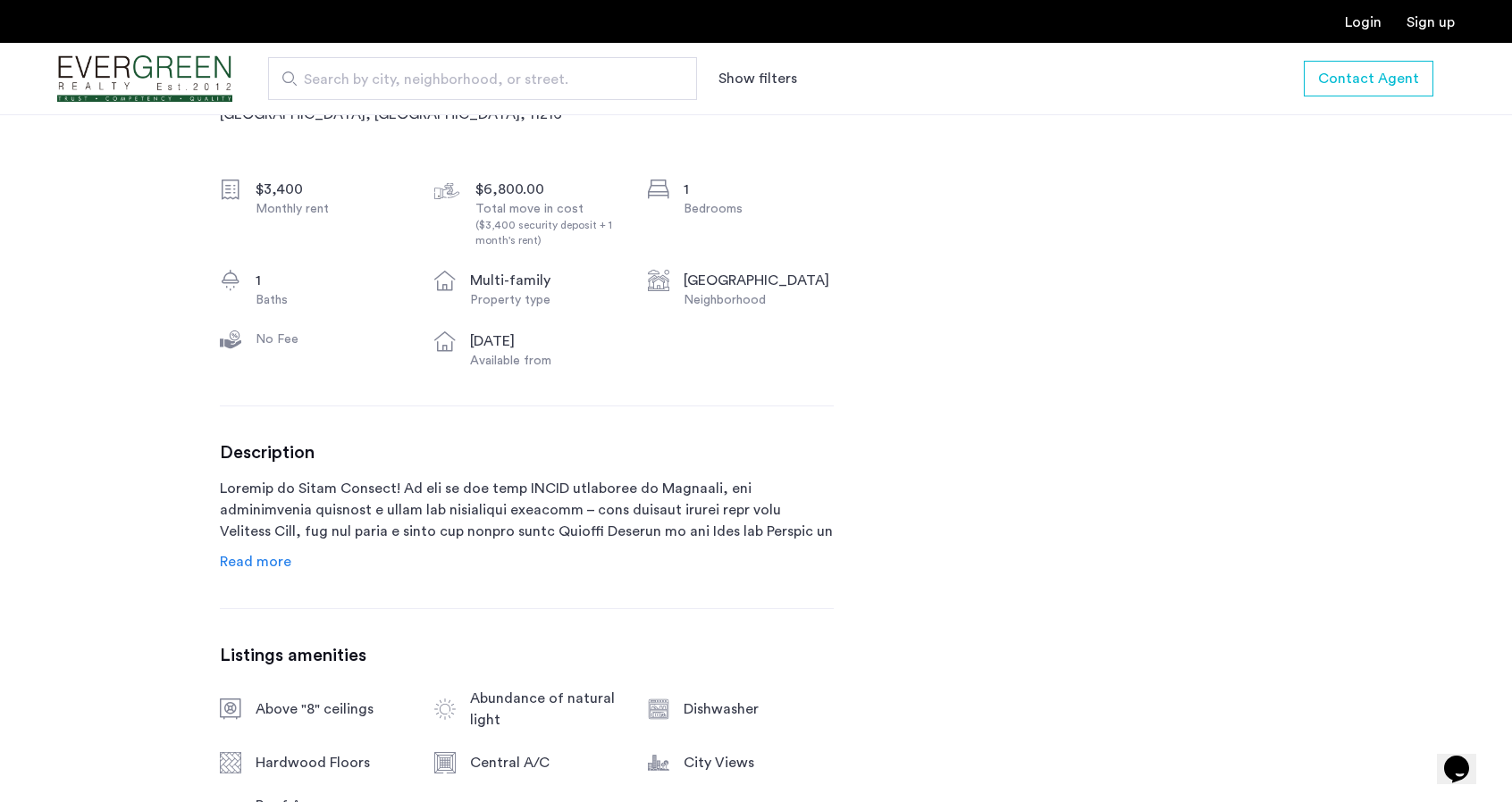
click at [277, 557] on span "Read more" at bounding box center [255, 562] width 71 height 15
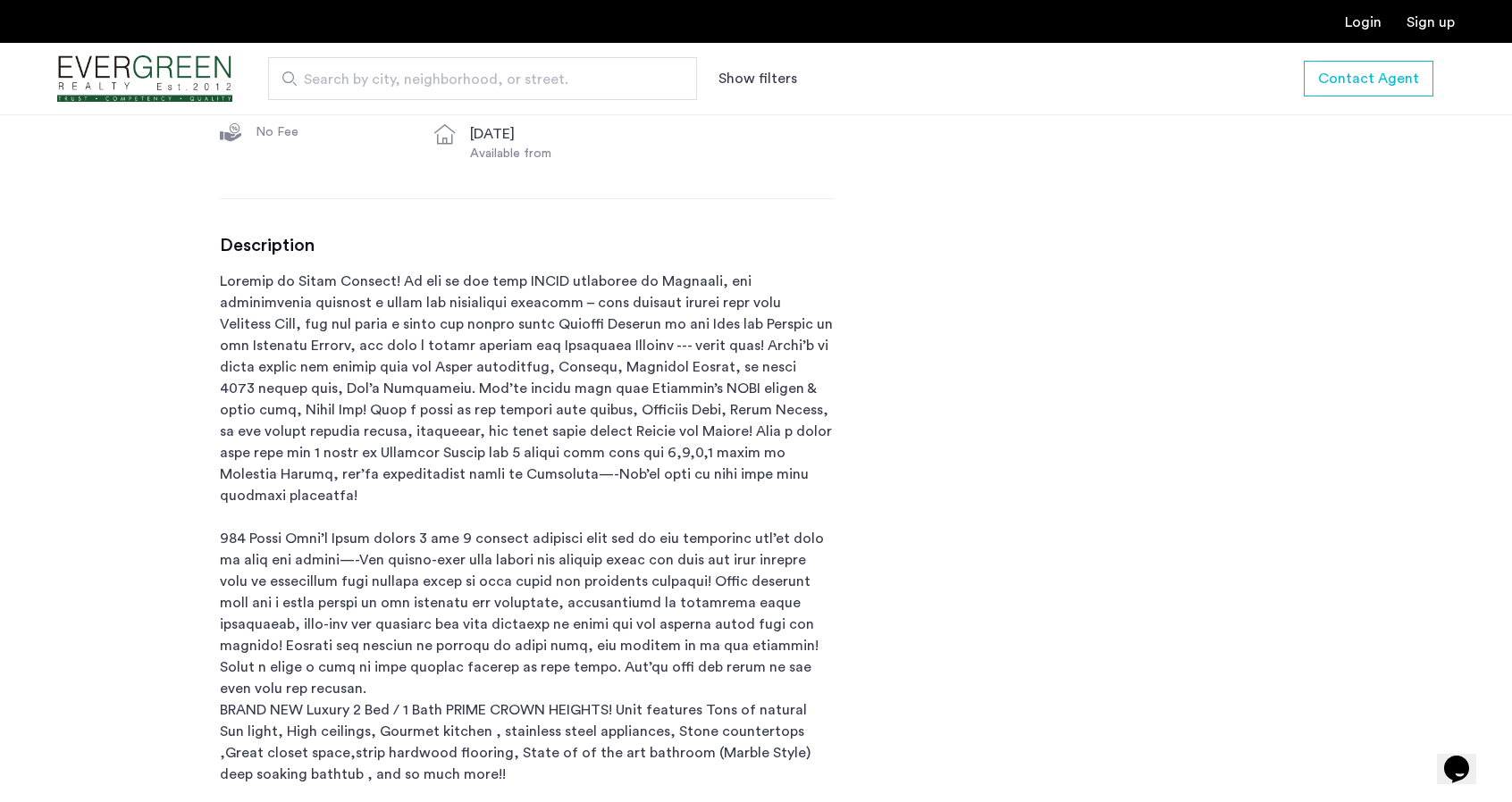
scroll to position [893, 0]
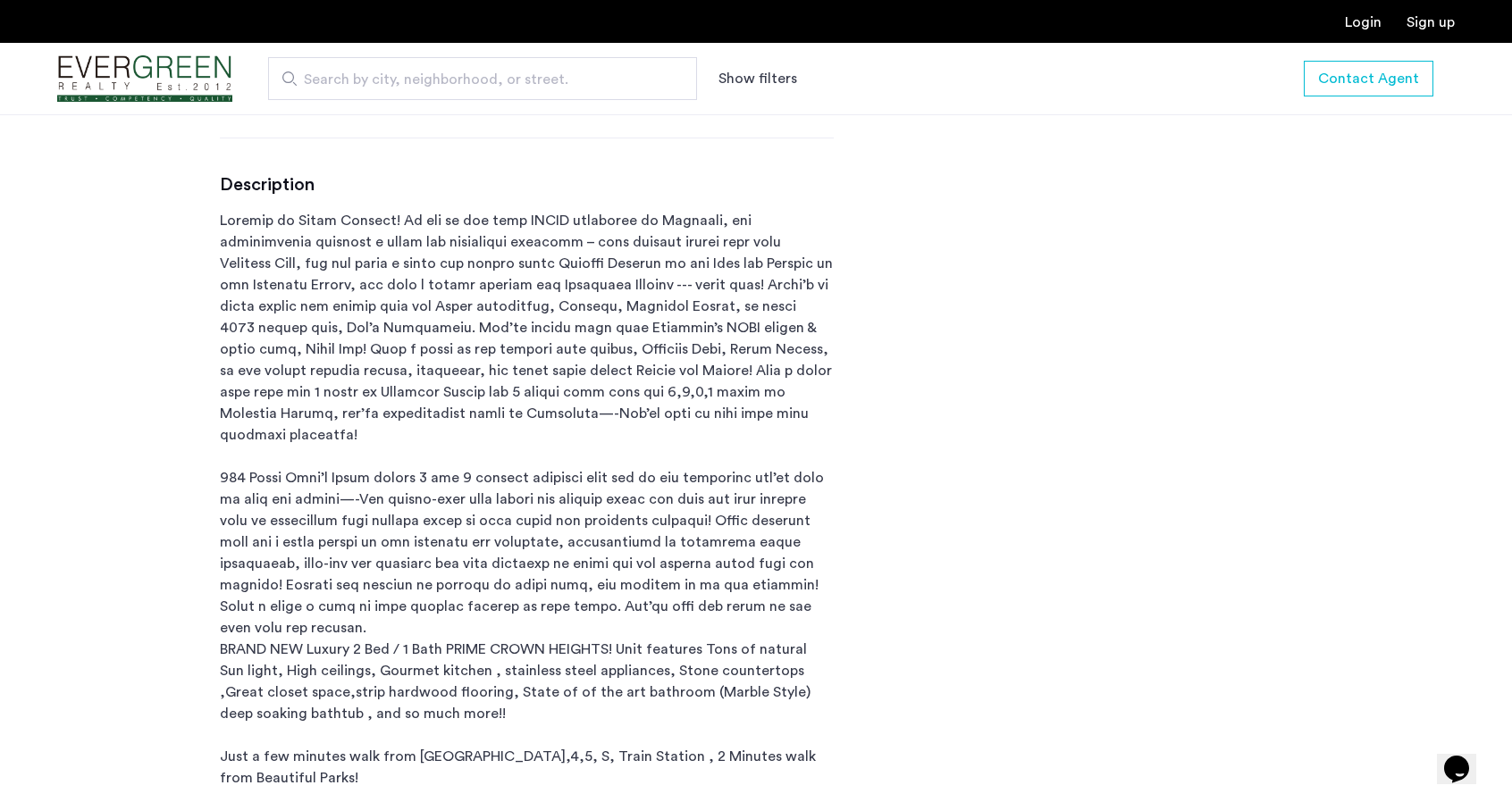
click at [309, 489] on p "BRAND NEW Luxury 2 Bed / 1 Bath PRIME CROWN HEIGHTS! Unit features Tons of natu…" at bounding box center [527, 521] width 614 height 622
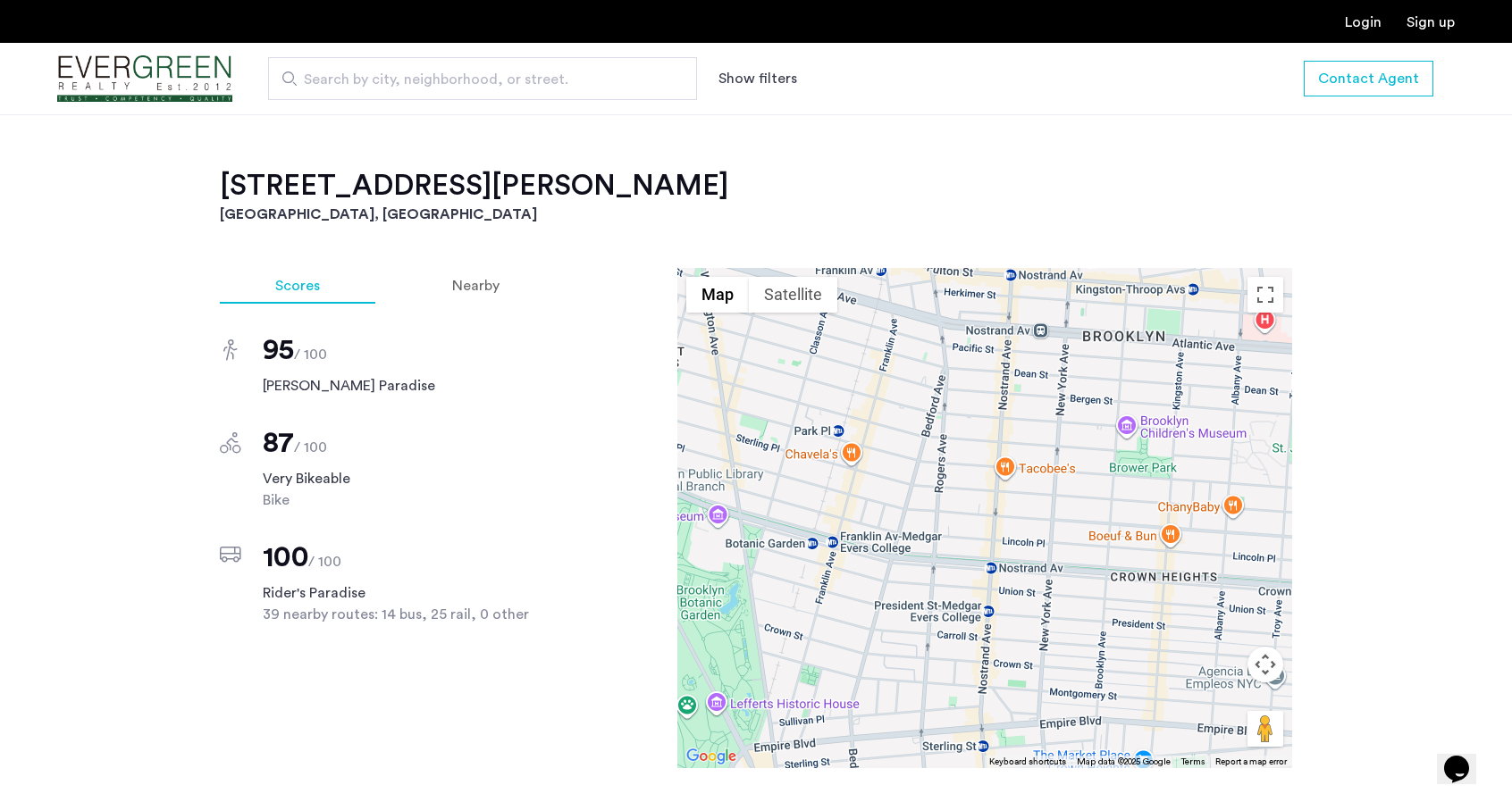
scroll to position [2144, 0]
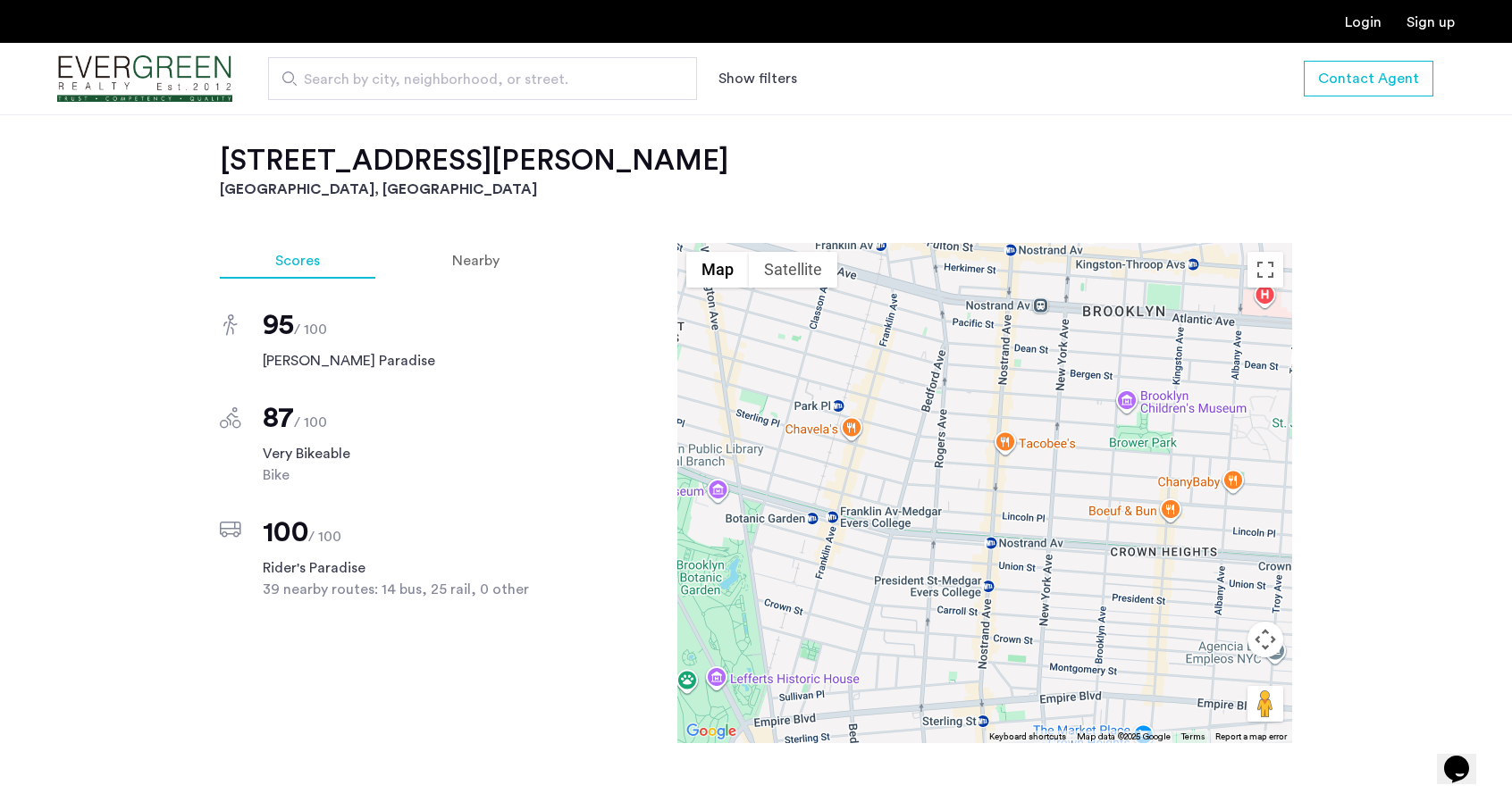
click at [522, 151] on h2 "830 Saint Johns Place, Unit 2B" at bounding box center [756, 161] width 1072 height 36
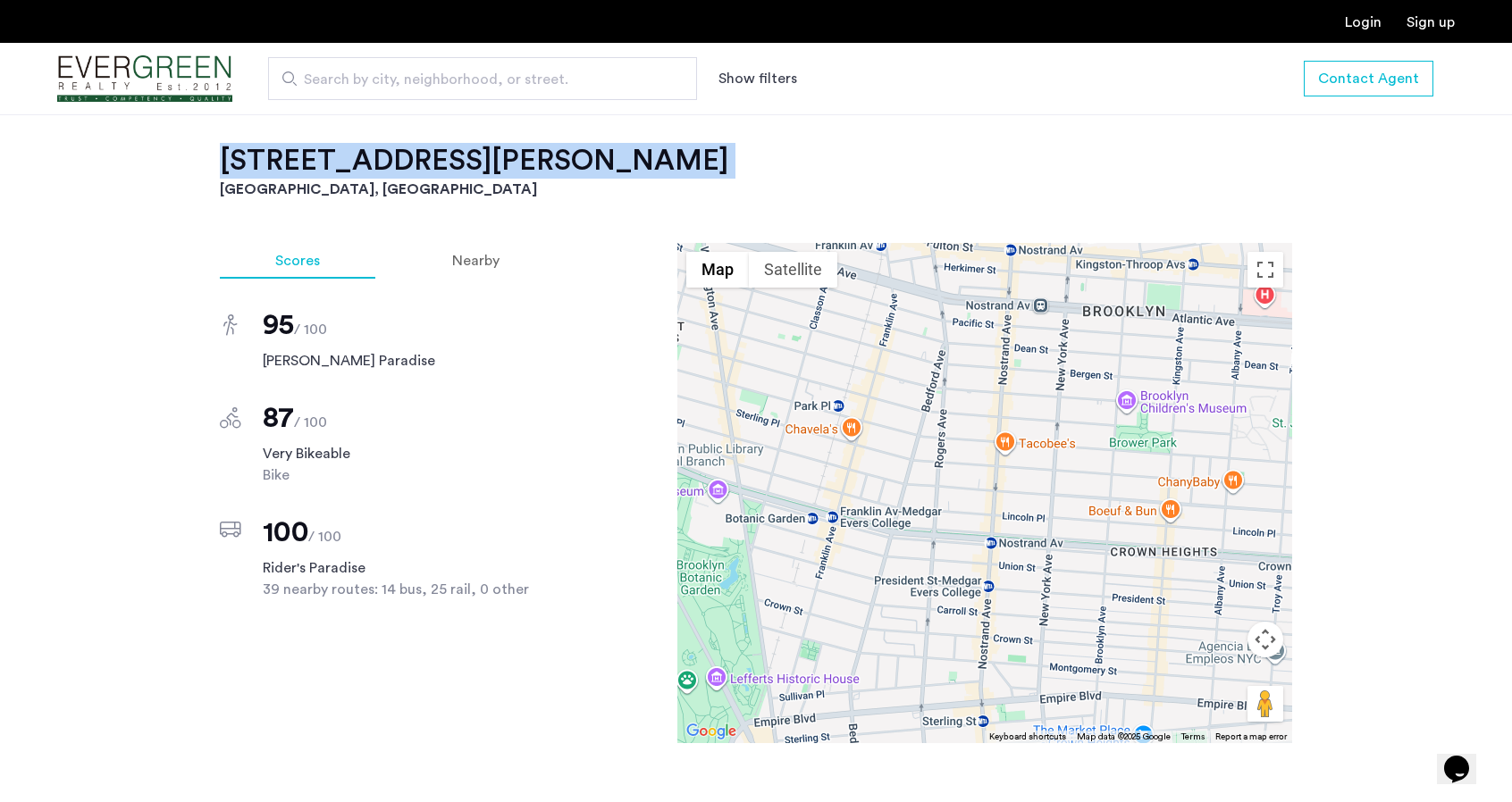
click at [522, 151] on h2 "830 Saint Johns Place, Unit 2B" at bounding box center [756, 161] width 1072 height 36
copy h2 "830 Saint Johns Place, Unit 2B"
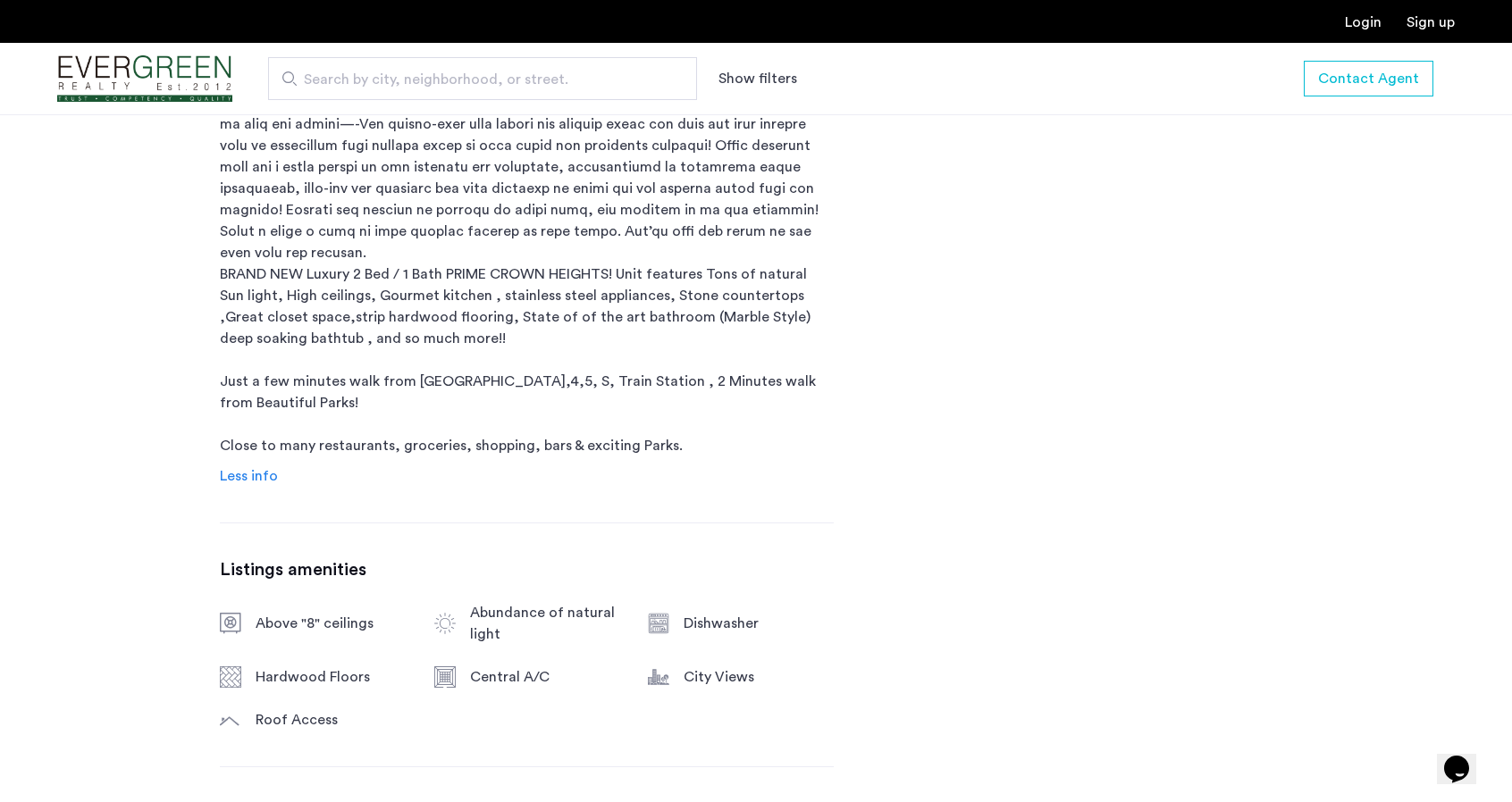
scroll to position [1251, 0]
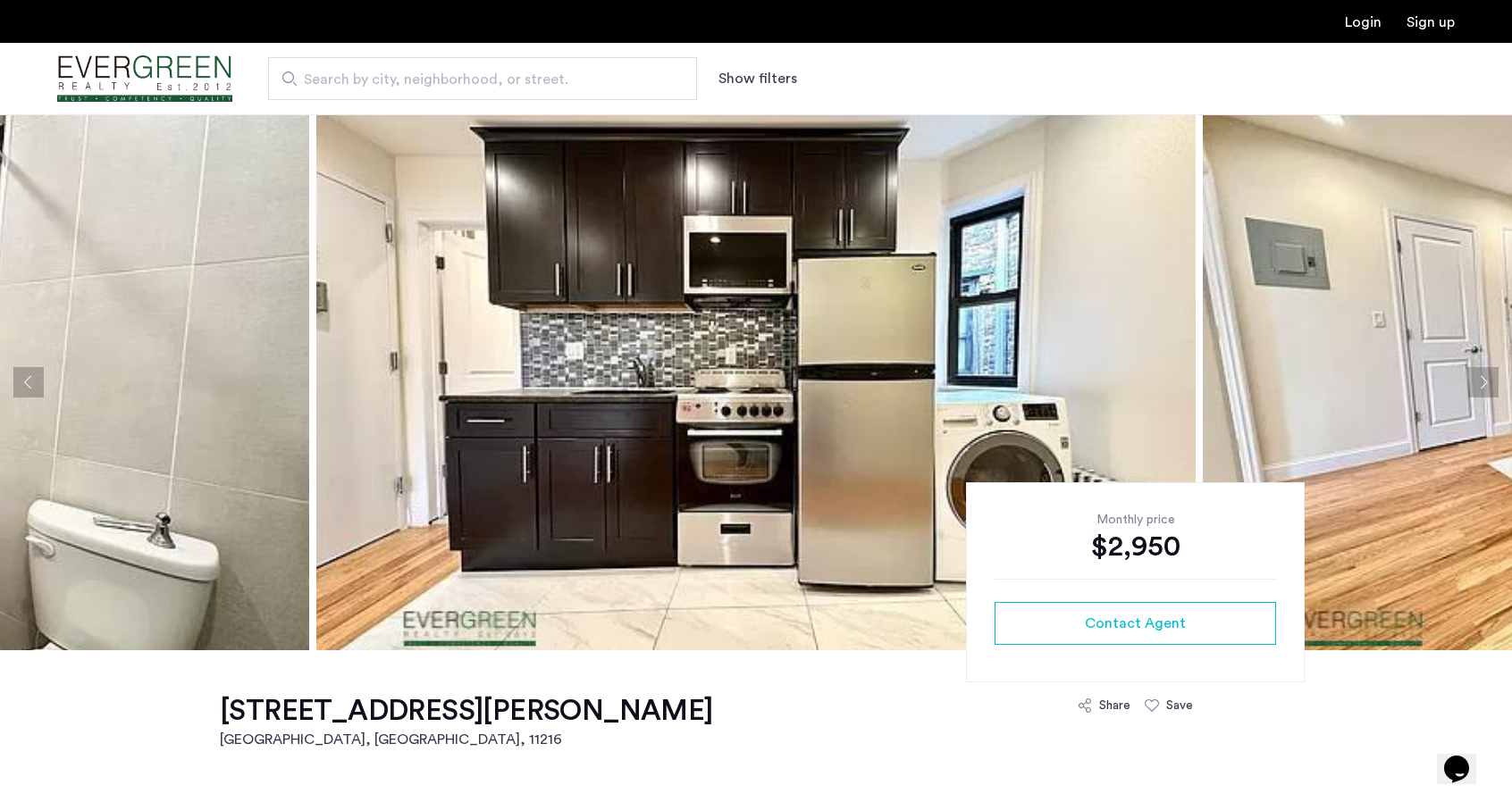
click at [1488, 387] on button "Next apartment" at bounding box center [1483, 382] width 30 height 30
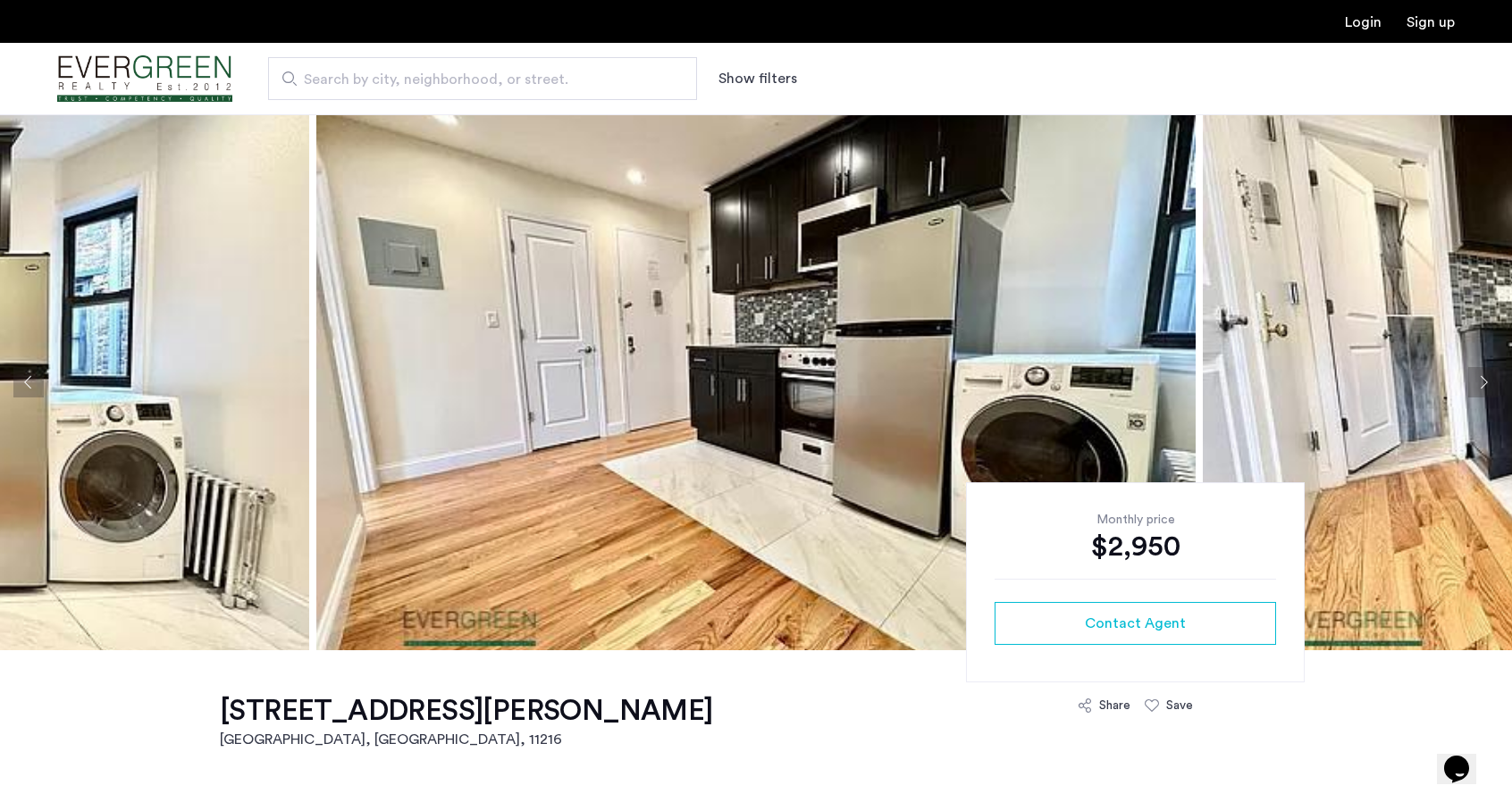
click at [1488, 387] on button "Next apartment" at bounding box center [1483, 382] width 30 height 30
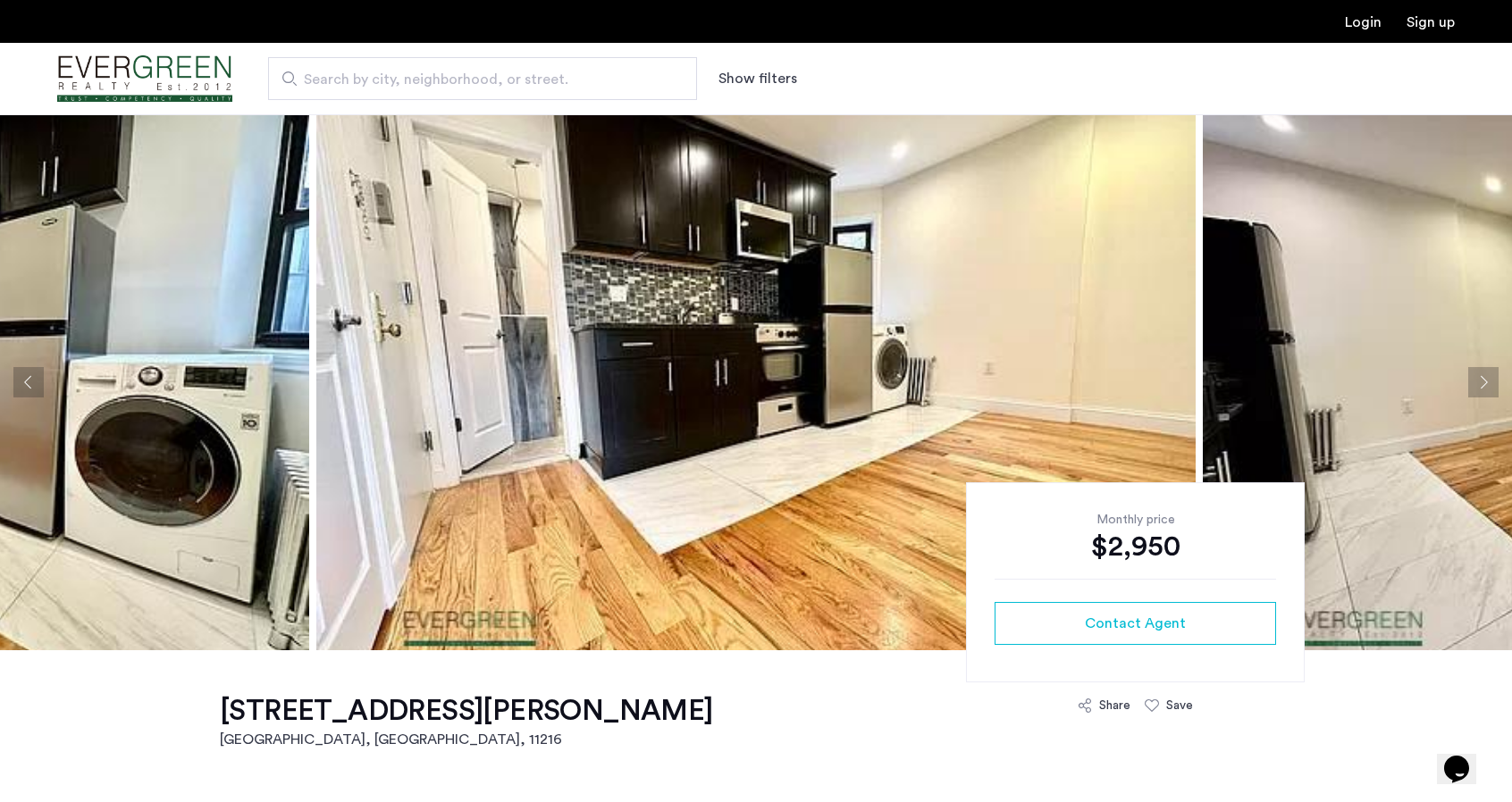
click at [1488, 387] on button "Next apartment" at bounding box center [1483, 382] width 30 height 30
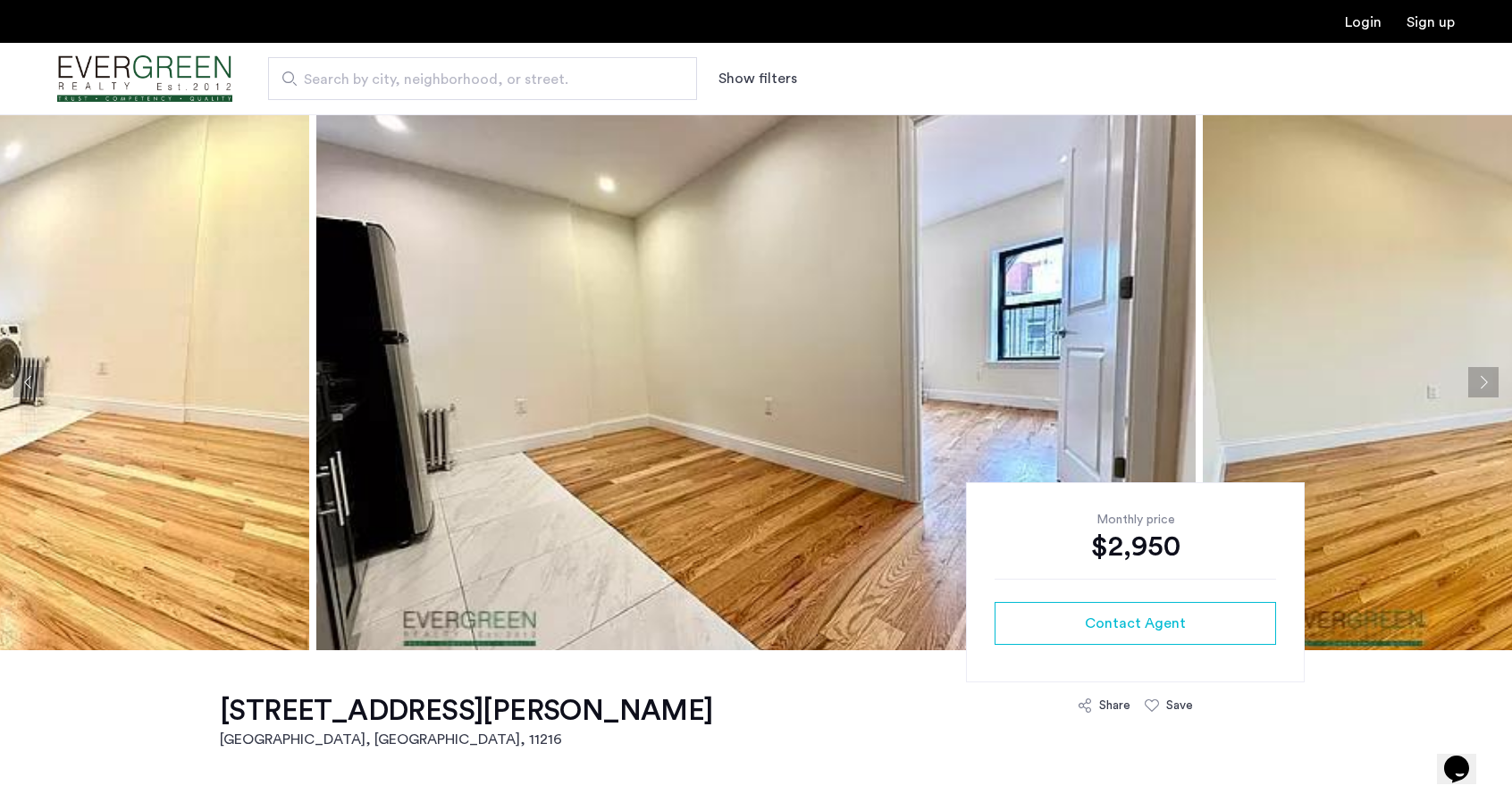
click at [1488, 387] on button "Next apartment" at bounding box center [1483, 382] width 30 height 30
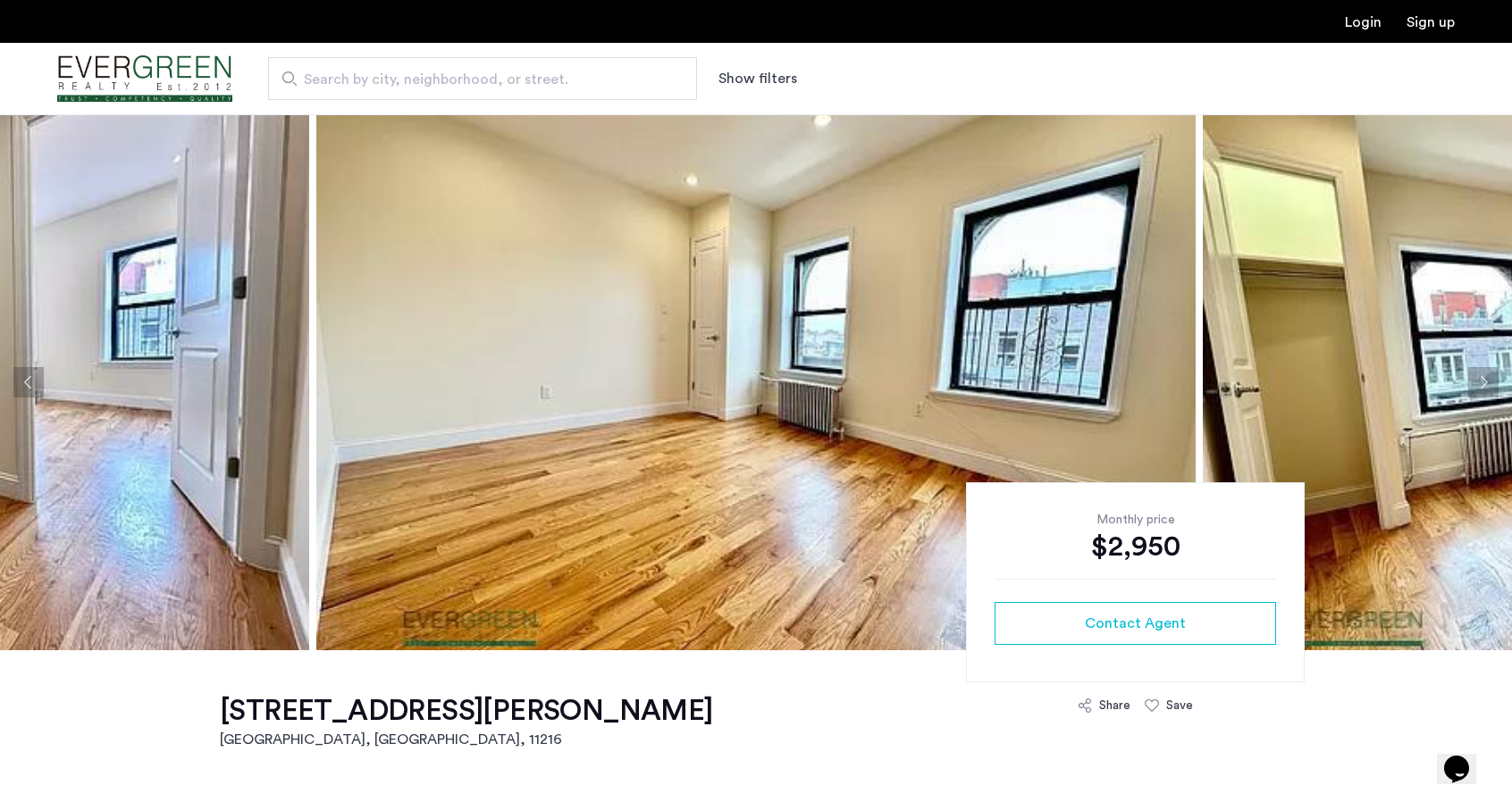
click at [1488, 387] on button "Next apartment" at bounding box center [1483, 382] width 30 height 30
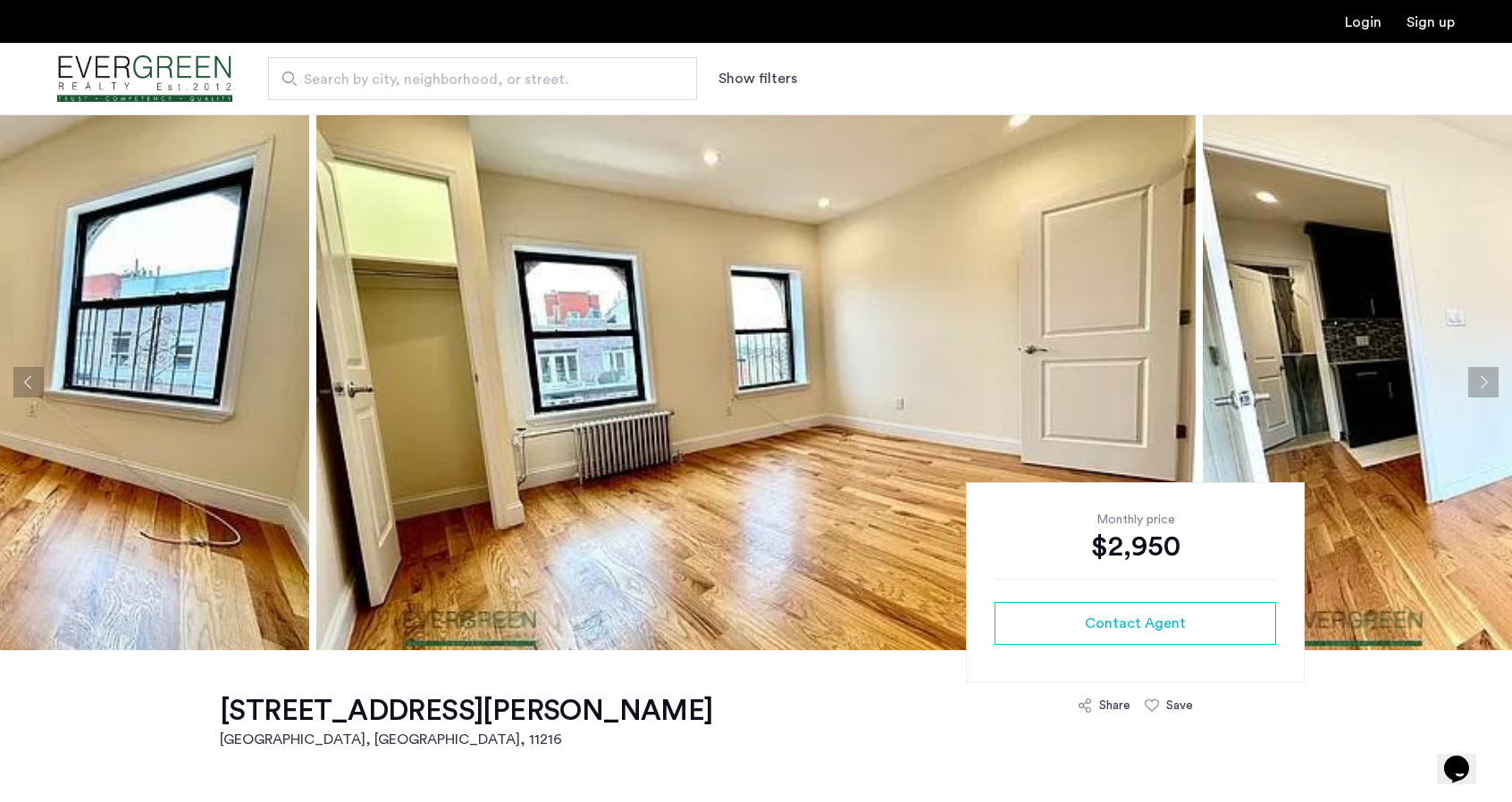
click at [1488, 387] on button "Next apartment" at bounding box center [1483, 382] width 30 height 30
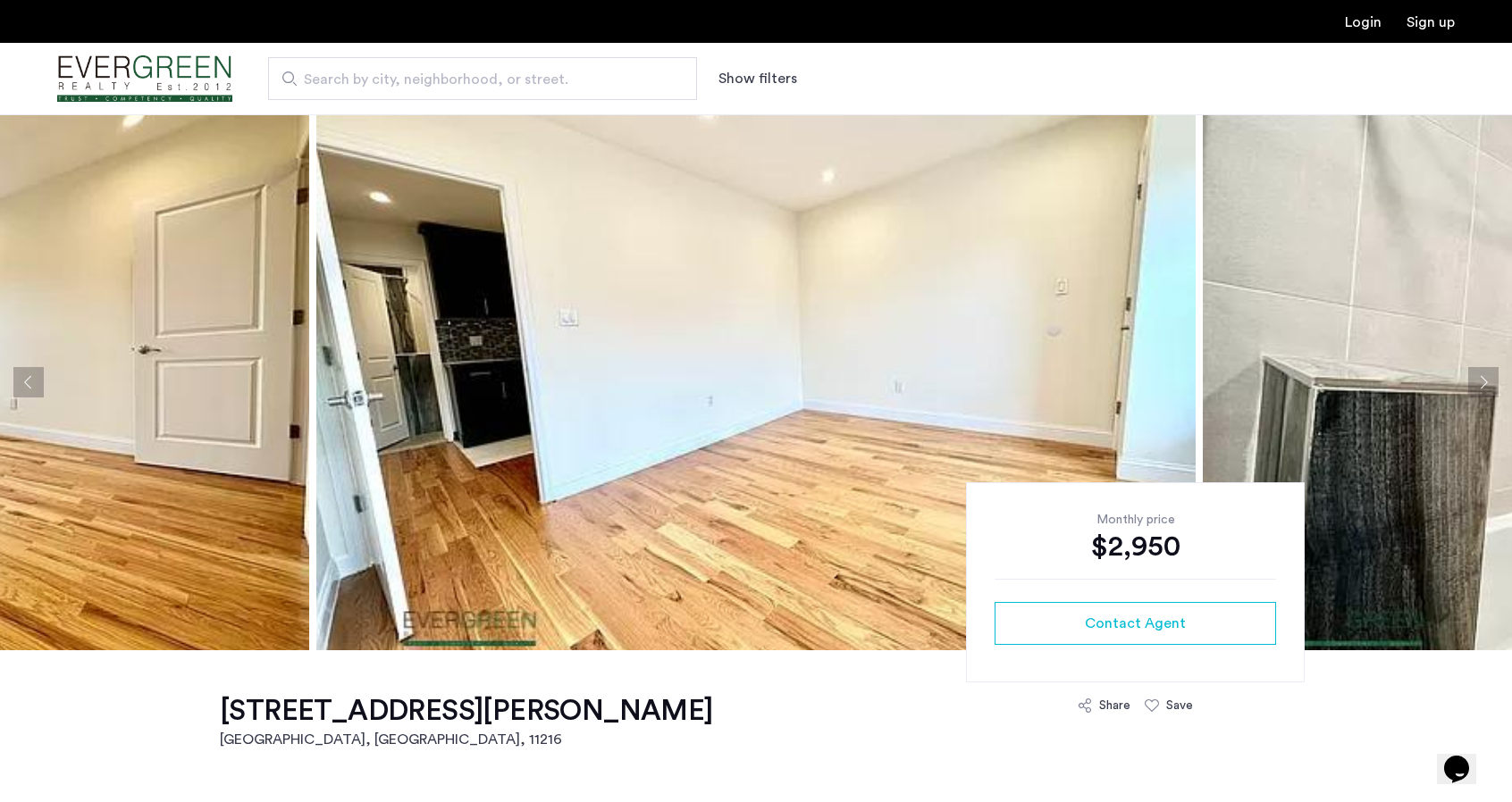
click at [1488, 387] on button "Next apartment" at bounding box center [1483, 382] width 30 height 30
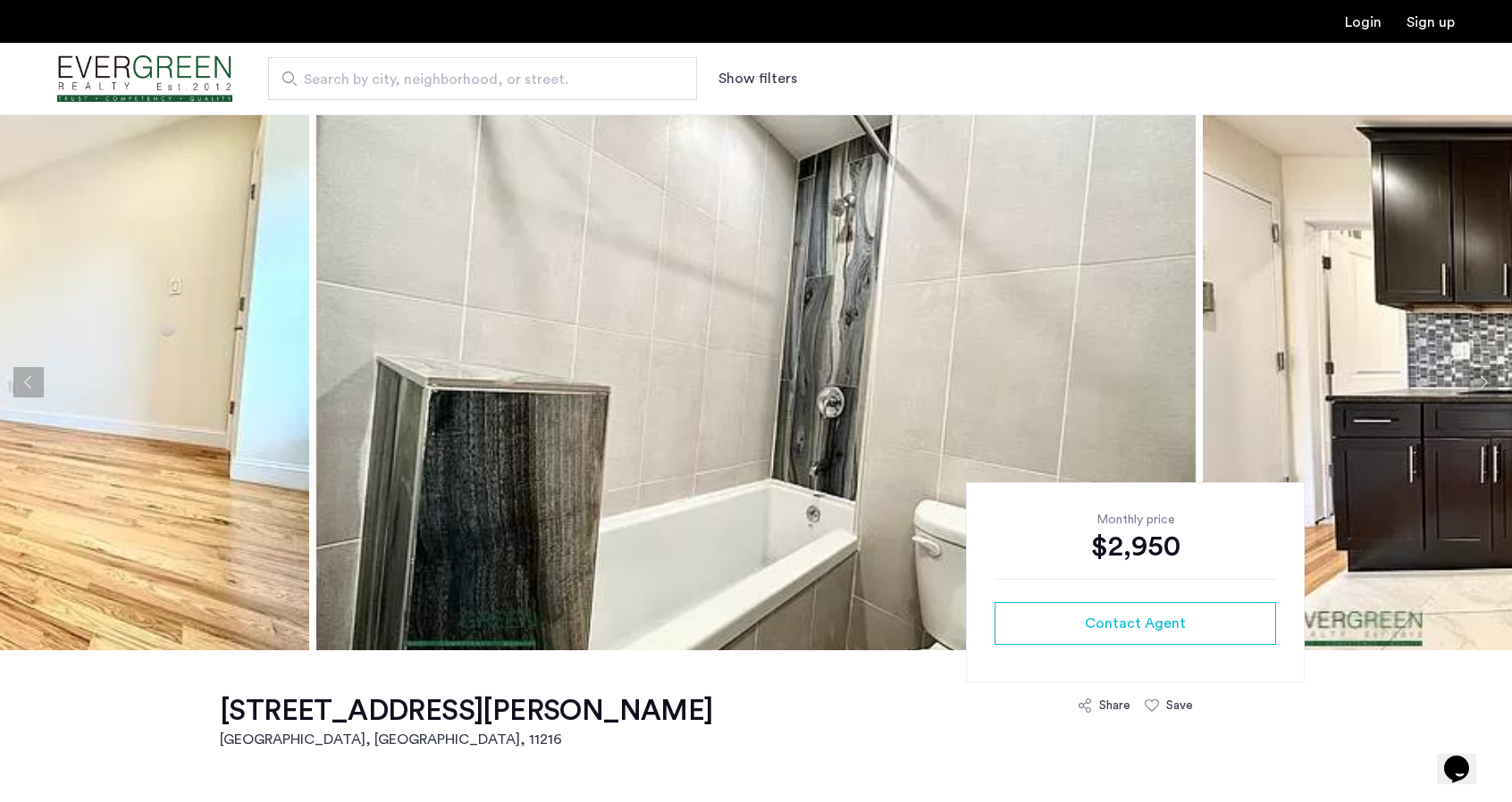
click at [1487, 385] on button "Next apartment" at bounding box center [1483, 382] width 30 height 30
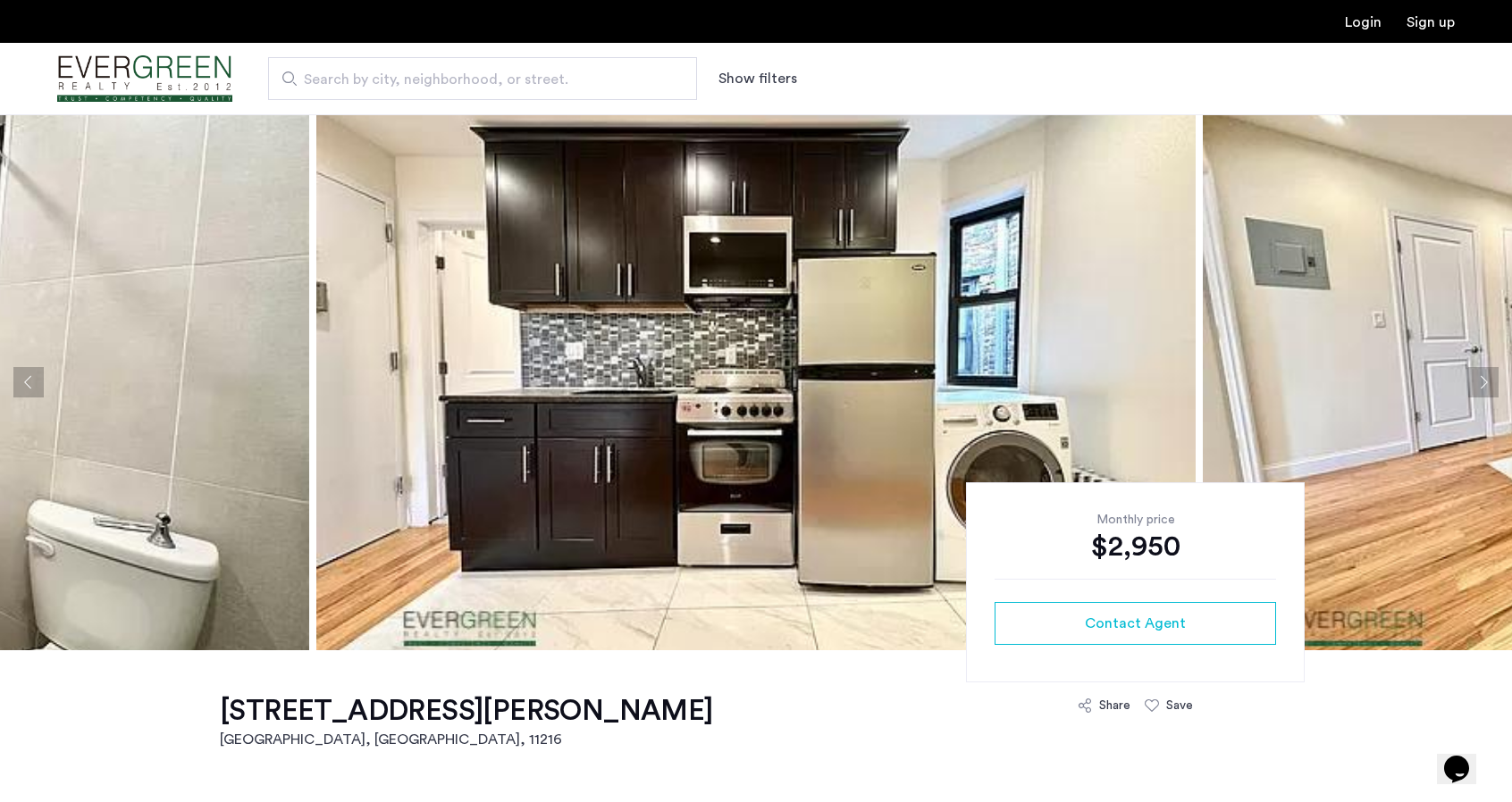
click at [1487, 385] on button "Next apartment" at bounding box center [1483, 382] width 30 height 30
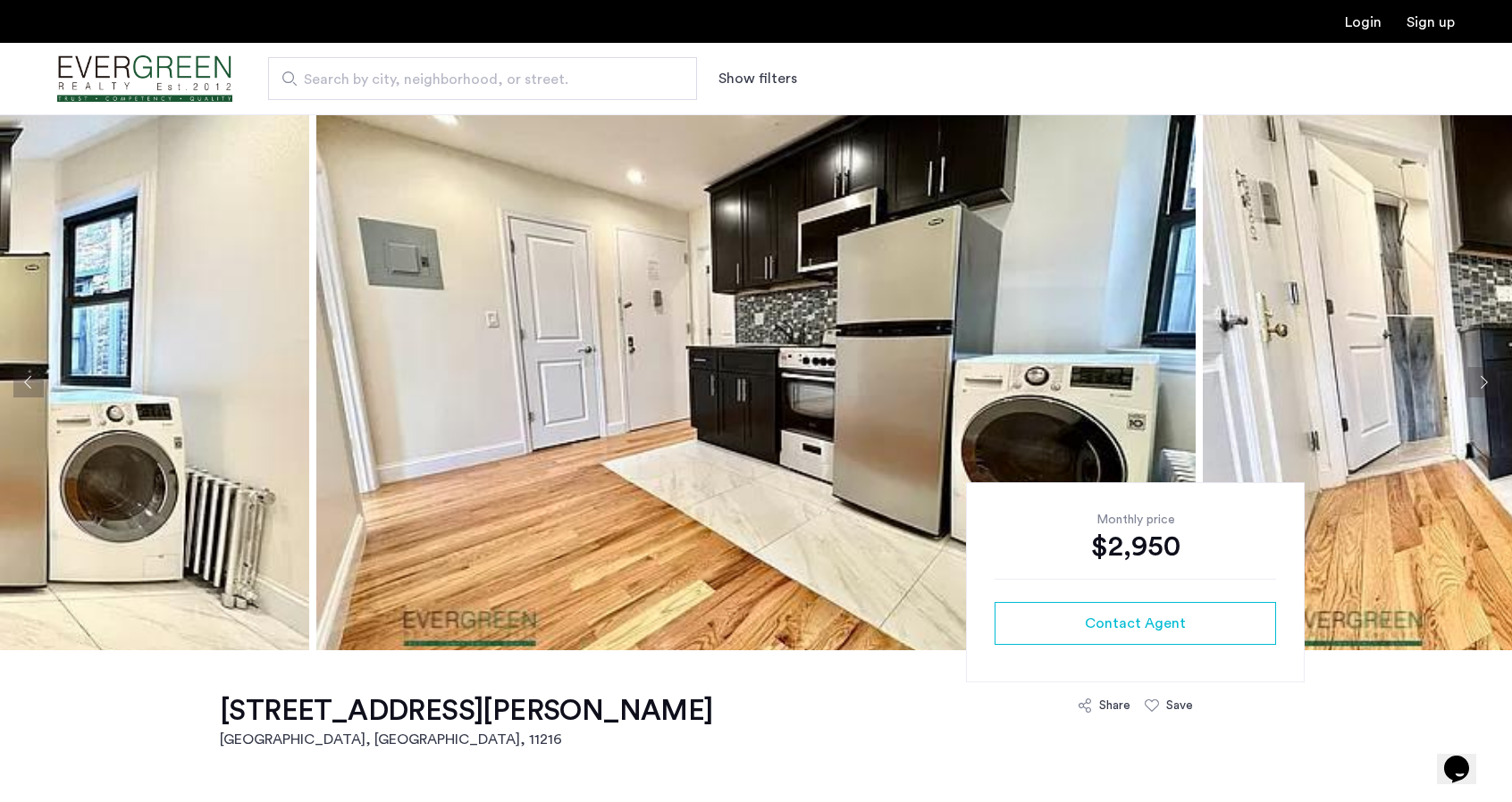
click at [1487, 385] on button "Next apartment" at bounding box center [1483, 382] width 30 height 30
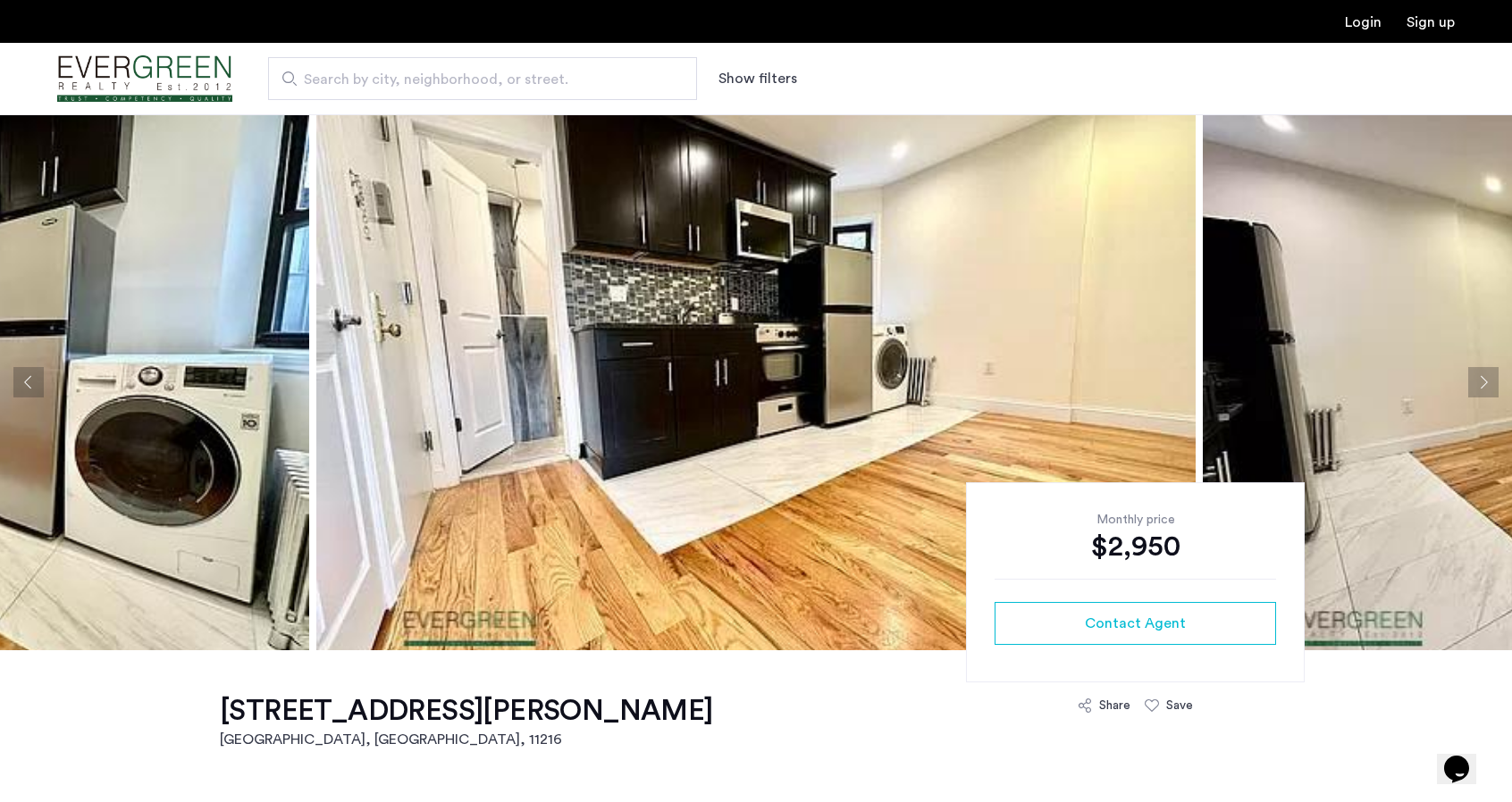
click at [1487, 385] on button "Next apartment" at bounding box center [1483, 382] width 30 height 30
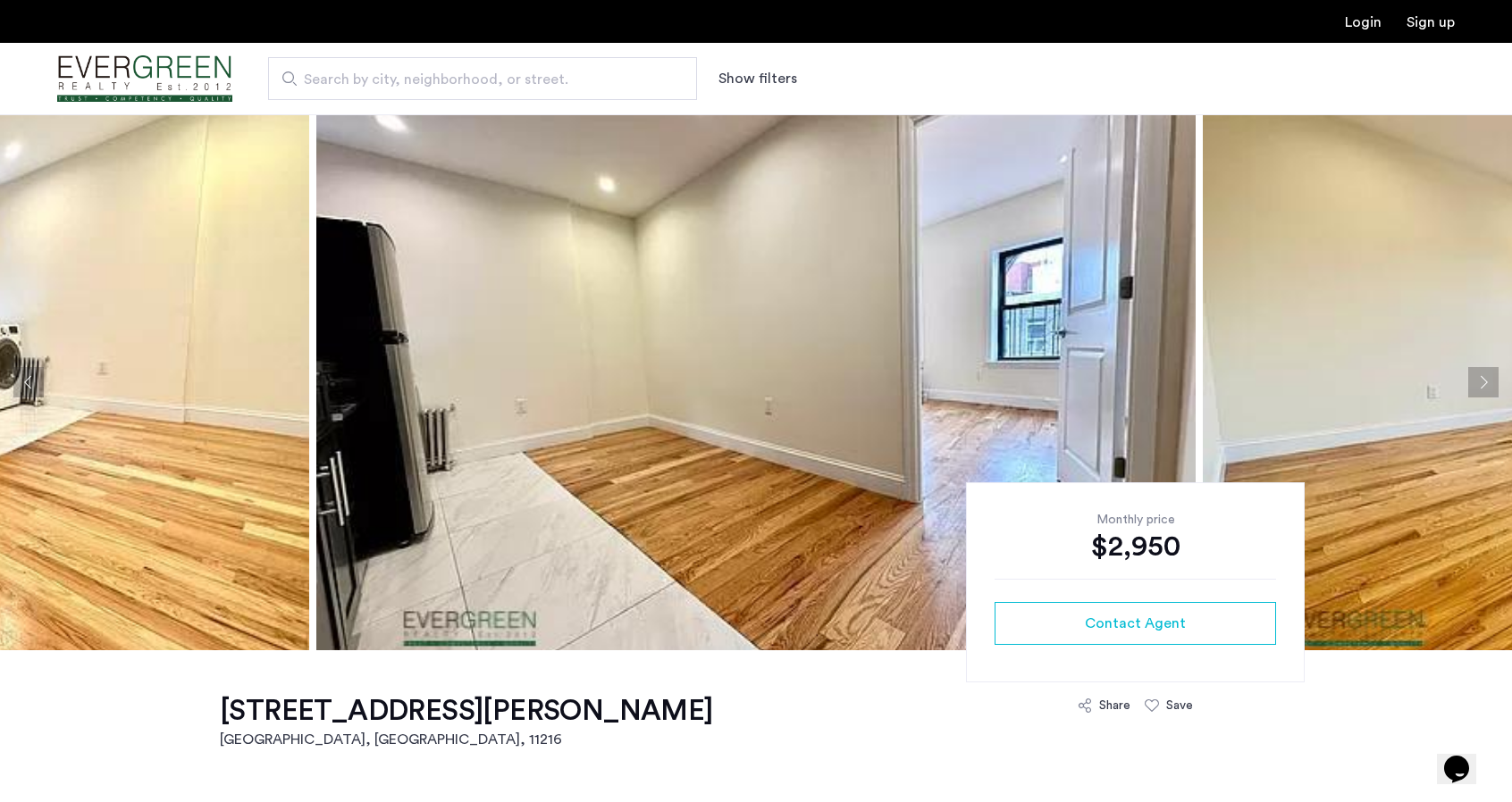
click at [1487, 385] on button "Next apartment" at bounding box center [1483, 382] width 30 height 30
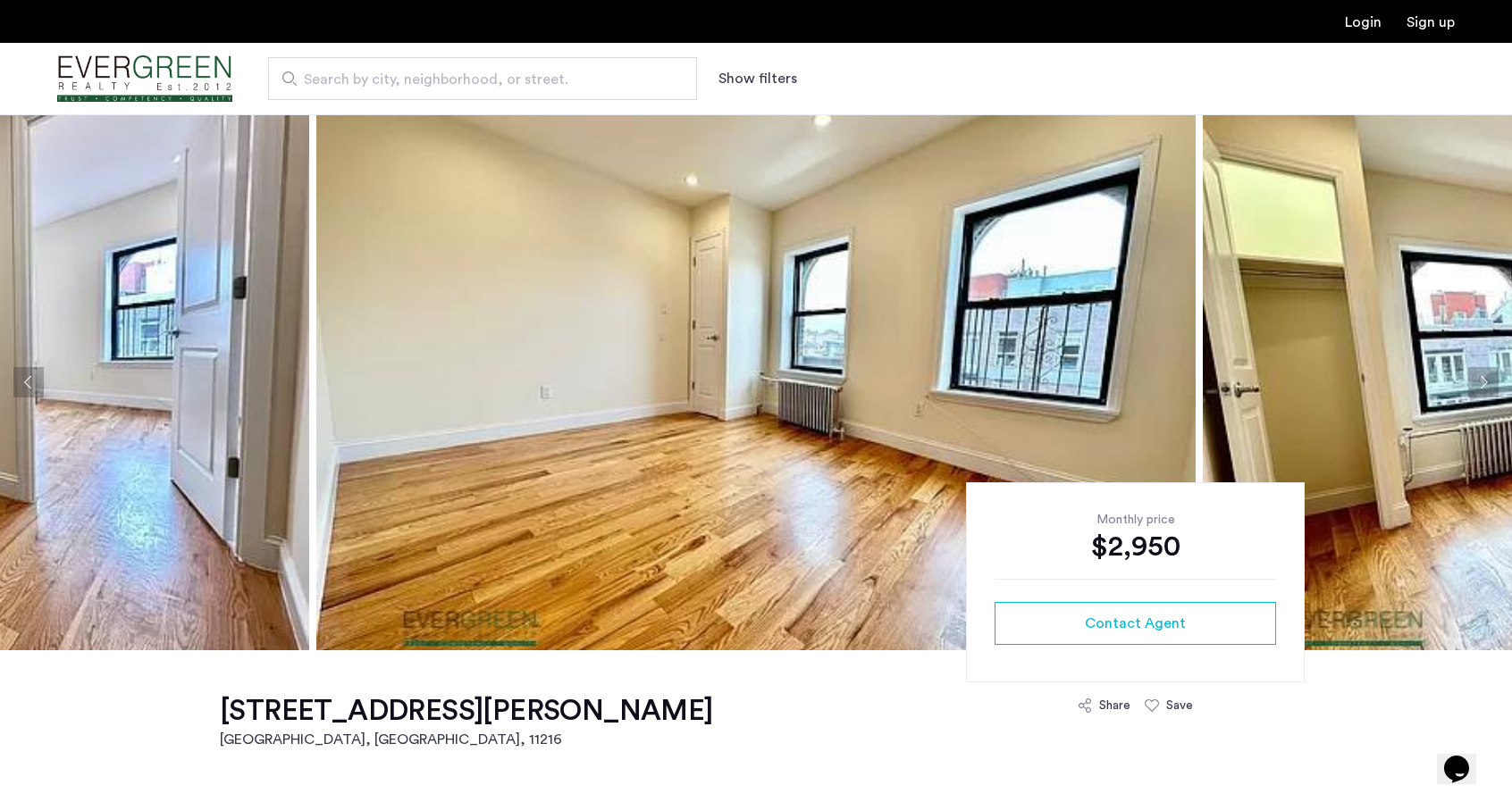
click at [1485, 380] on button "Next apartment" at bounding box center [1483, 382] width 30 height 30
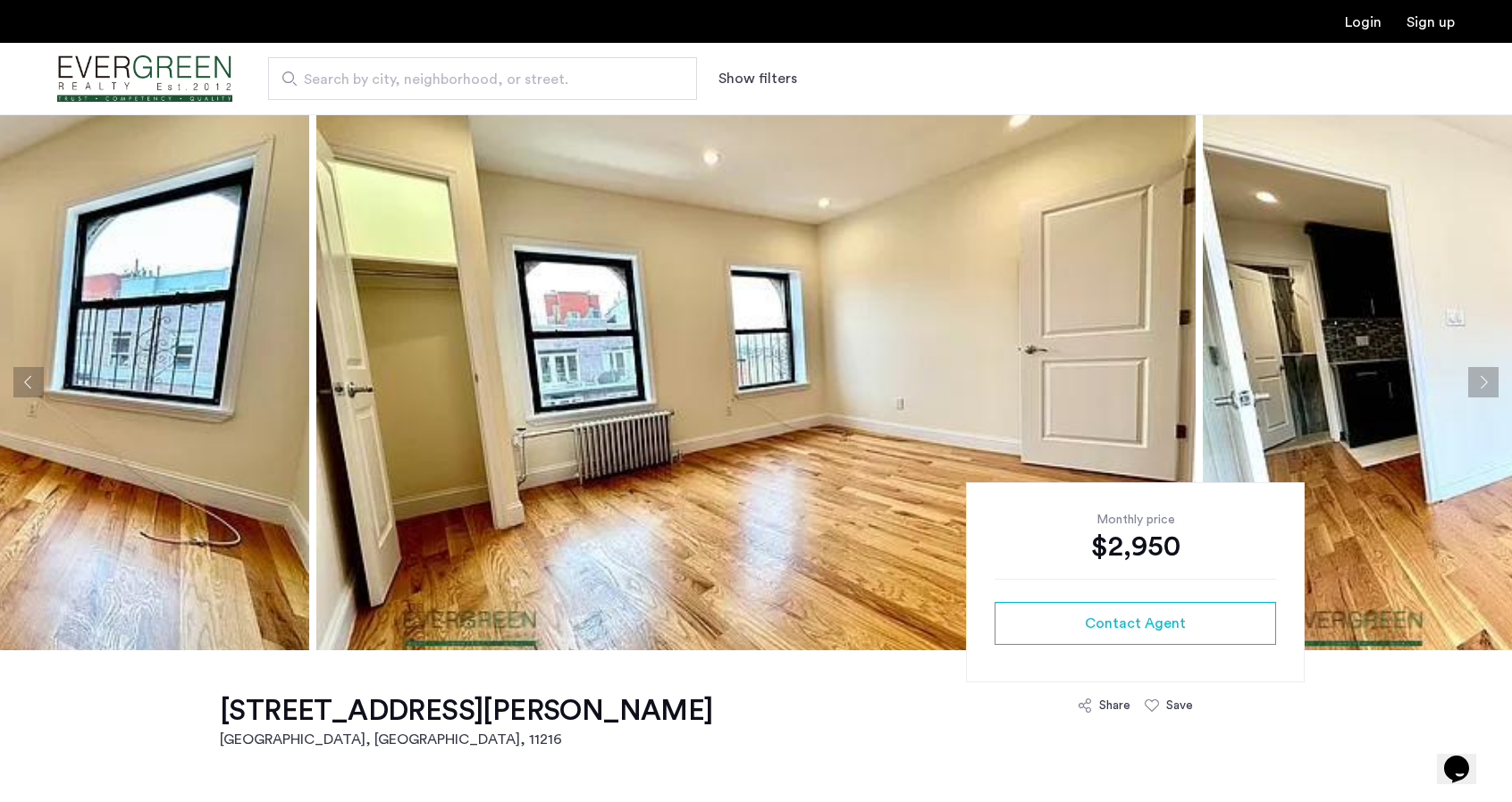
click at [1485, 380] on button "Next apartment" at bounding box center [1483, 382] width 30 height 30
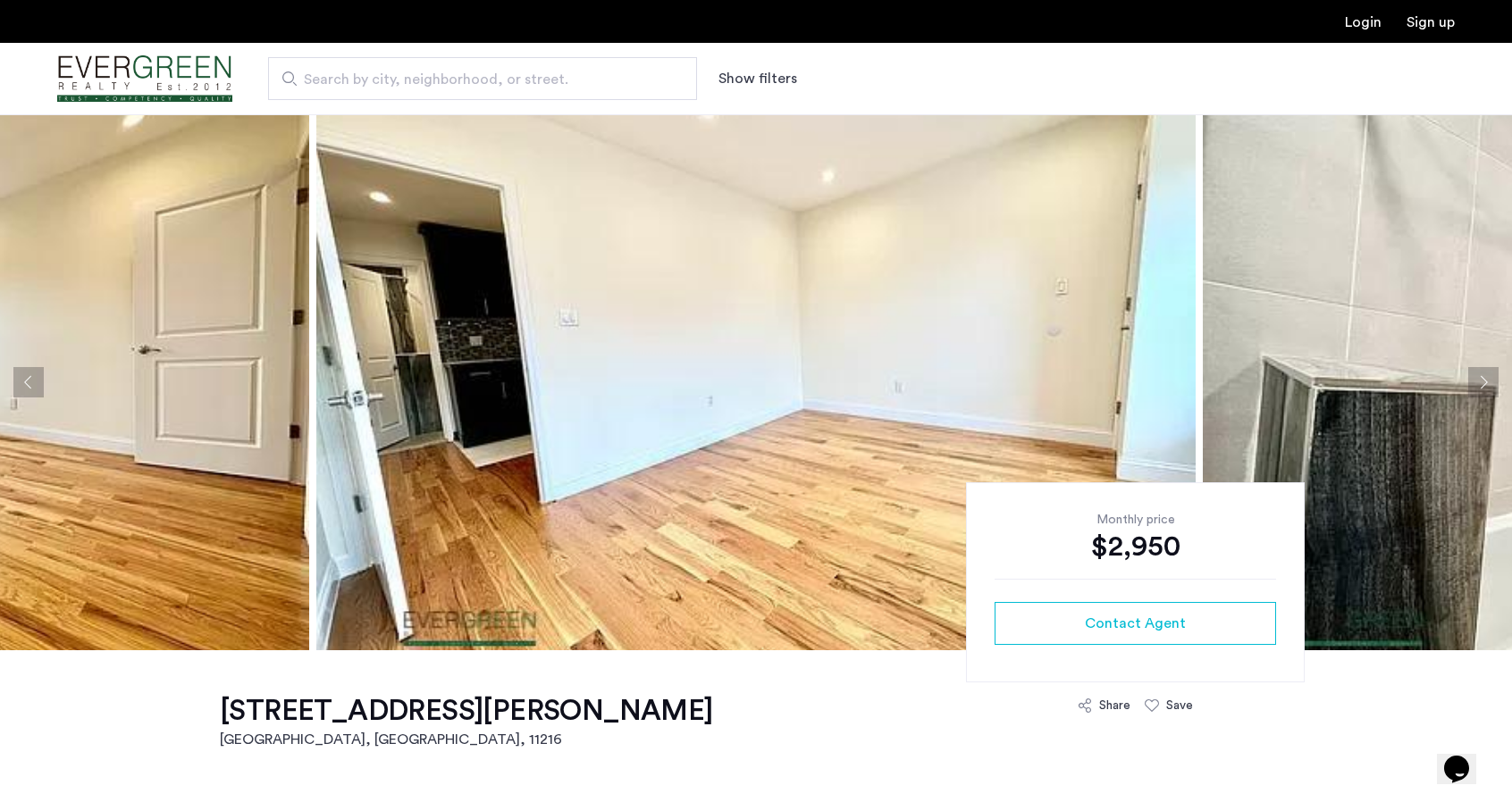
click at [1485, 380] on button "Next apartment" at bounding box center [1483, 382] width 30 height 30
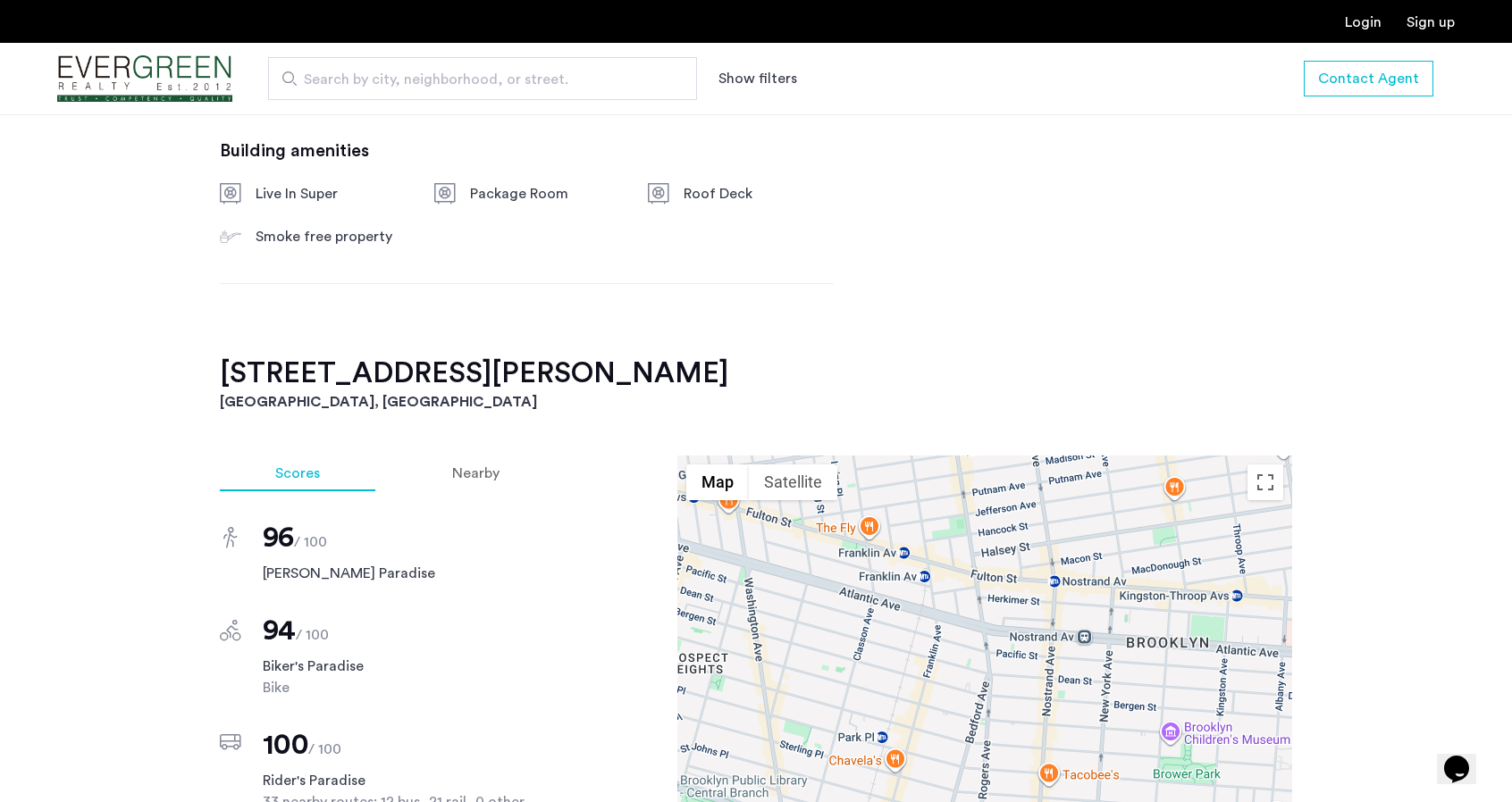
scroll to position [1340, 0]
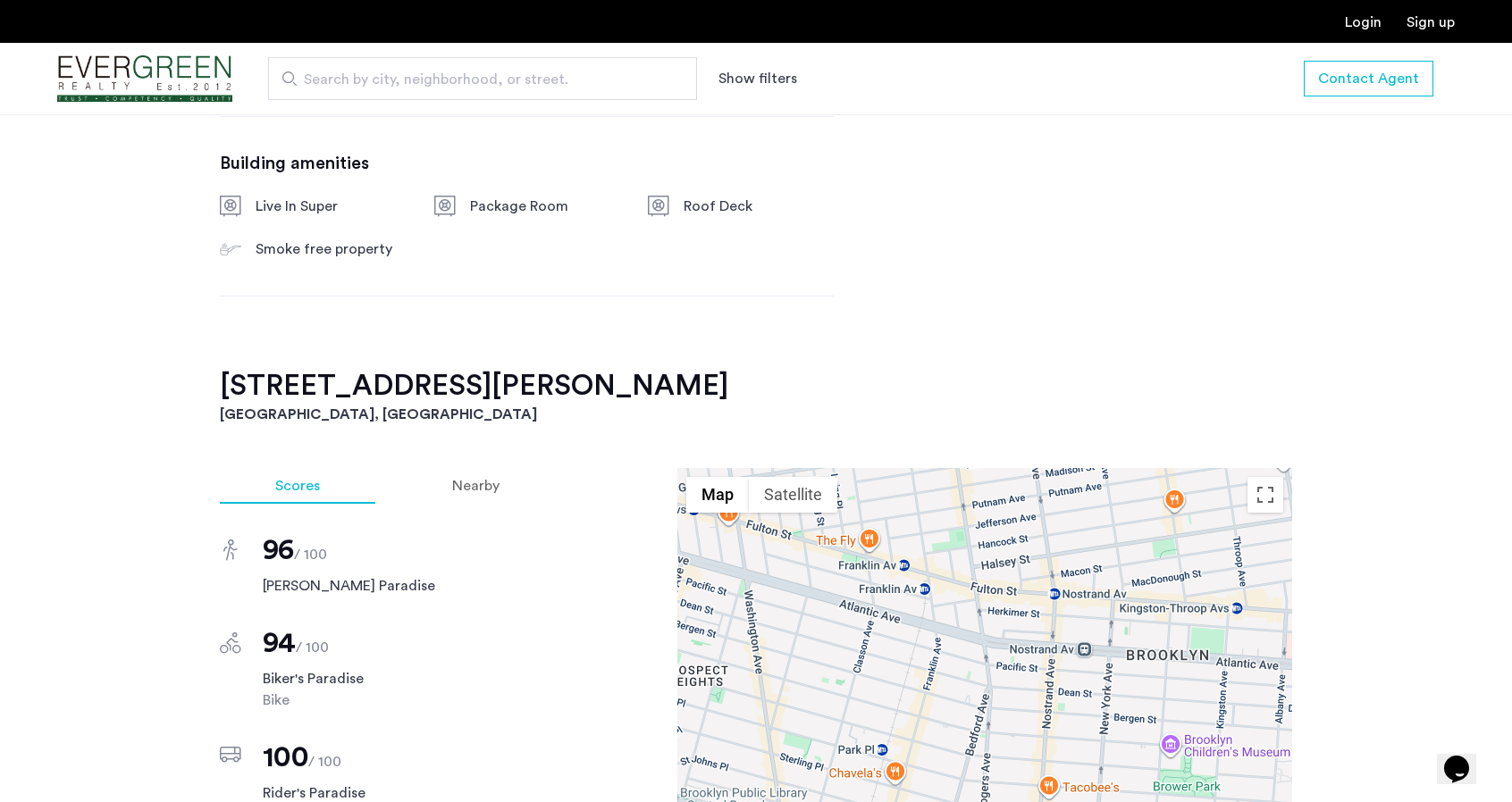
click at [280, 380] on h2 "24 Rogers Avenue, Unit 4C" at bounding box center [756, 385] width 1072 height 36
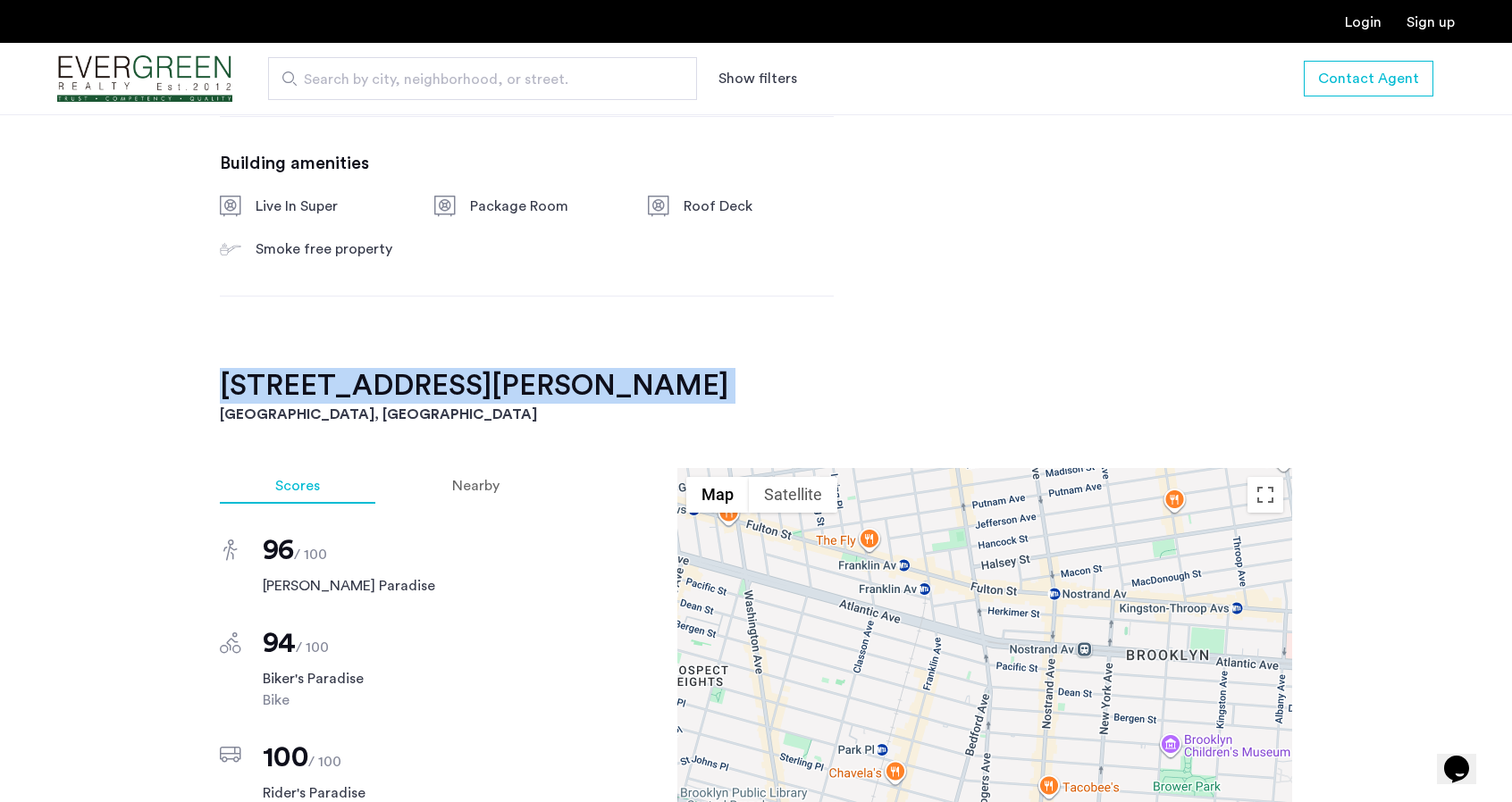
click at [280, 380] on h2 "24 Rogers Avenue, Unit 4C" at bounding box center [756, 385] width 1072 height 36
